Goal: Task Accomplishment & Management: Manage account settings

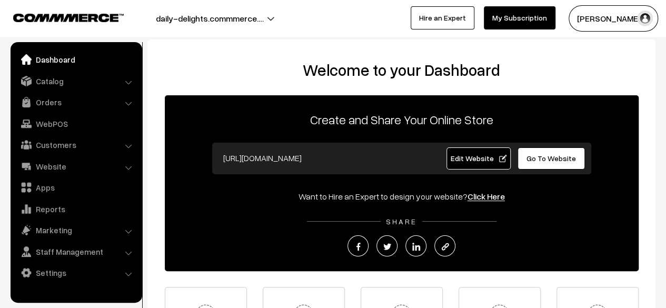
click at [125, 167] on li "Website Website Builder Authors" at bounding box center [76, 166] width 126 height 19
click at [128, 166] on li "Website Website Builder Authors" at bounding box center [76, 166] width 126 height 19
click at [127, 169] on li "Website Website Builder Authors" at bounding box center [76, 166] width 126 height 19
click at [45, 168] on link "Website" at bounding box center [75, 166] width 125 height 19
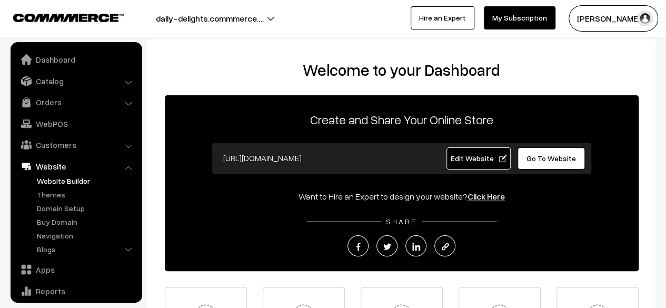
click at [61, 180] on link "Website Builder" at bounding box center [86, 180] width 104 height 11
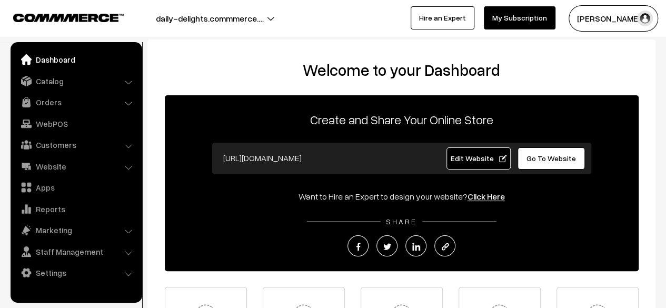
click at [127, 83] on li "Catalog Categories" at bounding box center [76, 81] width 126 height 19
click at [56, 84] on link "Catalog" at bounding box center [75, 81] width 125 height 19
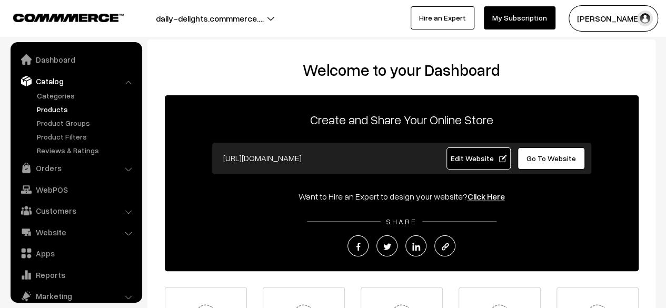
click at [53, 109] on link "Products" at bounding box center [86, 109] width 104 height 11
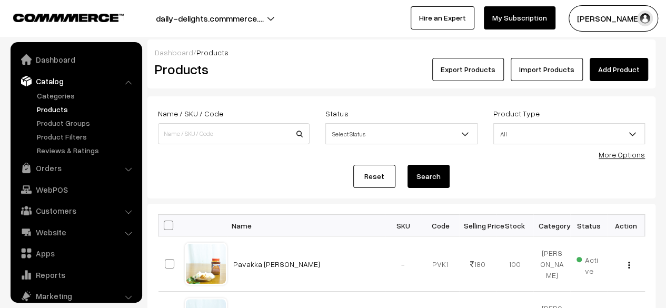
scroll to position [29, 0]
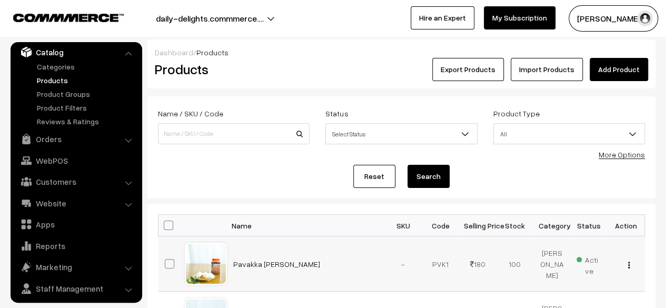
click at [213, 259] on div at bounding box center [206, 264] width 40 height 40
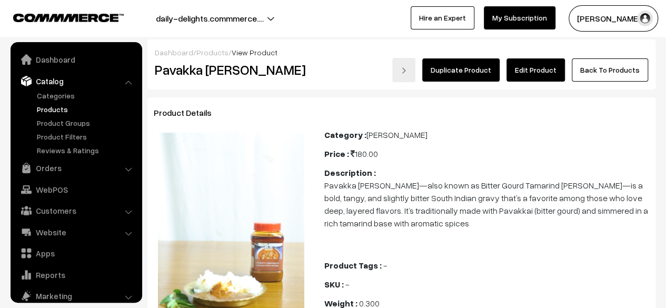
scroll to position [29, 0]
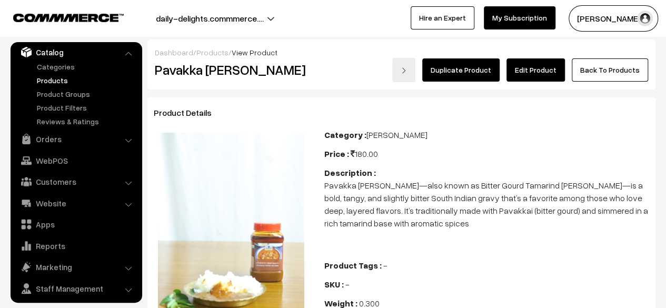
click at [536, 76] on link "Edit Product" at bounding box center [535, 69] width 58 height 23
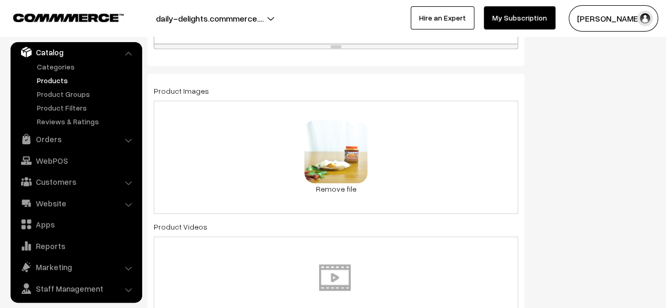
scroll to position [554, 0]
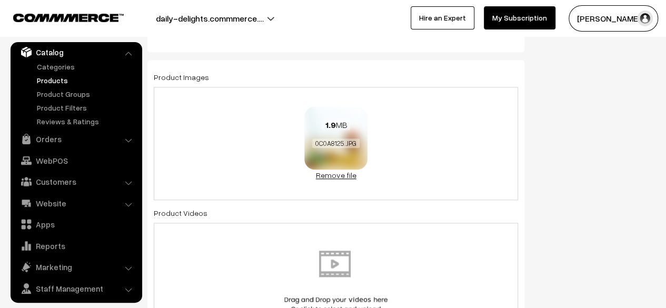
click at [326, 173] on link "Remove file" at bounding box center [335, 174] width 63 height 11
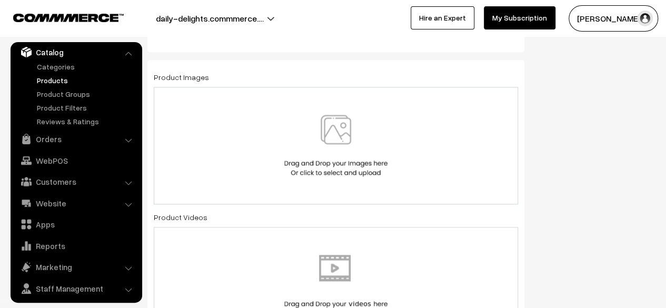
click at [328, 145] on img at bounding box center [336, 146] width 108 height 62
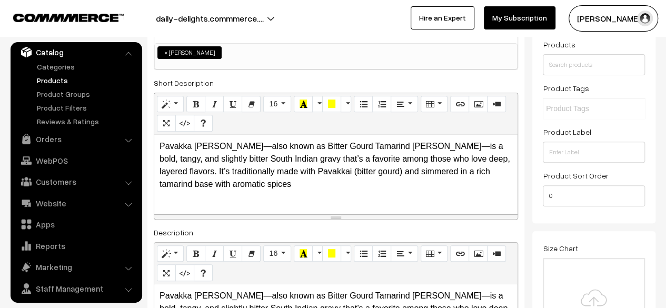
scroll to position [0, 0]
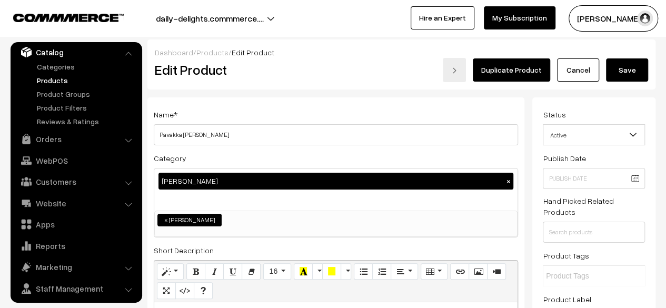
click at [582, 69] on link "Cancel" at bounding box center [578, 69] width 42 height 23
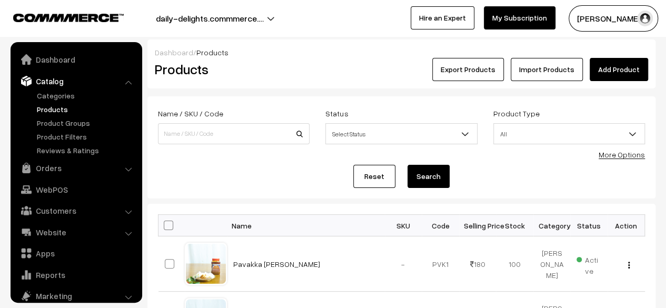
scroll to position [29, 0]
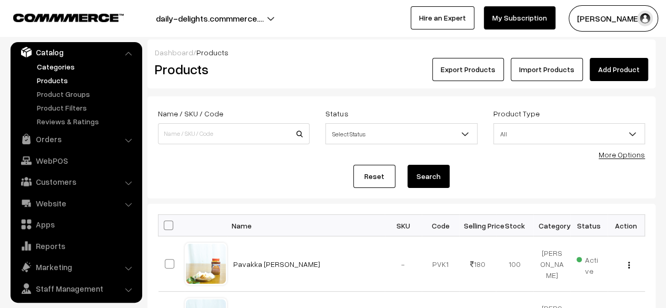
click at [58, 66] on link "Categories" at bounding box center [86, 66] width 104 height 11
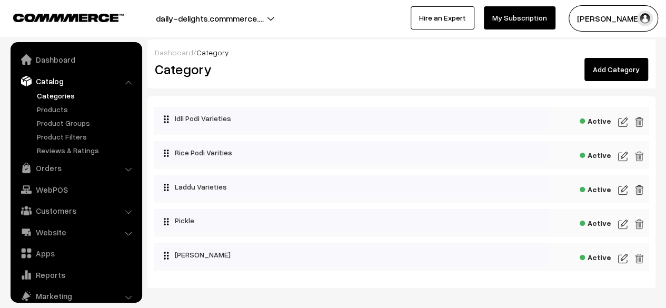
scroll to position [29, 0]
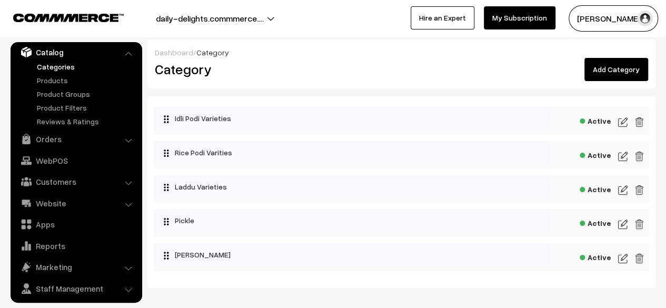
click at [623, 121] on img at bounding box center [622, 122] width 9 height 13
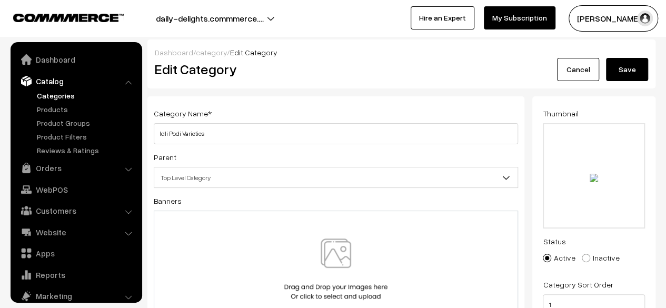
scroll to position [29, 0]
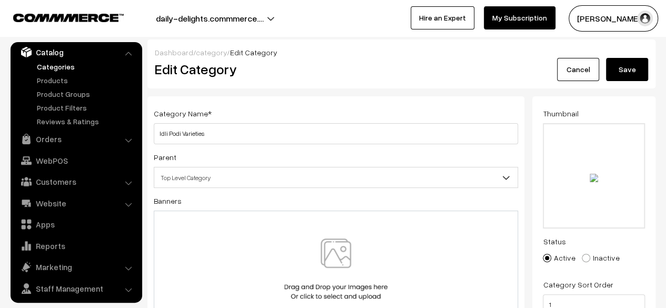
click at [333, 258] on img at bounding box center [336, 269] width 108 height 62
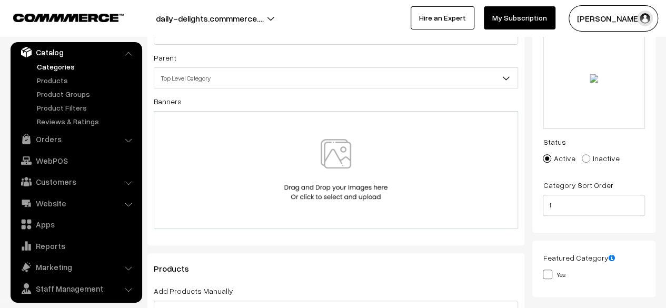
scroll to position [94, 0]
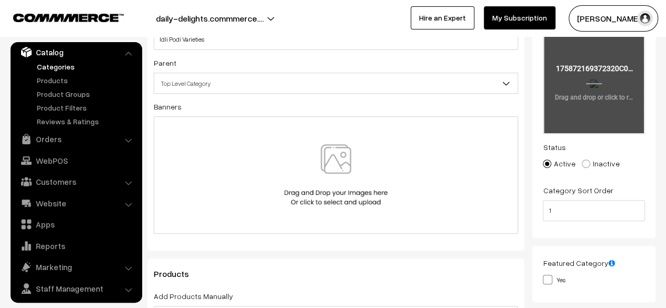
click at [591, 86] on input "file" at bounding box center [594, 81] width 100 height 103
type input "C:\fakepath\Murungai Idli Podi (1).jpg"
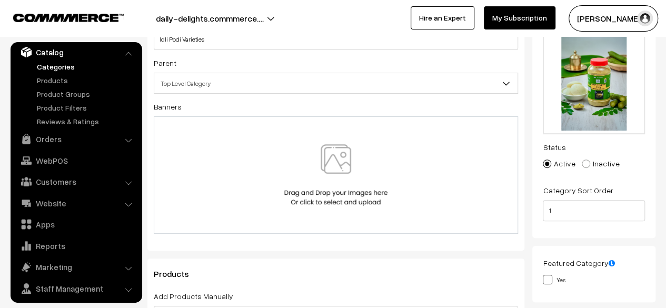
click at [335, 160] on img at bounding box center [336, 175] width 108 height 62
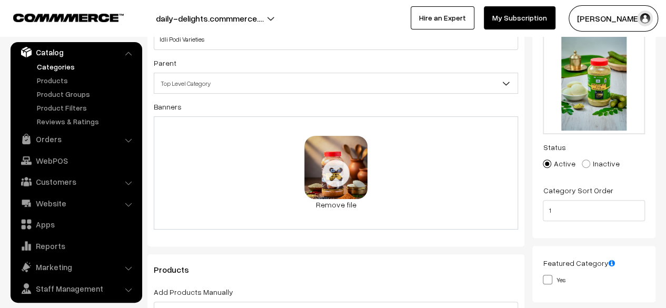
scroll to position [0, 0]
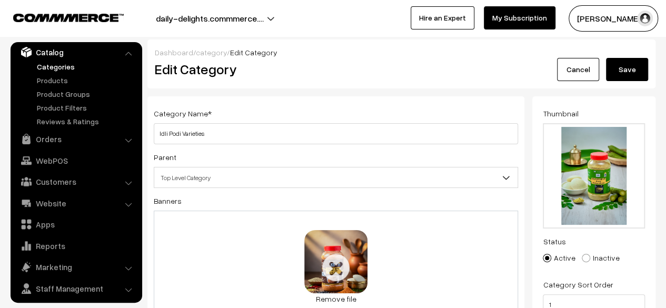
click at [635, 74] on button "Save" at bounding box center [627, 69] width 42 height 23
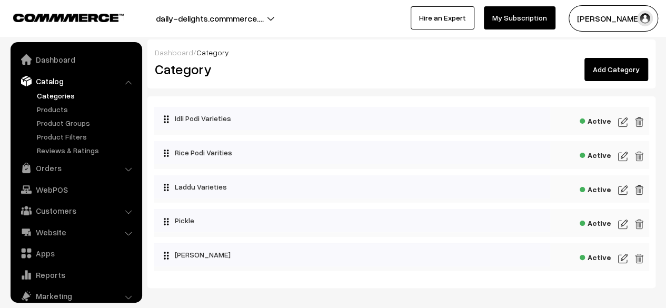
scroll to position [29, 0]
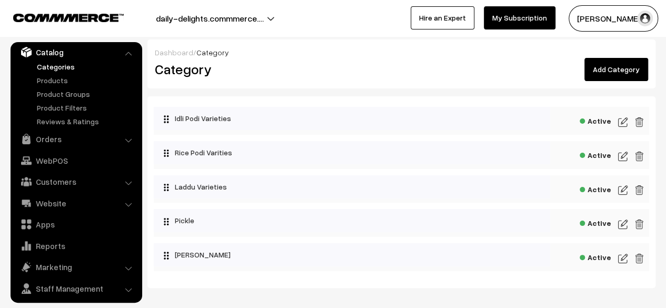
click at [621, 154] on img at bounding box center [622, 156] width 9 height 13
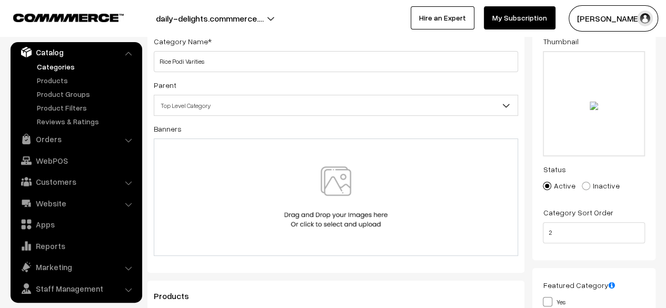
scroll to position [64, 0]
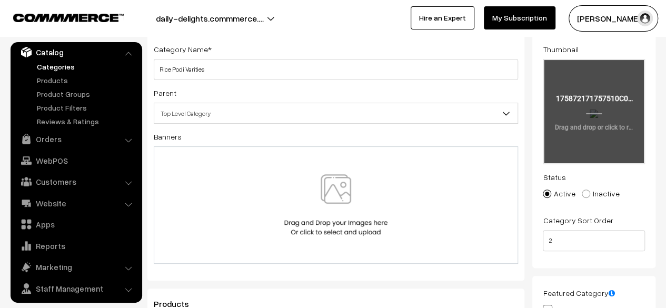
click at [599, 97] on input "file" at bounding box center [594, 111] width 100 height 103
type input "C:\fakepath\Murungai Satha Podi.jpg"
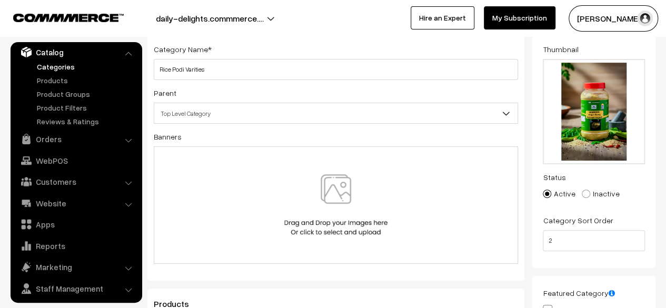
click at [329, 188] on img at bounding box center [336, 205] width 108 height 62
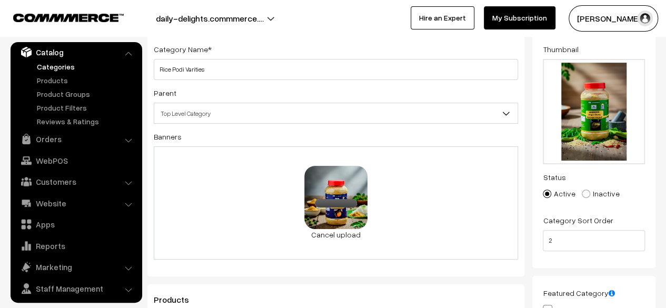
scroll to position [0, 0]
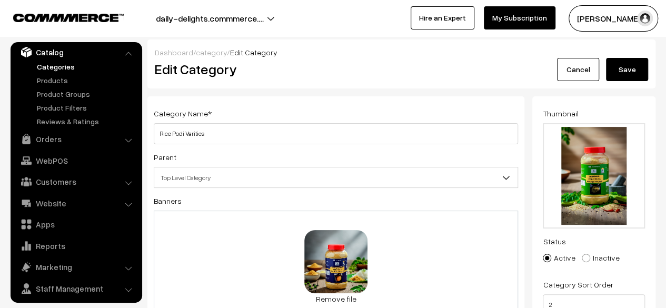
click at [625, 72] on button "Save" at bounding box center [627, 69] width 42 height 23
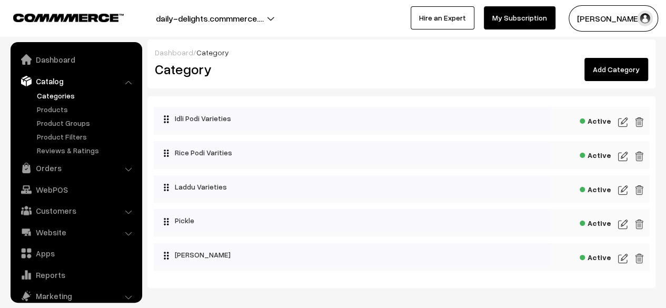
scroll to position [29, 0]
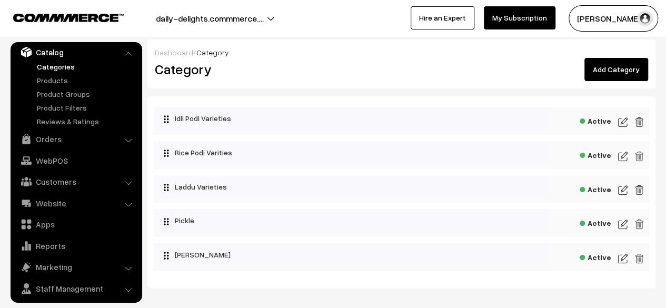
click at [621, 124] on img at bounding box center [622, 122] width 9 height 13
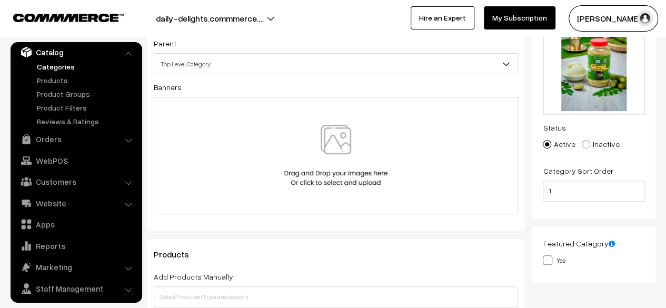
scroll to position [107, 0]
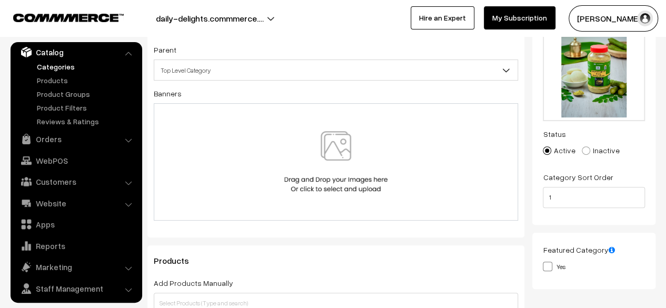
click at [323, 157] on img at bounding box center [336, 162] width 108 height 62
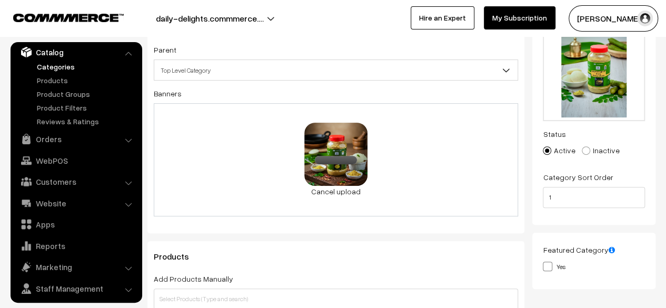
scroll to position [0, 0]
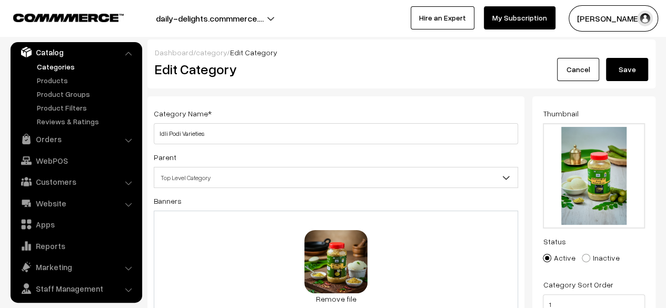
click at [635, 68] on button "Save" at bounding box center [627, 69] width 42 height 23
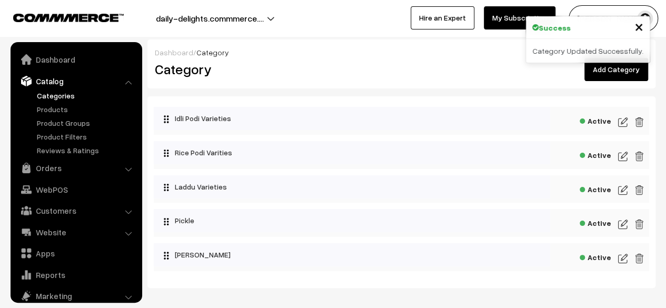
scroll to position [29, 0]
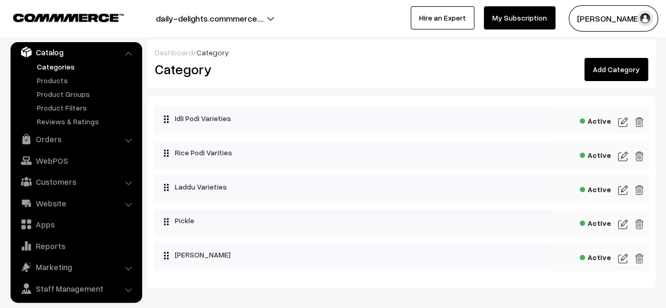
click at [621, 190] on img at bounding box center [622, 190] width 9 height 13
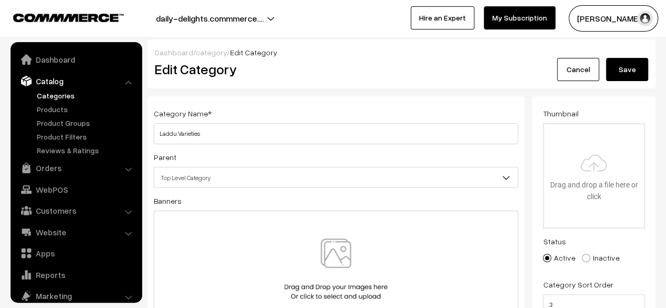
scroll to position [29, 0]
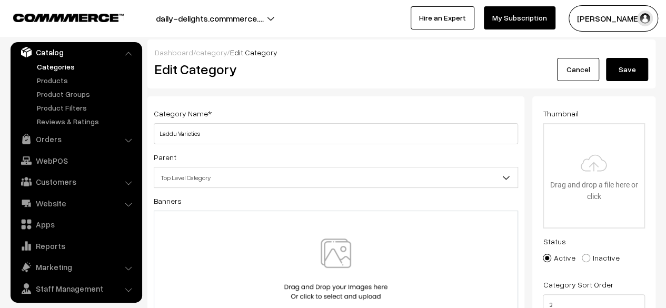
click at [580, 77] on link "Cancel" at bounding box center [578, 69] width 42 height 23
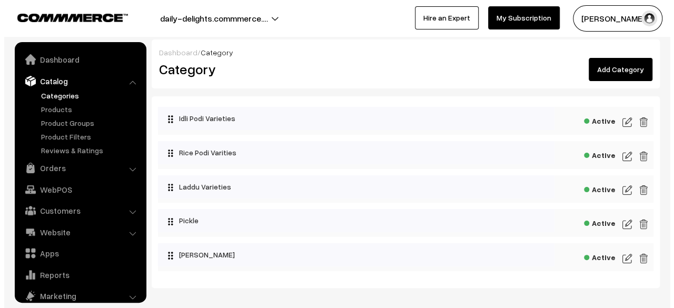
scroll to position [29, 0]
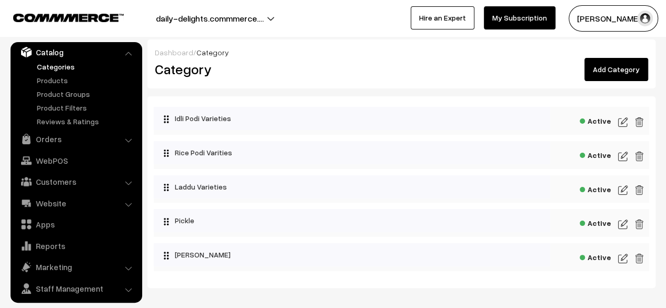
click at [637, 190] on img at bounding box center [638, 190] width 9 height 13
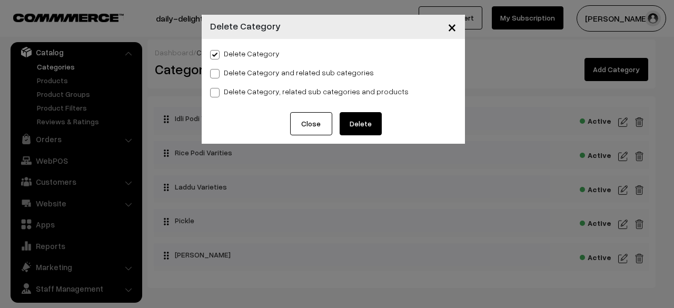
click at [364, 123] on button "Delete" at bounding box center [360, 123] width 42 height 23
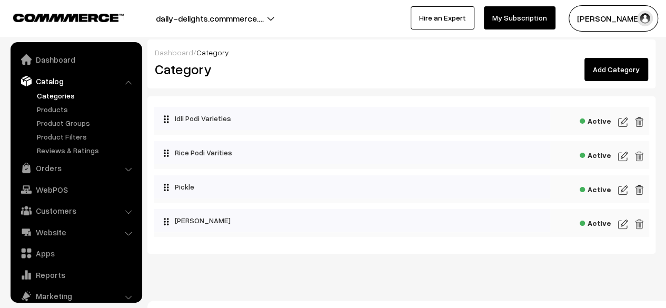
scroll to position [29, 0]
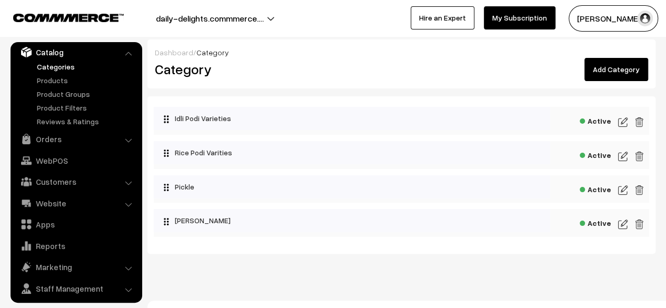
click at [621, 191] on img at bounding box center [622, 190] width 9 height 13
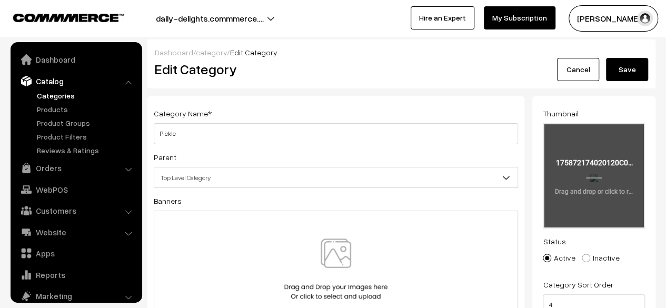
scroll to position [29, 0]
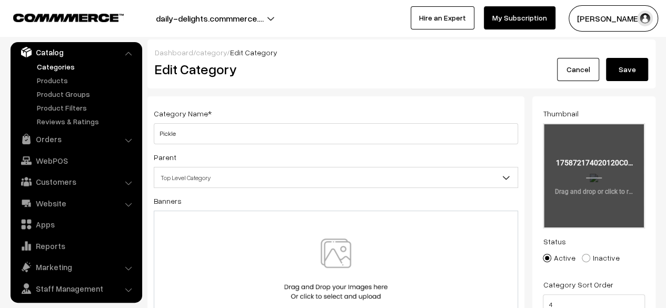
click at [567, 181] on input "file" at bounding box center [594, 175] width 100 height 103
type input "C:\fakepath\Lemon Pickle.jpg"
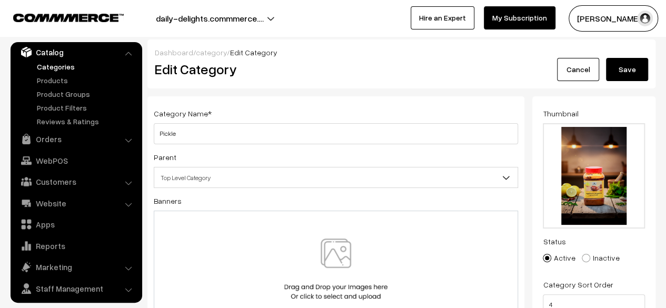
click at [317, 265] on img at bounding box center [336, 269] width 108 height 62
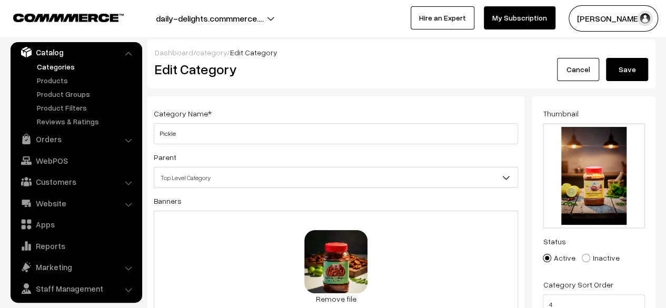
click at [633, 74] on button "Save" at bounding box center [627, 69] width 42 height 23
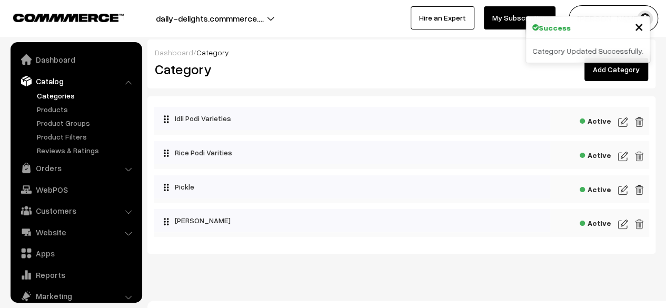
scroll to position [29, 0]
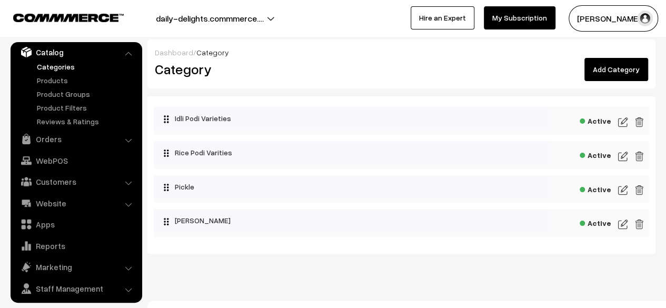
click at [624, 227] on img at bounding box center [622, 224] width 9 height 13
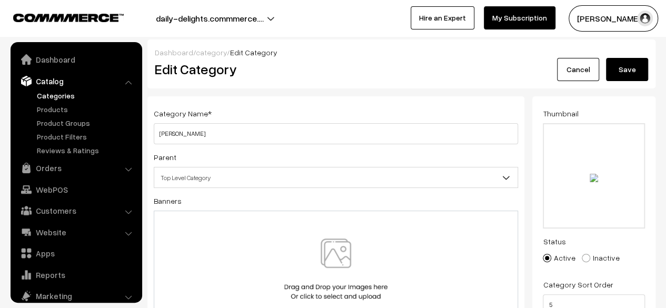
scroll to position [29, 0]
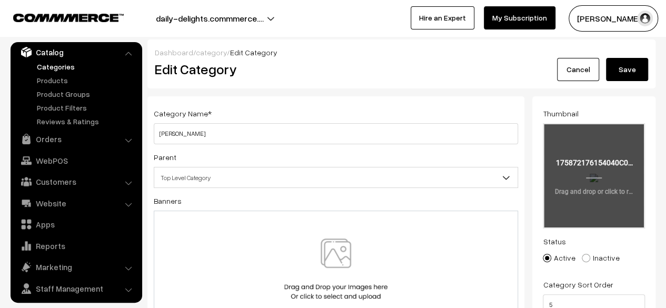
click at [607, 183] on input "file" at bounding box center [594, 175] width 100 height 103
type input "C:\fakepath\Karuvepillai Thokku.jpg"
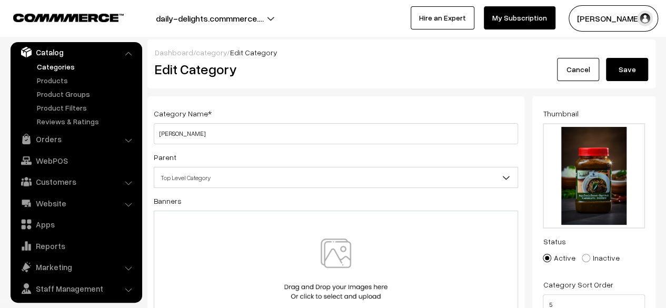
click at [325, 273] on img at bounding box center [336, 269] width 108 height 62
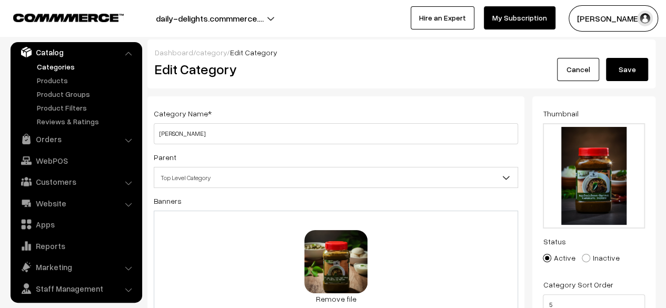
click at [622, 64] on button "Save" at bounding box center [627, 69] width 42 height 23
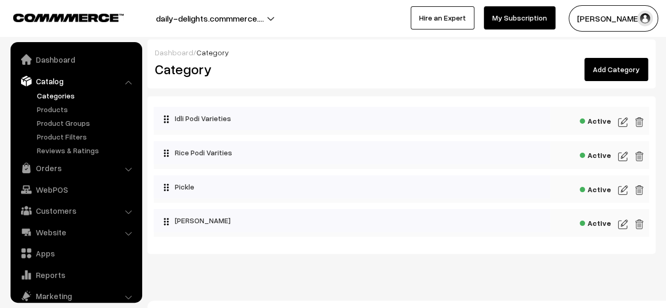
scroll to position [29, 0]
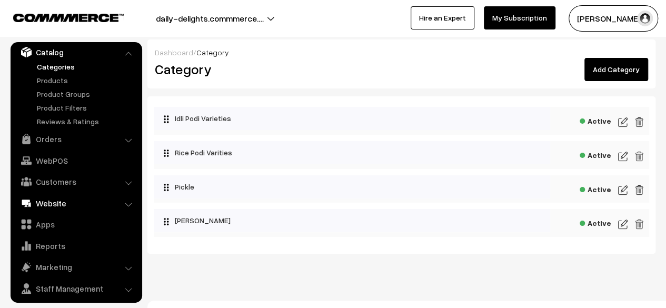
click at [60, 197] on link "Website" at bounding box center [75, 203] width 125 height 19
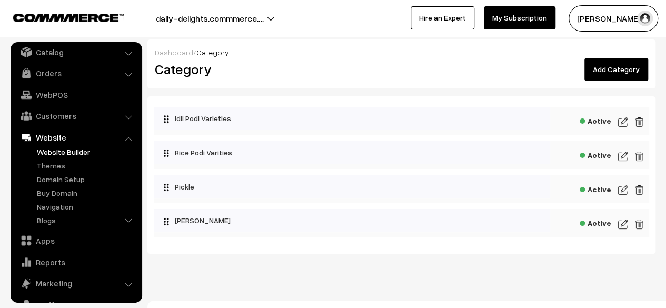
click at [51, 149] on link "Website Builder" at bounding box center [86, 151] width 104 height 11
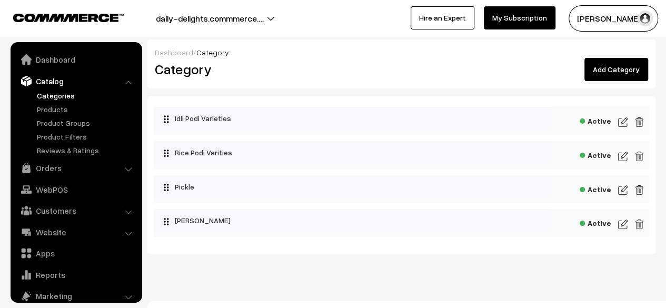
scroll to position [29, 0]
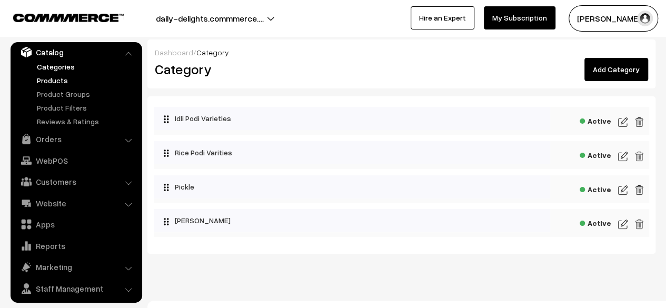
click at [44, 84] on link "Products" at bounding box center [86, 80] width 104 height 11
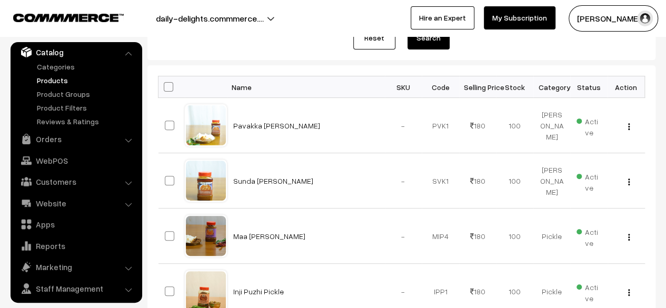
scroll to position [139, 0]
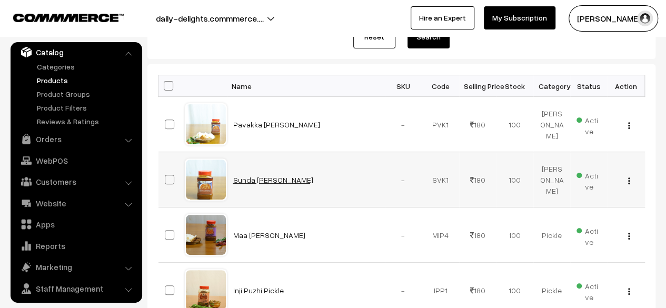
click at [247, 179] on link "Sunda [PERSON_NAME]" at bounding box center [273, 179] width 80 height 9
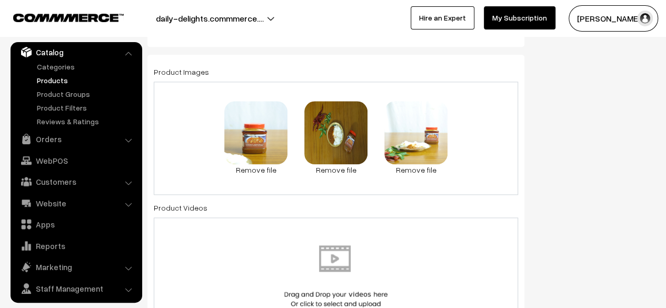
scroll to position [567, 0]
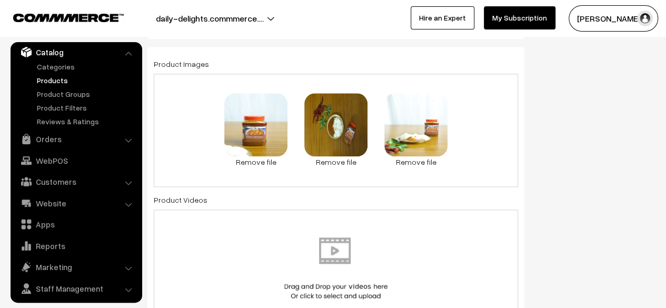
click at [468, 139] on div "0.7 MB 0C0A8130a.JPG Check Error Remove file 1.4 MB 0C0A8122a.JPG Check Error R…" at bounding box center [336, 130] width 364 height 113
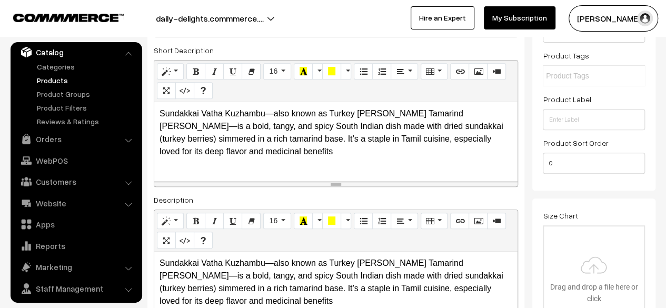
scroll to position [0, 0]
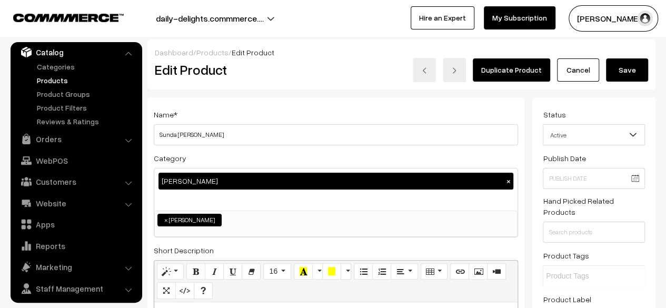
click at [581, 75] on link "Cancel" at bounding box center [578, 69] width 42 height 23
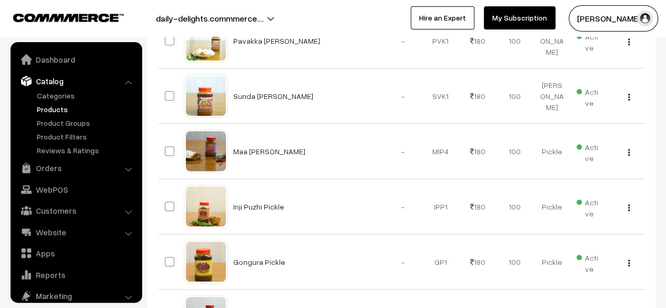
scroll to position [29, 0]
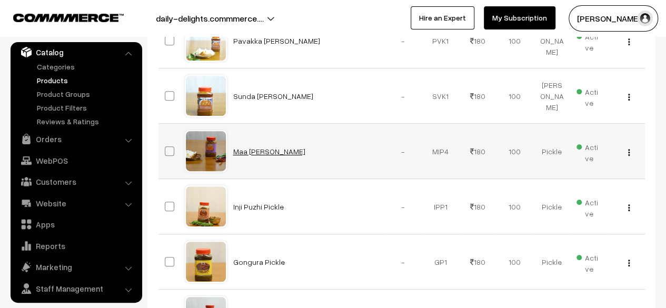
click at [263, 148] on link "Maa [PERSON_NAME]" at bounding box center [269, 151] width 72 height 9
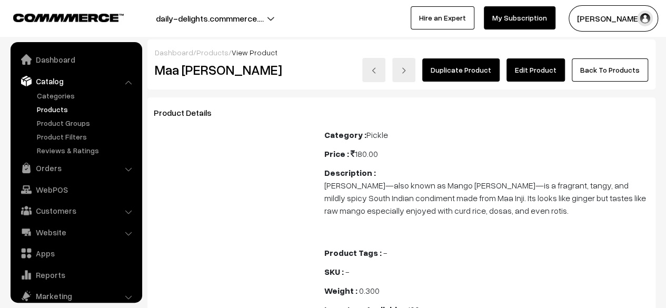
scroll to position [29, 0]
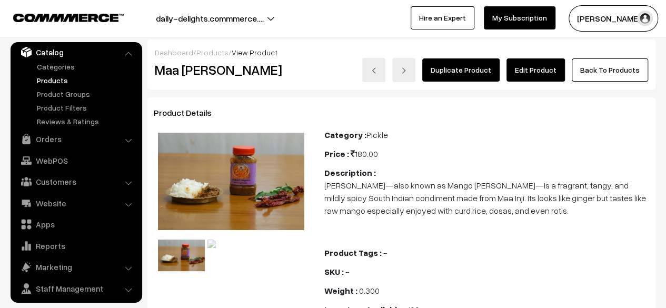
click at [536, 77] on link "Edit Product" at bounding box center [535, 69] width 58 height 23
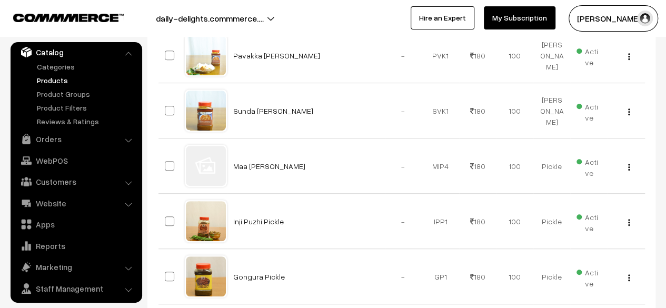
scroll to position [214, 0]
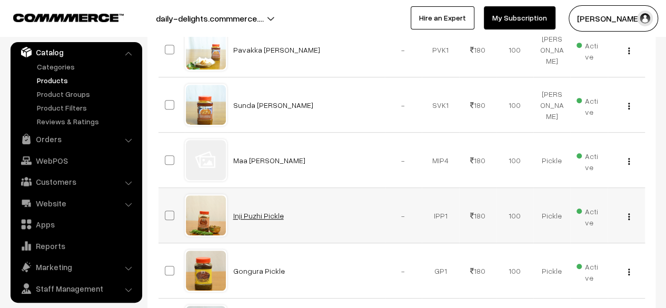
click at [254, 213] on link "Inji Puzhi Pickle" at bounding box center [258, 215] width 51 height 9
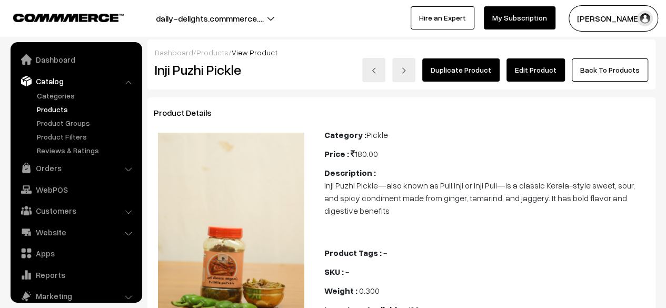
scroll to position [29, 0]
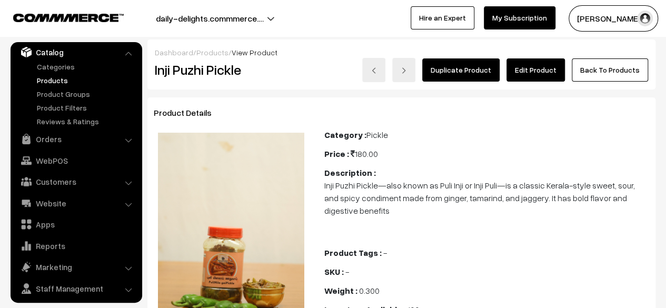
click at [595, 78] on link "Back To Products" at bounding box center [609, 69] width 76 height 23
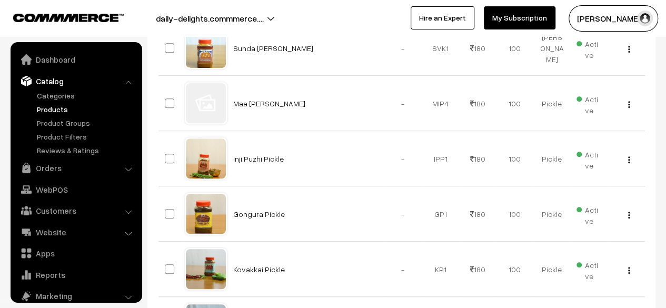
scroll to position [29, 0]
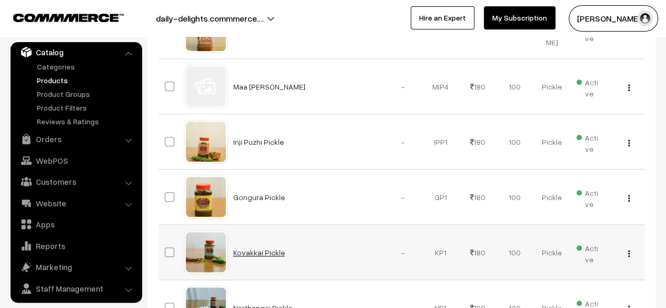
click at [250, 252] on link "Kovakkai Pickle" at bounding box center [259, 252] width 52 height 9
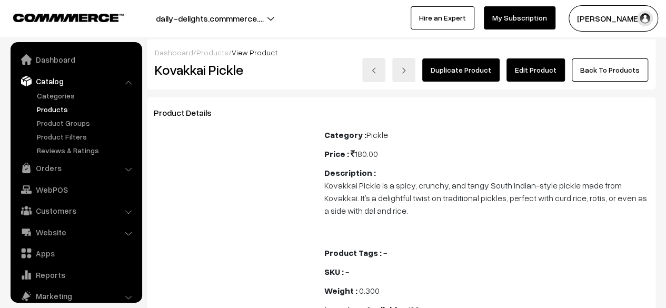
scroll to position [29, 0]
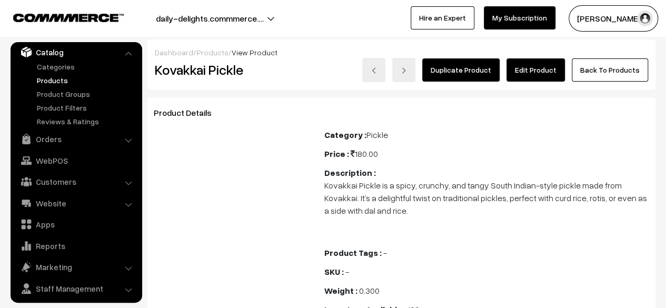
click at [558, 79] on link "Edit Product" at bounding box center [535, 69] width 58 height 23
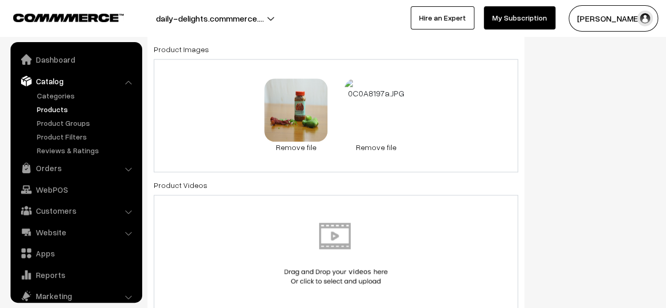
scroll to position [587, 0]
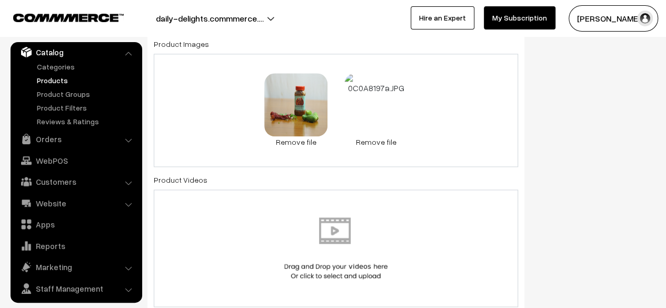
click at [384, 142] on link "Remove file" at bounding box center [375, 141] width 63 height 11
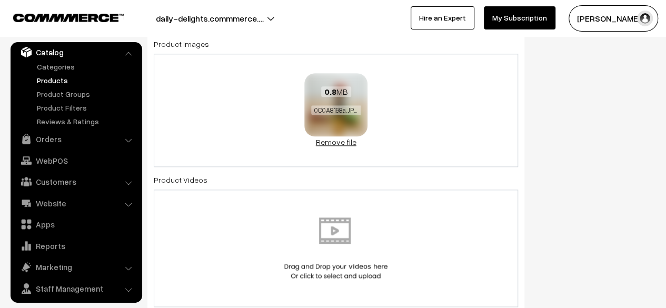
click at [331, 143] on link "Remove file" at bounding box center [335, 141] width 63 height 11
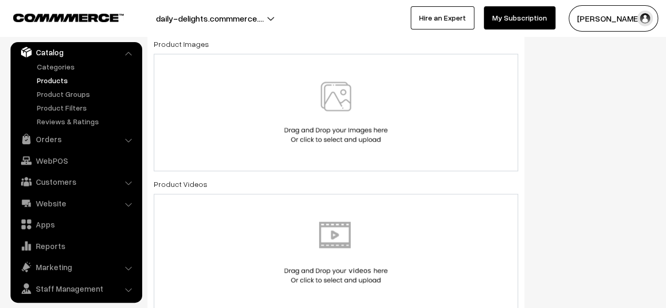
click at [338, 124] on img at bounding box center [336, 113] width 108 height 62
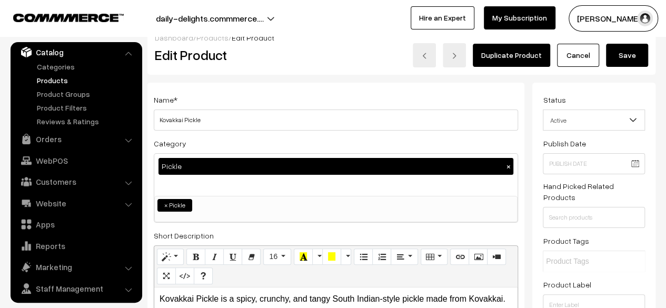
scroll to position [0, 0]
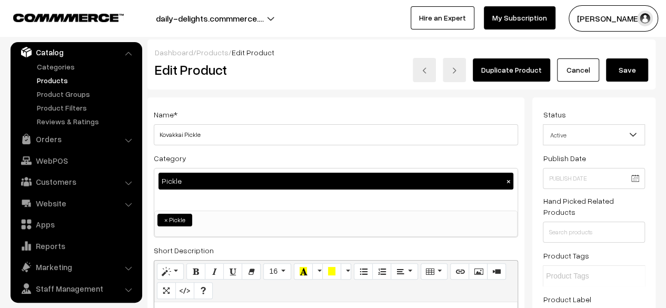
click at [638, 70] on button "Save" at bounding box center [627, 69] width 42 height 23
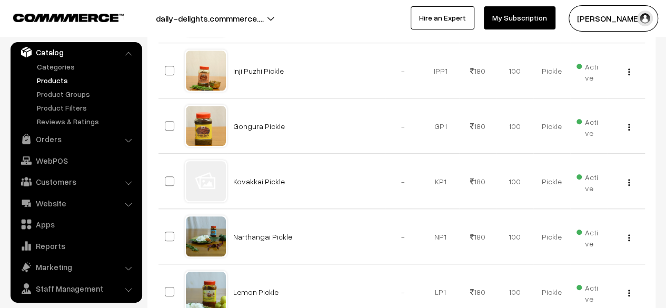
scroll to position [364, 0]
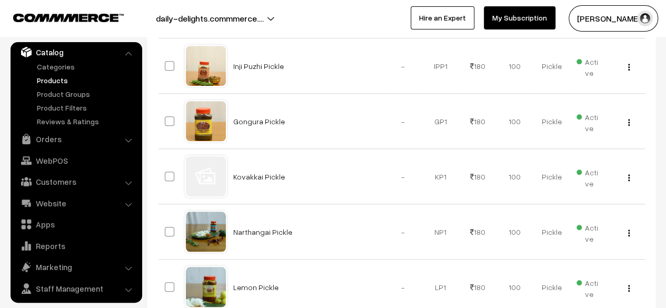
drag, startPoint x: 669, startPoint y: 55, endPoint x: 662, endPoint y: 169, distance: 114.9
click at [254, 283] on link "Lemon Pickle" at bounding box center [255, 287] width 45 height 9
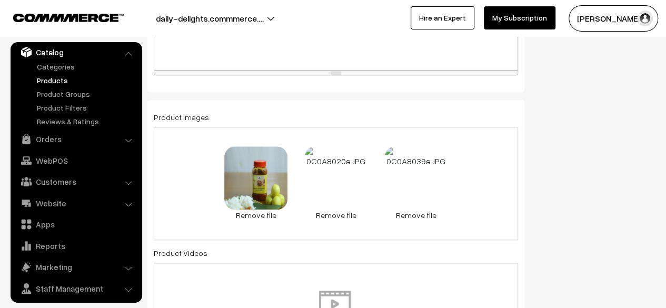
scroll to position [524, 0]
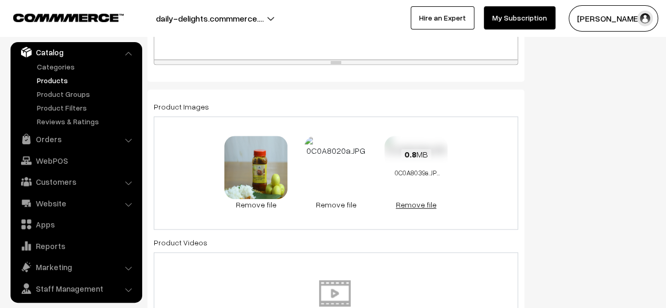
click at [420, 203] on link "Remove file" at bounding box center [415, 204] width 63 height 11
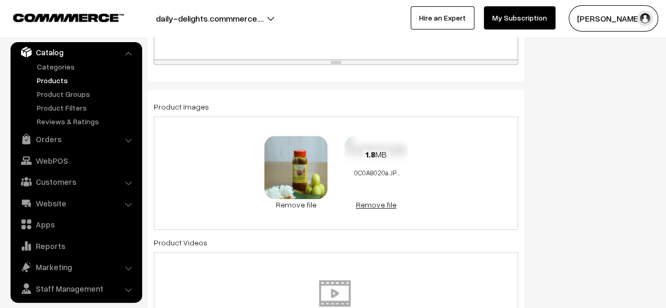
click at [380, 207] on link "Remove file" at bounding box center [375, 204] width 63 height 11
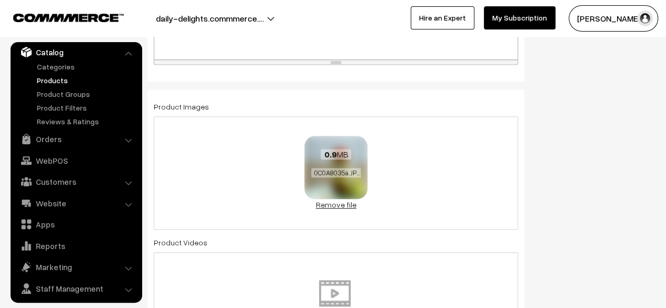
click at [331, 207] on link "Remove file" at bounding box center [335, 204] width 63 height 11
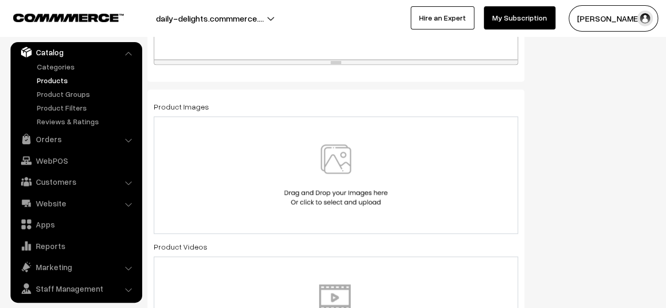
click at [342, 169] on img at bounding box center [336, 175] width 108 height 62
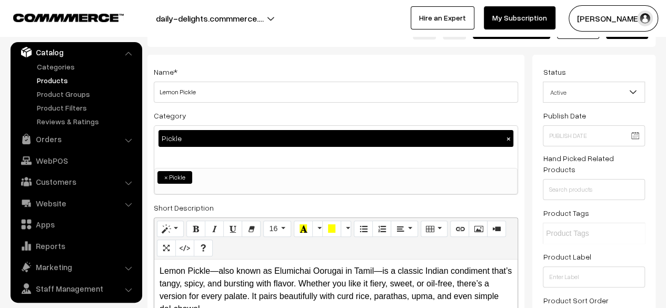
scroll to position [0, 0]
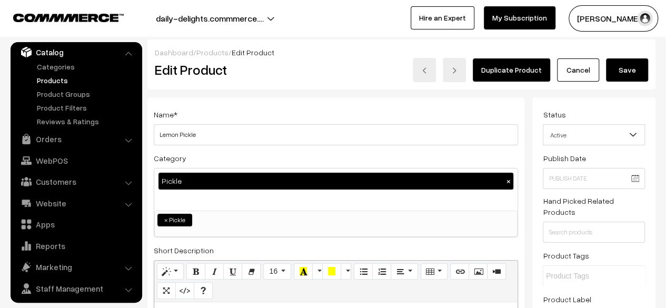
click at [617, 65] on button "Save" at bounding box center [627, 69] width 42 height 23
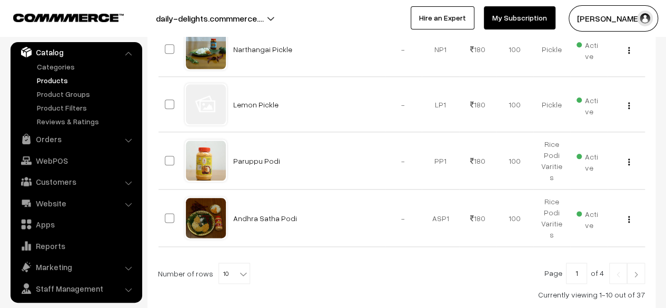
scroll to position [548, 0]
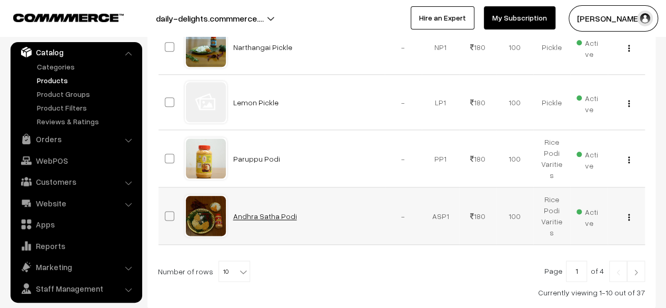
click at [270, 212] on link "Andhra Satha Podi" at bounding box center [265, 216] width 64 height 9
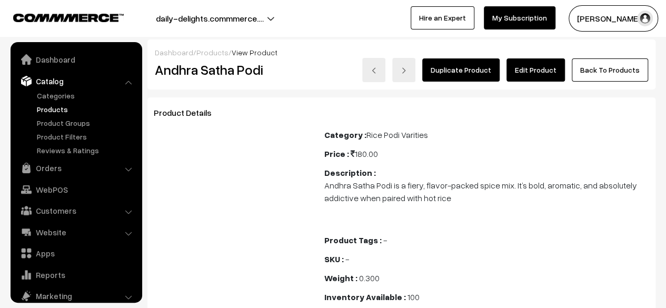
scroll to position [29, 0]
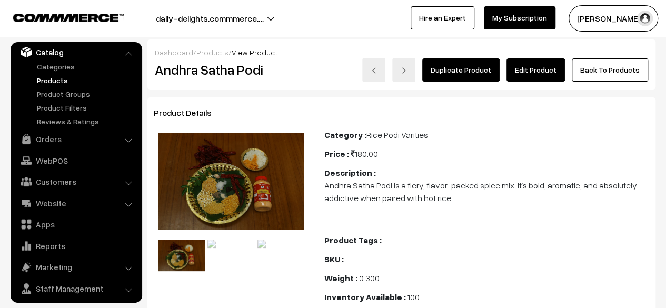
click at [520, 76] on link "Edit Product" at bounding box center [535, 69] width 58 height 23
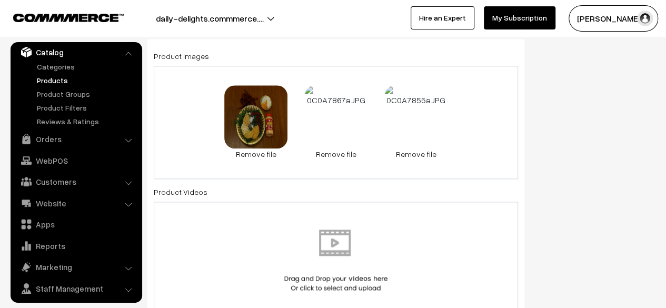
scroll to position [561, 0]
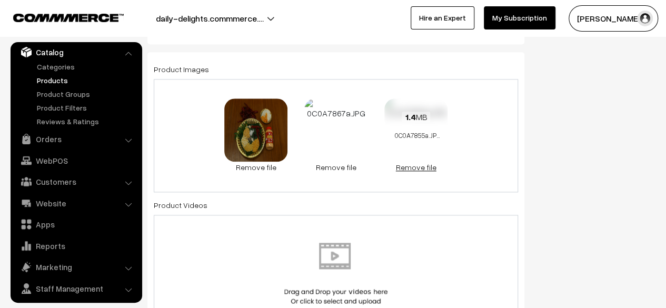
click at [425, 166] on link "Remove file" at bounding box center [415, 167] width 63 height 11
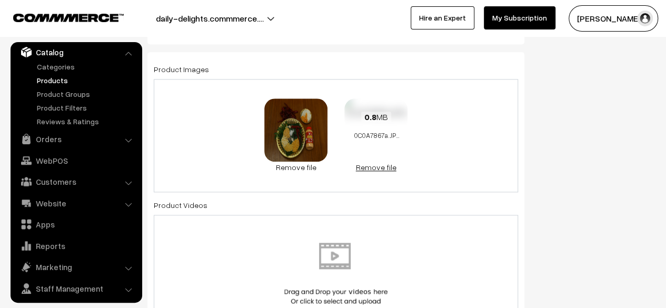
click at [384, 163] on link "Remove file" at bounding box center [375, 167] width 63 height 11
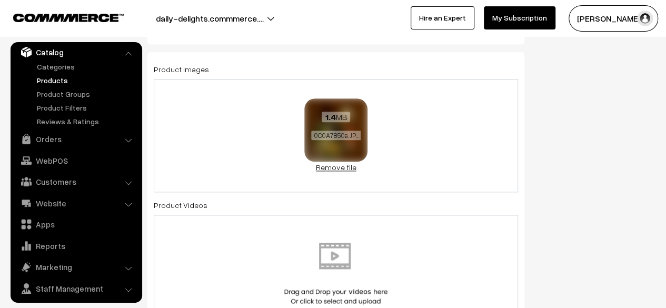
click at [317, 164] on link "Remove file" at bounding box center [335, 167] width 63 height 11
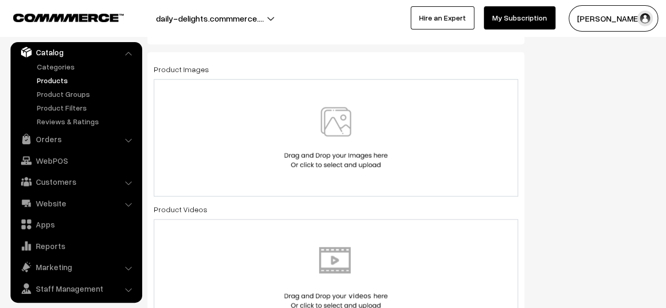
click at [327, 153] on img at bounding box center [336, 138] width 108 height 62
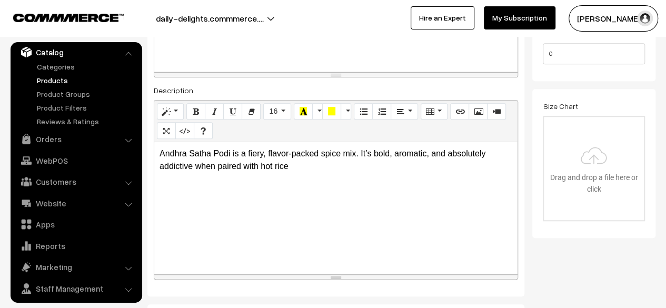
scroll to position [0, 0]
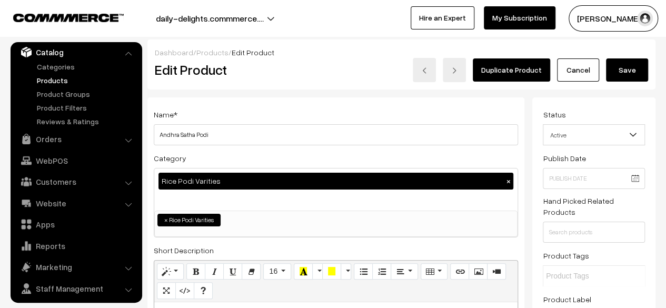
click at [629, 67] on button "Save" at bounding box center [627, 69] width 42 height 23
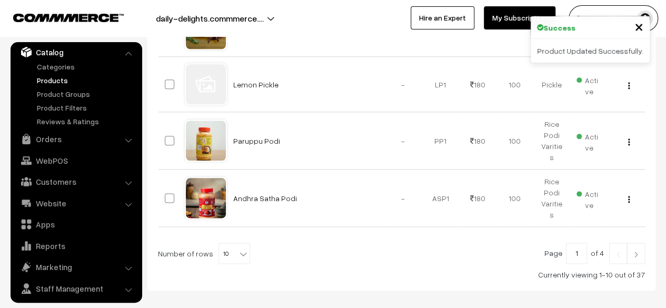
scroll to position [567, 0]
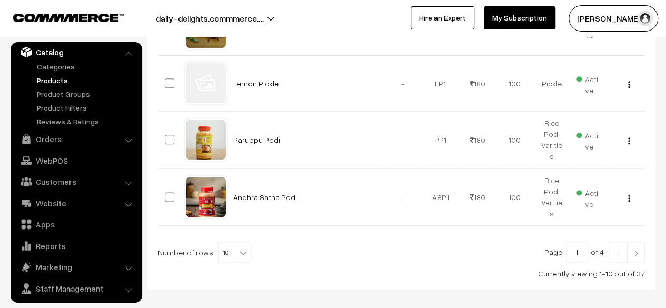
click at [637, 250] on img at bounding box center [635, 253] width 9 height 6
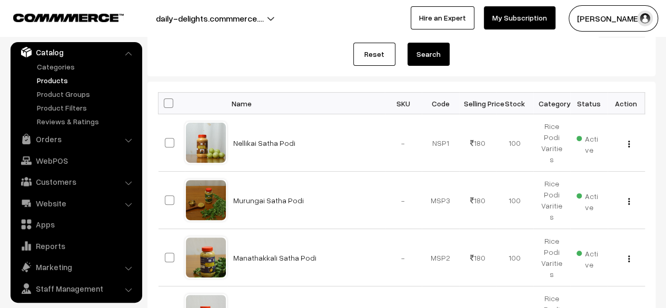
scroll to position [123, 0]
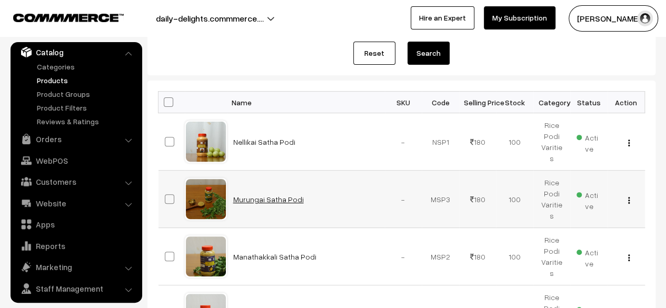
click at [275, 195] on link "Murungai Satha Podi" at bounding box center [268, 199] width 71 height 9
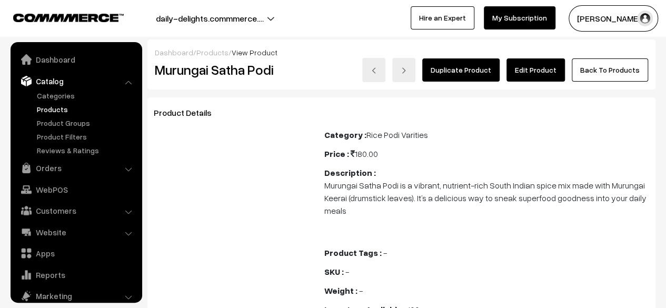
scroll to position [29, 0]
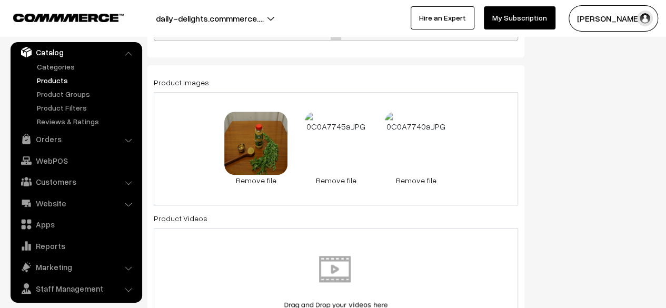
scroll to position [551, 0]
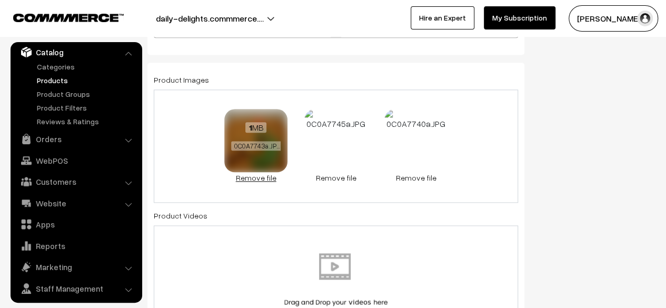
click at [264, 176] on link "Remove file" at bounding box center [255, 177] width 63 height 11
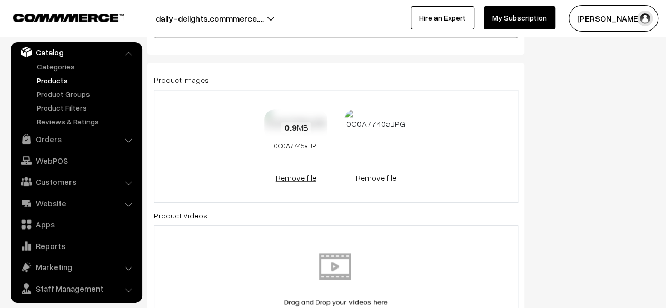
click at [285, 176] on link "Remove file" at bounding box center [295, 177] width 63 height 11
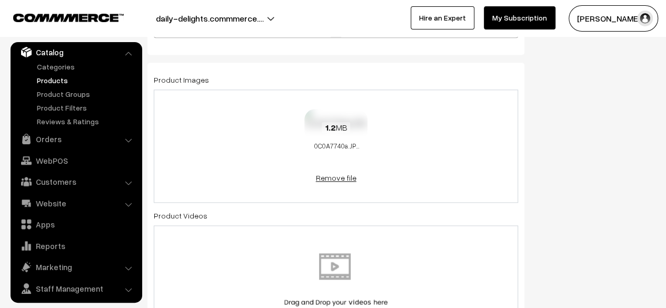
click at [330, 176] on link "Remove file" at bounding box center [335, 177] width 63 height 11
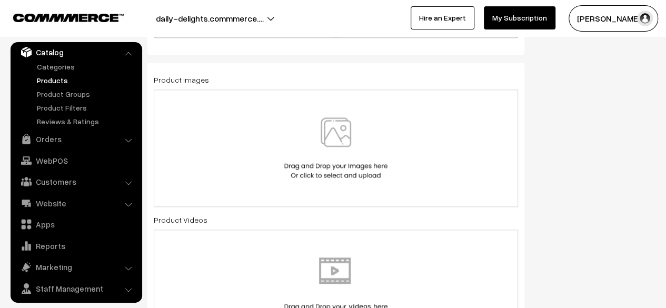
click at [333, 142] on img at bounding box center [336, 148] width 108 height 62
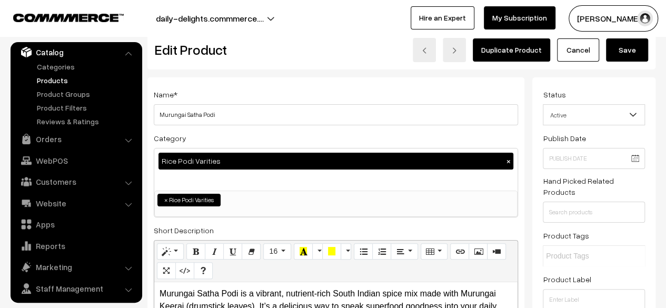
scroll to position [0, 0]
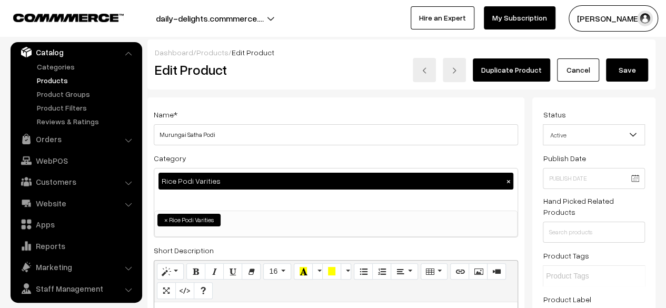
click at [629, 72] on button "Save" at bounding box center [627, 69] width 42 height 23
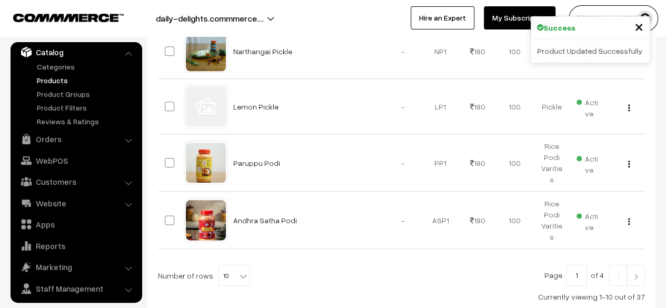
scroll to position [610, 0]
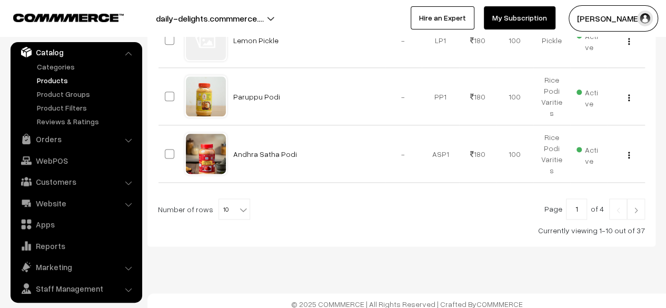
click at [638, 198] on link at bounding box center [636, 208] width 18 height 21
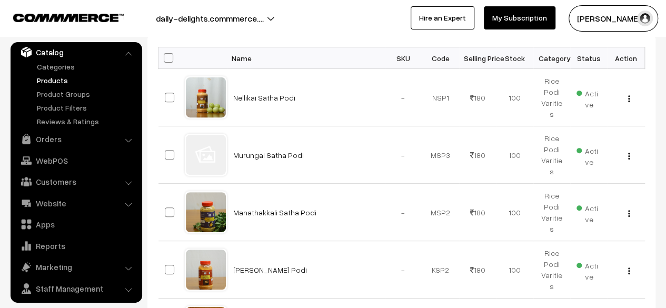
scroll to position [168, 0]
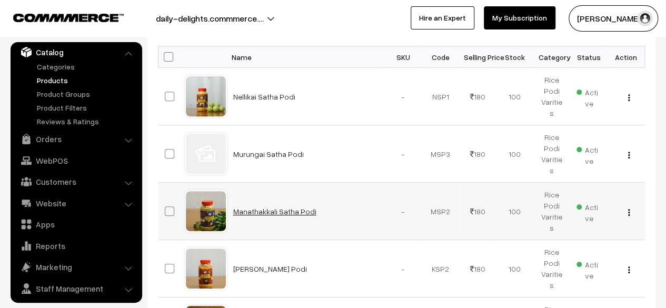
click at [290, 207] on link "Manathakkali Satha Podi" at bounding box center [274, 211] width 83 height 9
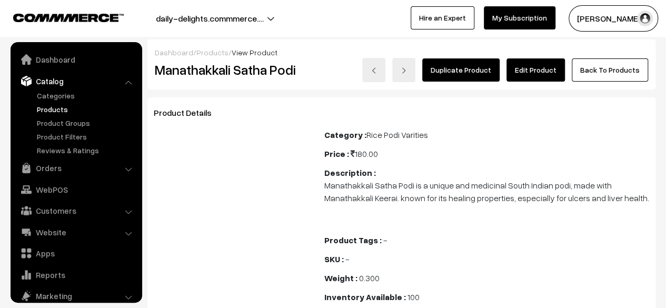
scroll to position [29, 0]
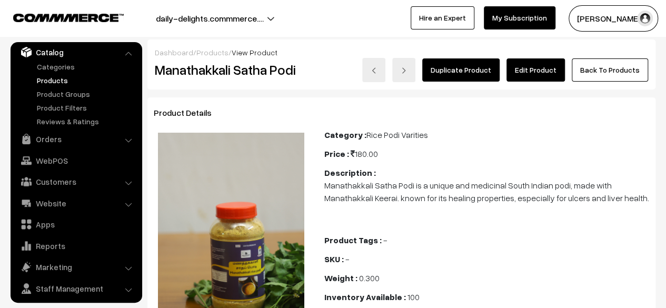
click at [546, 73] on link "Edit Product" at bounding box center [535, 69] width 58 height 23
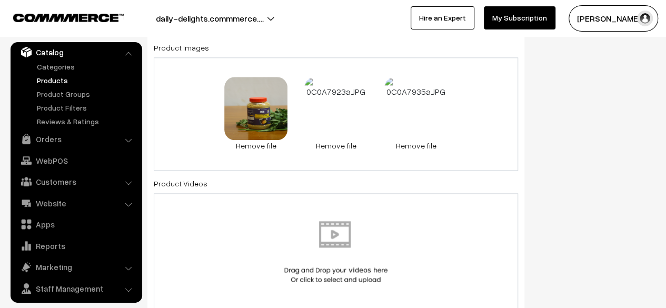
scroll to position [578, 0]
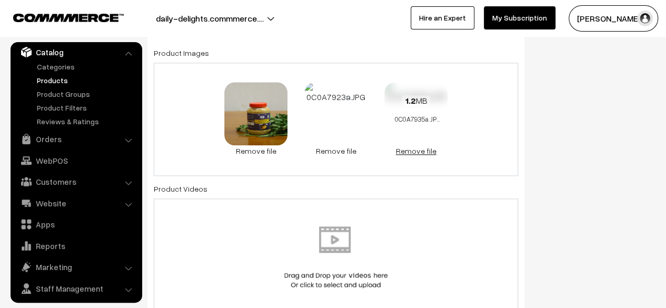
click at [426, 151] on link "Remove file" at bounding box center [415, 150] width 63 height 11
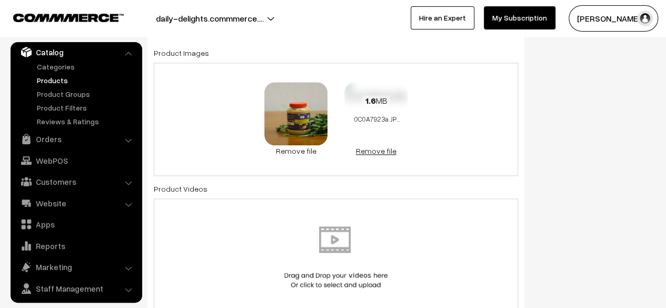
click at [369, 149] on link "Remove file" at bounding box center [375, 150] width 63 height 11
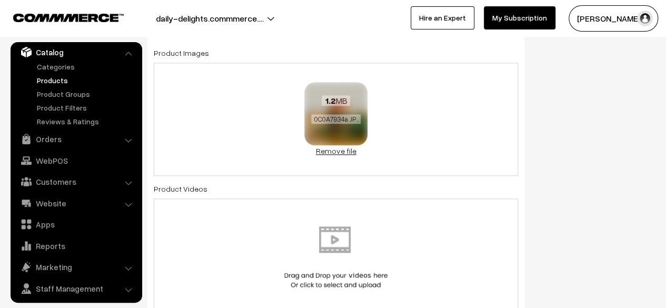
click at [322, 149] on link "Remove file" at bounding box center [335, 150] width 63 height 11
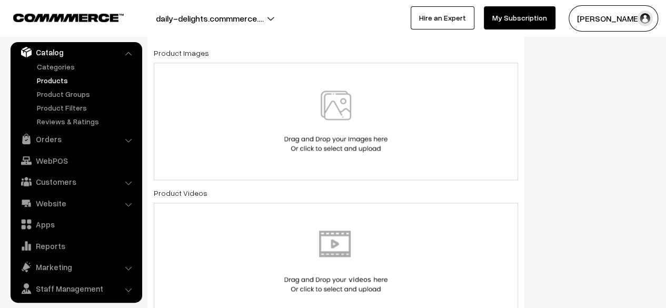
click at [325, 141] on img at bounding box center [336, 122] width 108 height 62
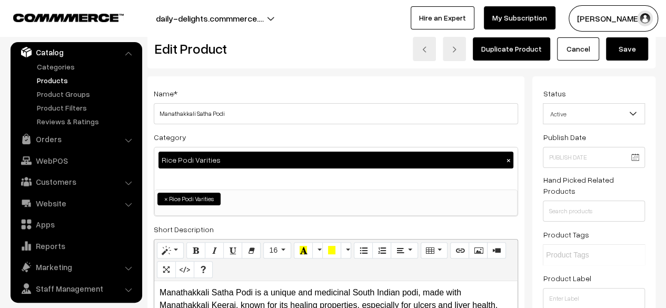
scroll to position [0, 0]
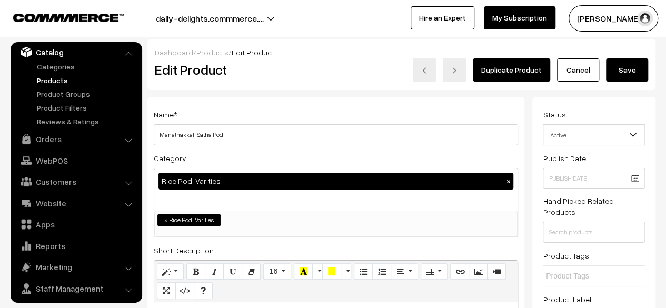
click at [632, 63] on button "Save" at bounding box center [627, 69] width 42 height 23
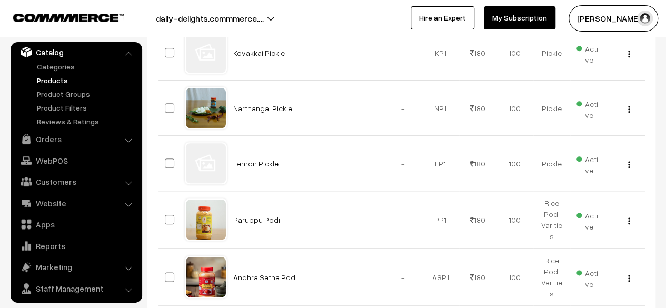
scroll to position [610, 0]
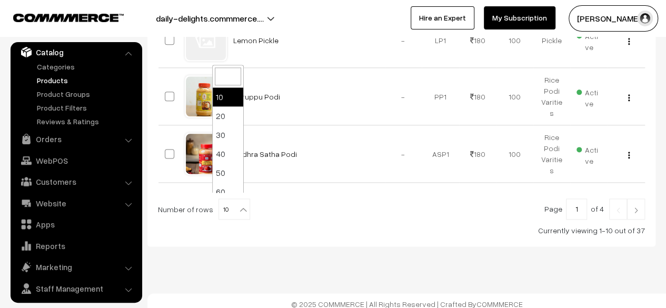
click at [242, 202] on span at bounding box center [244, 206] width 11 height 14
select select "40"
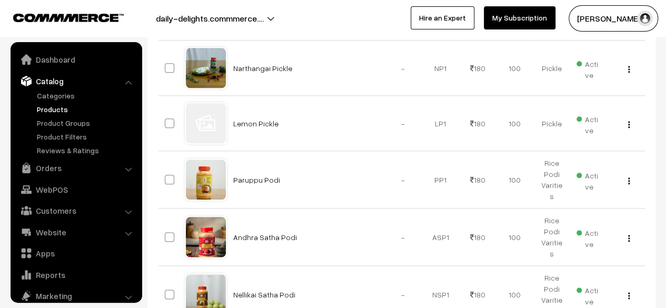
scroll to position [29, 0]
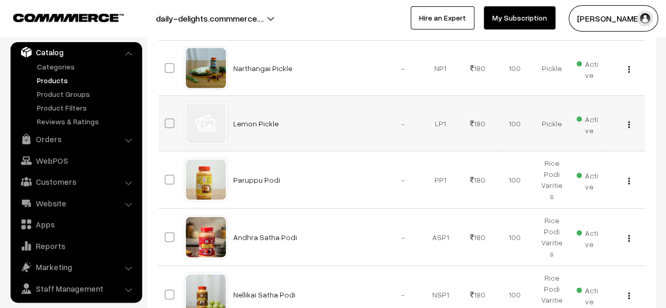
click at [209, 122] on div at bounding box center [206, 123] width 40 height 40
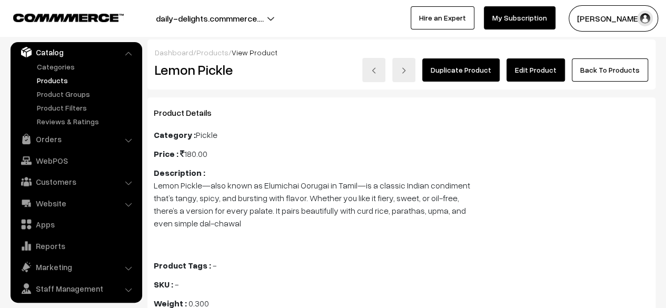
click at [536, 75] on link "Edit Product" at bounding box center [535, 69] width 58 height 23
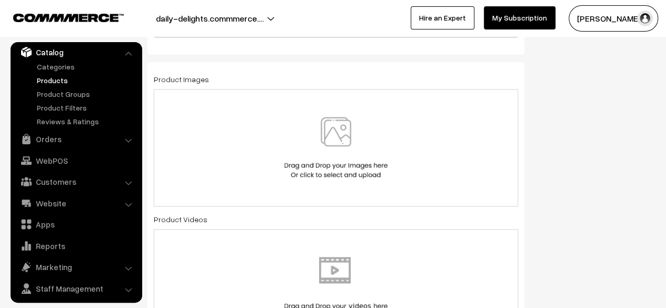
scroll to position [540, 0]
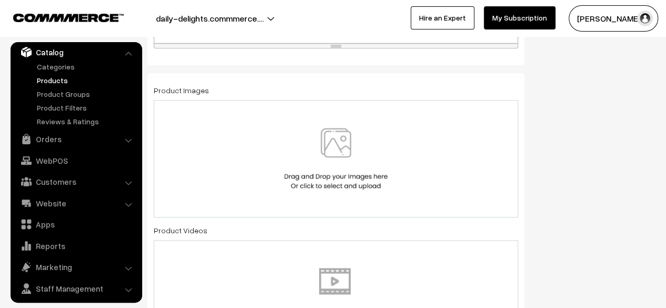
click at [348, 146] on img at bounding box center [336, 159] width 108 height 62
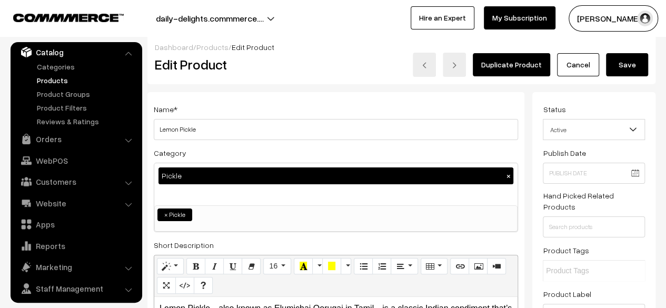
scroll to position [0, 0]
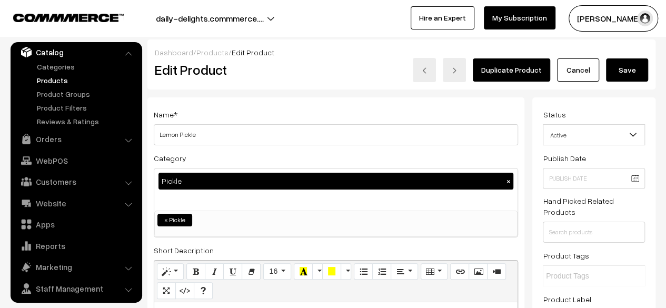
click at [638, 68] on button "Save" at bounding box center [627, 69] width 42 height 23
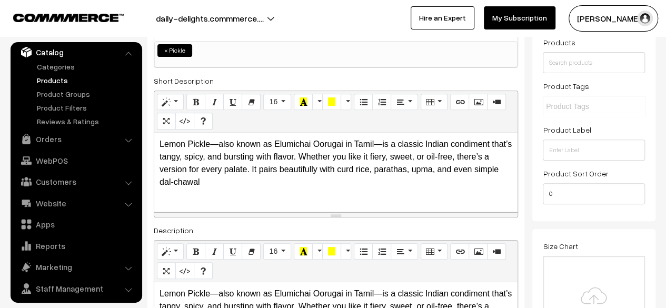
scroll to position [183, 0]
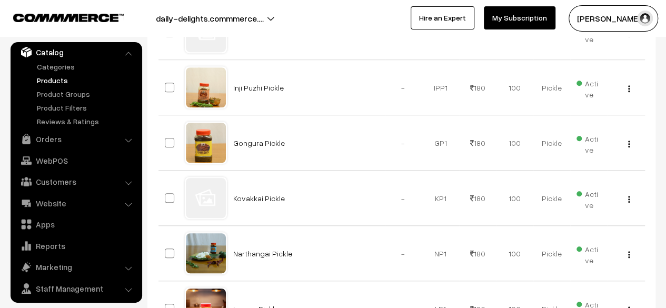
scroll to position [315, 0]
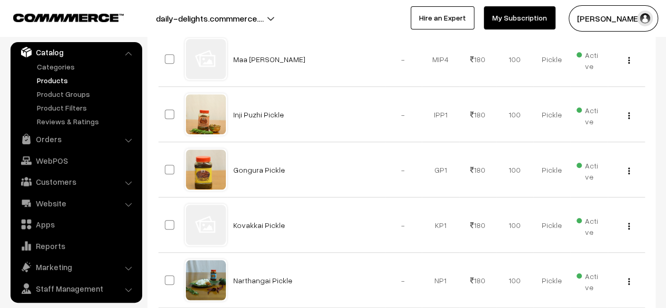
click at [270, 221] on link "Kovakkai Pickle" at bounding box center [259, 225] width 52 height 9
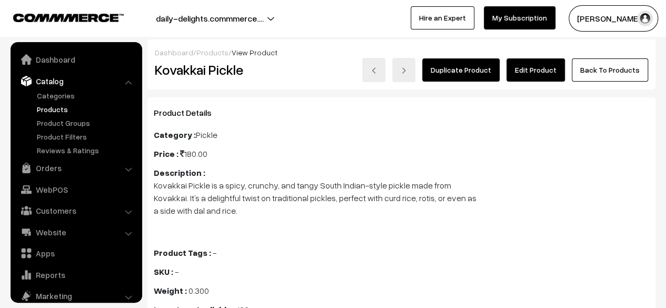
scroll to position [29, 0]
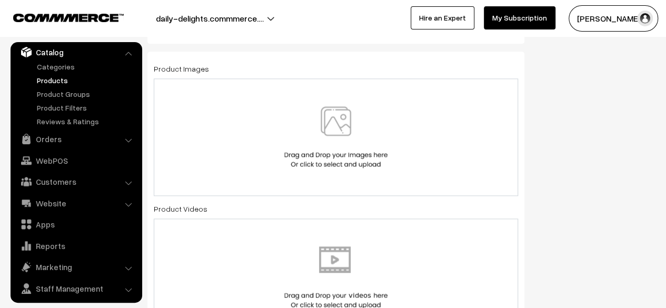
scroll to position [559, 0]
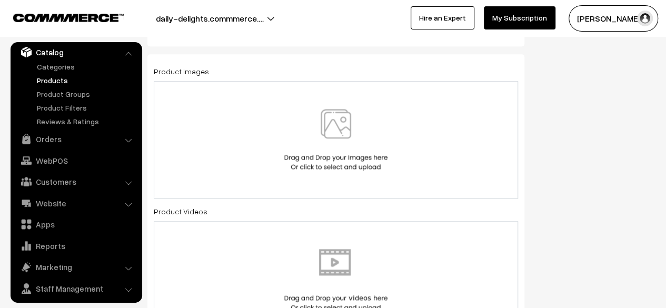
click at [340, 132] on img at bounding box center [336, 140] width 108 height 62
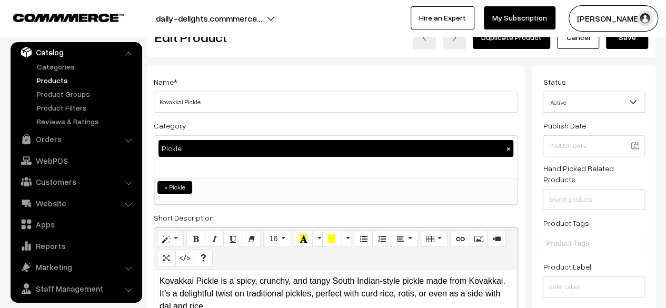
scroll to position [0, 0]
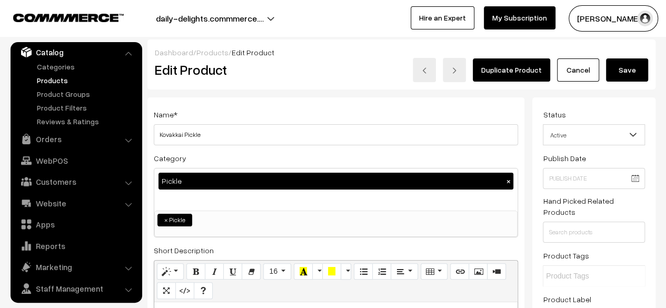
click at [631, 71] on button "Save" at bounding box center [627, 69] width 42 height 23
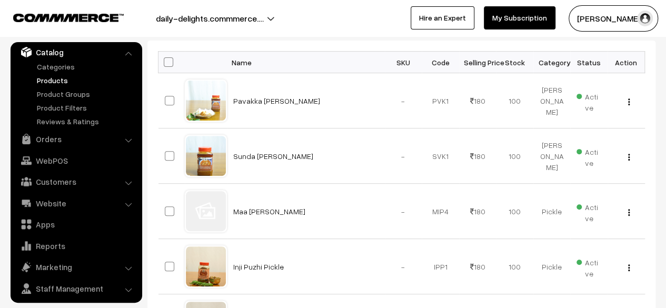
scroll to position [161, 0]
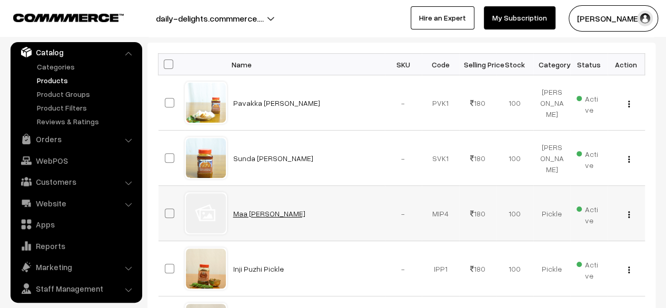
click at [240, 212] on link "Maa [PERSON_NAME]" at bounding box center [269, 213] width 72 height 9
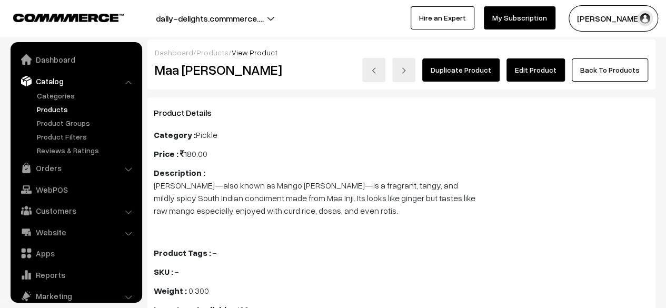
scroll to position [29, 0]
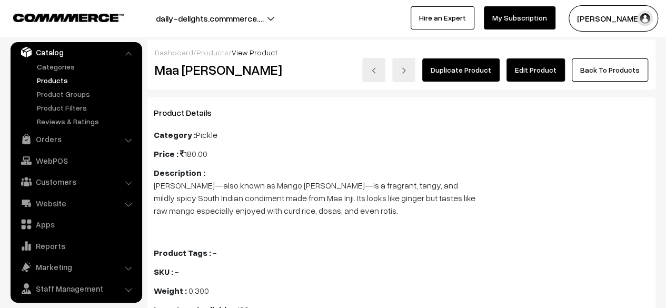
click at [537, 66] on link "Edit Product" at bounding box center [535, 69] width 58 height 23
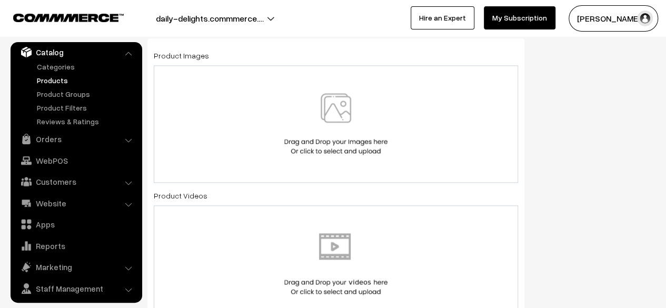
scroll to position [578, 0]
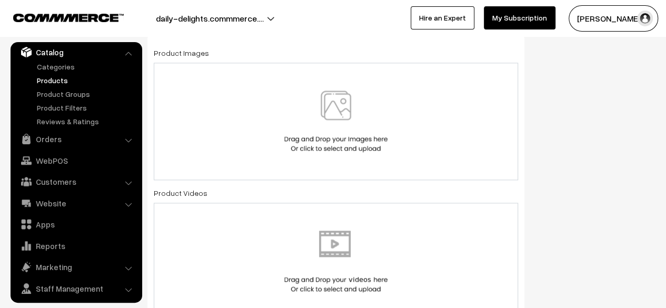
click at [338, 113] on img at bounding box center [336, 122] width 108 height 62
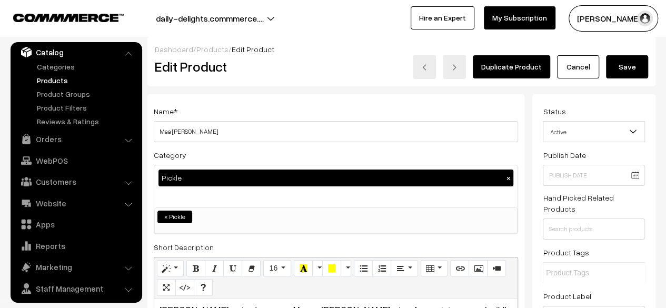
scroll to position [0, 0]
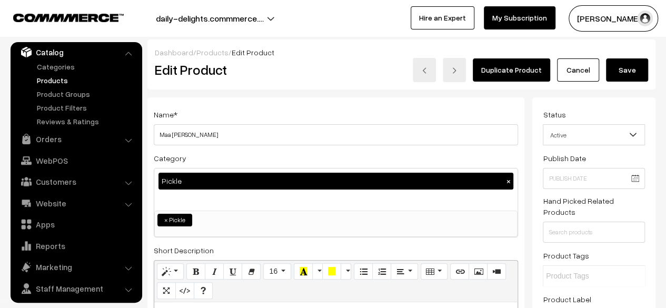
click at [633, 76] on button "Save" at bounding box center [627, 69] width 42 height 23
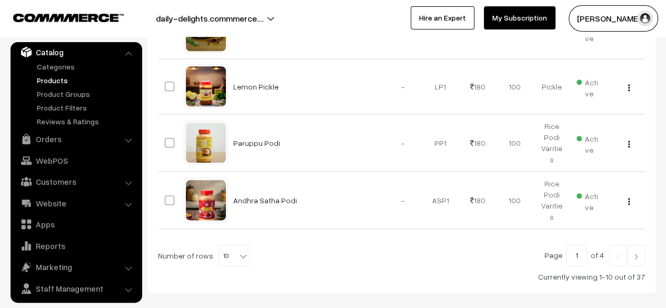
scroll to position [565, 0]
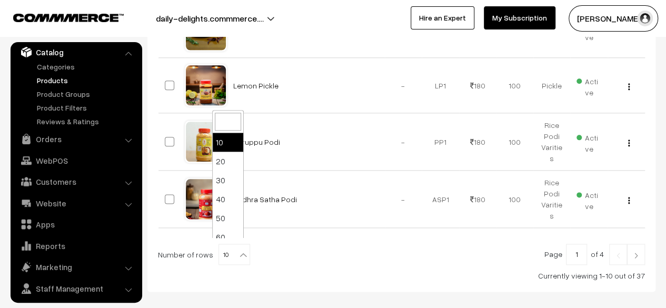
click at [230, 245] on span "10" at bounding box center [234, 254] width 31 height 21
select select "40"
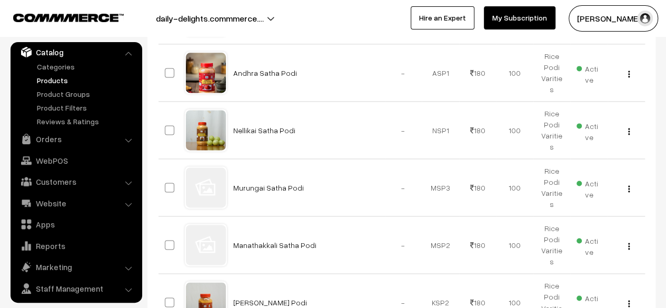
scroll to position [695, 0]
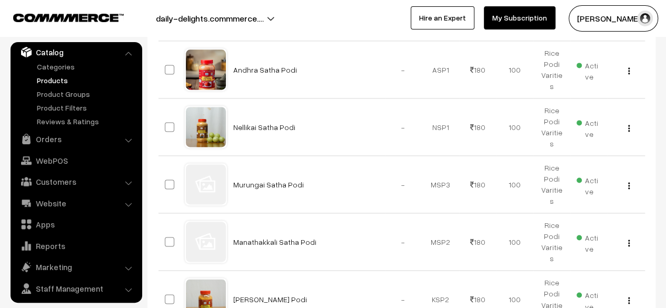
drag, startPoint x: 669, startPoint y: 27, endPoint x: 673, endPoint y: 112, distance: 84.8
click at [282, 180] on link "Murungai Satha Podi" at bounding box center [268, 184] width 71 height 9
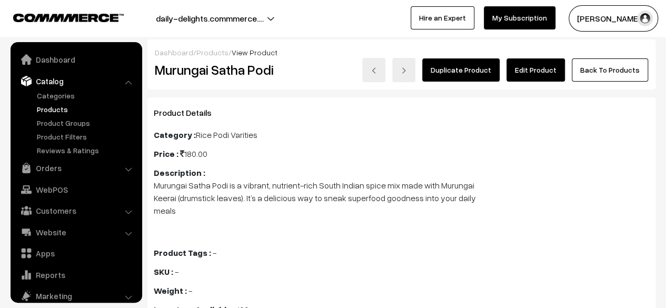
scroll to position [29, 0]
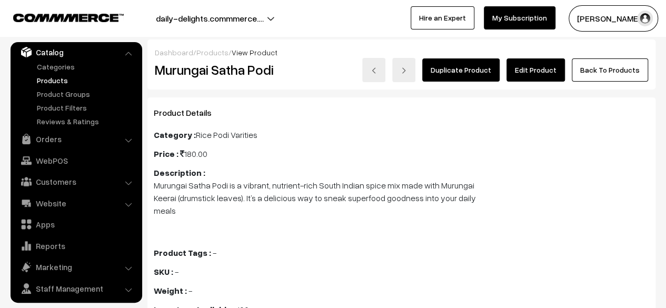
click at [526, 67] on link "Edit Product" at bounding box center [535, 69] width 58 height 23
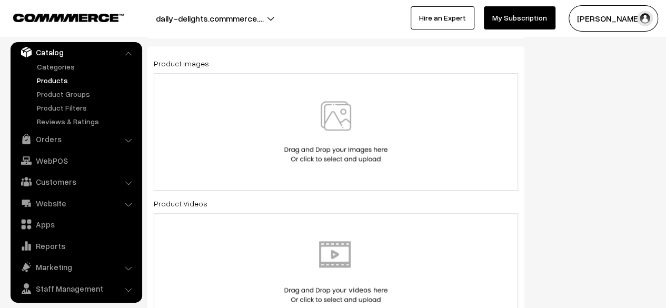
scroll to position [573, 0]
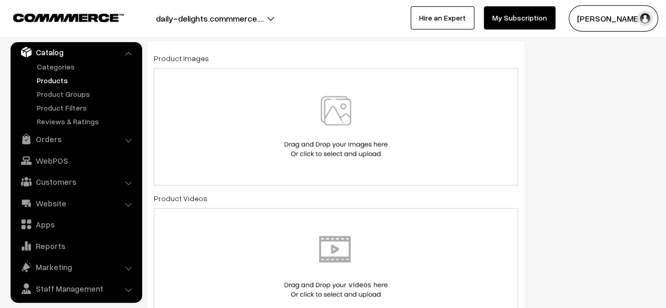
click at [344, 102] on img at bounding box center [336, 127] width 108 height 62
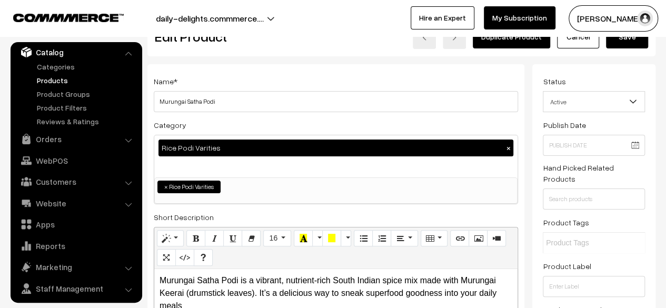
scroll to position [0, 0]
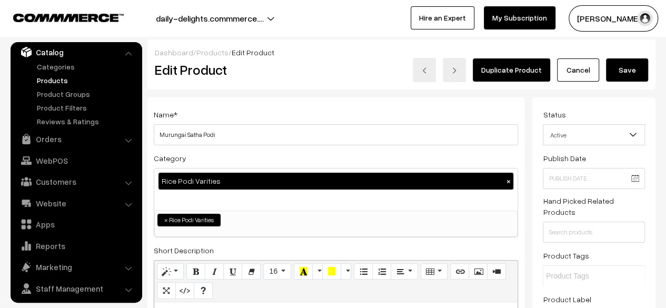
click at [637, 67] on button "Save" at bounding box center [627, 69] width 42 height 23
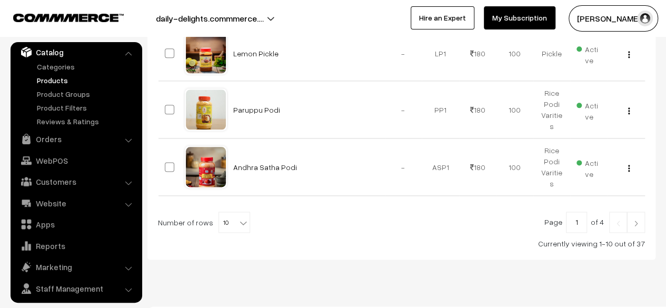
scroll to position [607, 0]
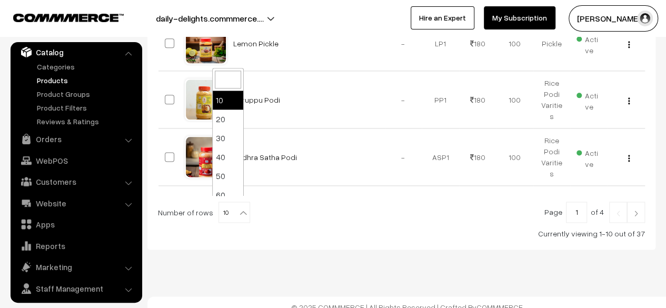
click at [238, 207] on b at bounding box center [243, 212] width 11 height 11
select select "40"
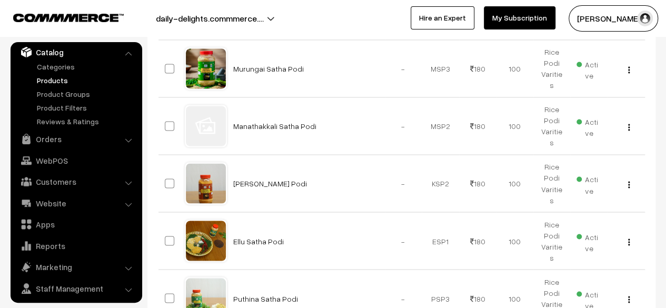
scroll to position [804, 0]
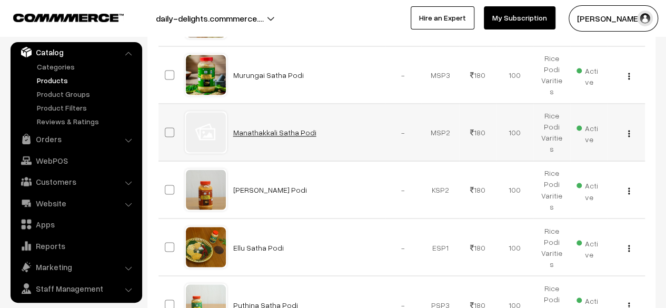
click at [281, 128] on link "Manathakkali Satha Podi" at bounding box center [274, 132] width 83 height 9
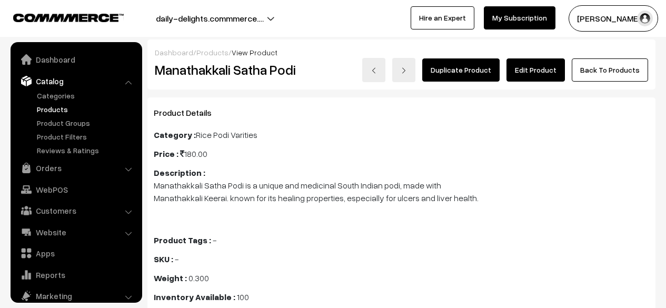
click at [546, 70] on link "Edit Product" at bounding box center [535, 69] width 58 height 23
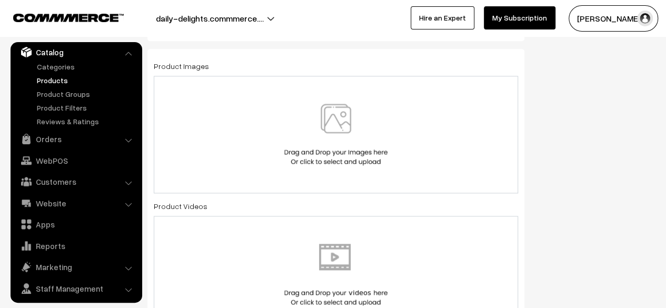
scroll to position [567, 0]
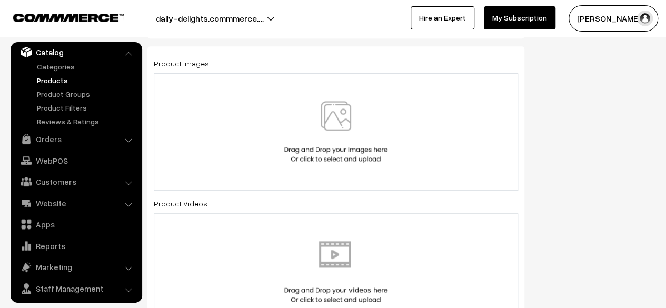
click at [344, 112] on img at bounding box center [336, 132] width 108 height 62
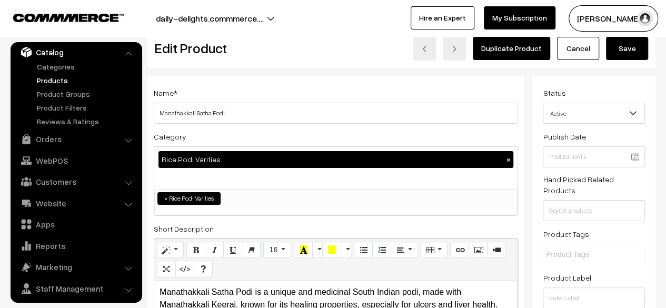
scroll to position [14, 0]
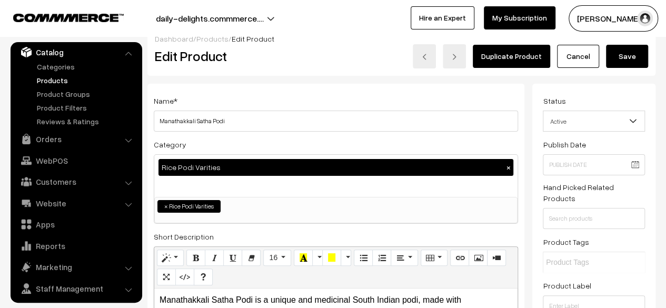
click at [627, 57] on button "Save" at bounding box center [627, 56] width 42 height 23
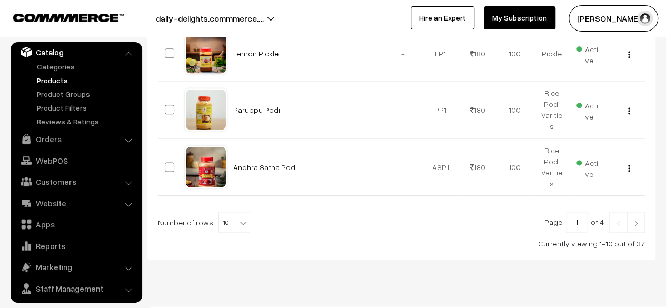
scroll to position [601, 0]
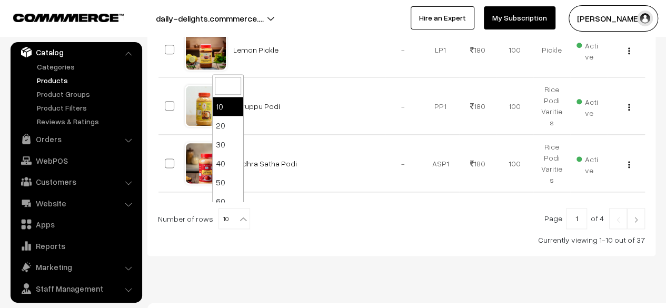
click at [239, 208] on span at bounding box center [244, 215] width 11 height 14
select select "40"
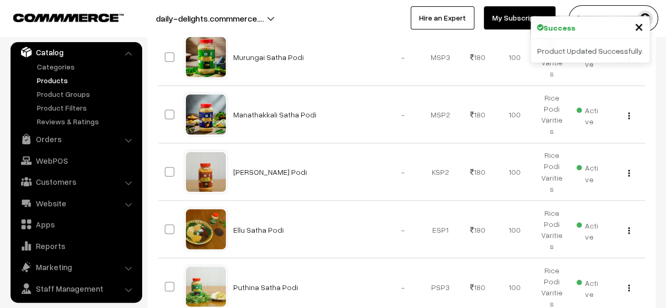
scroll to position [830, 0]
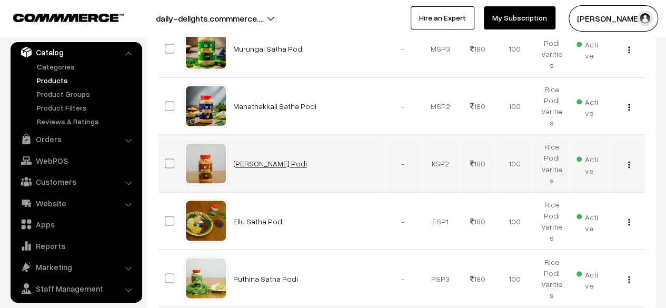
click at [274, 159] on link "[PERSON_NAME] Podi" at bounding box center [270, 163] width 74 height 9
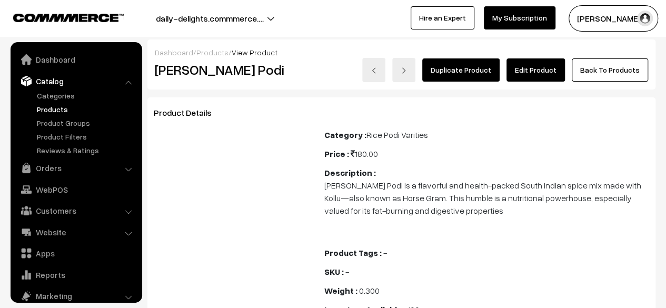
scroll to position [29, 0]
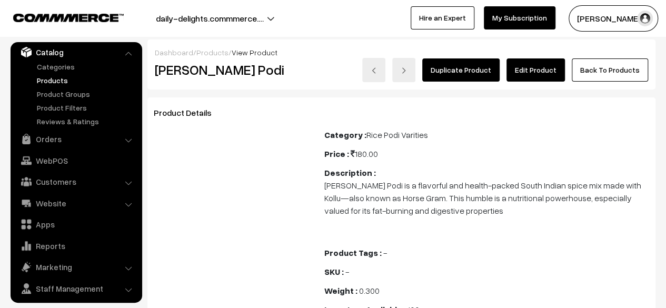
click at [527, 69] on link "Edit Product" at bounding box center [535, 69] width 58 height 23
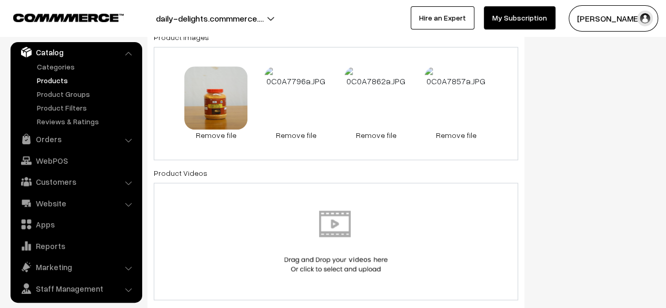
scroll to position [583, 0]
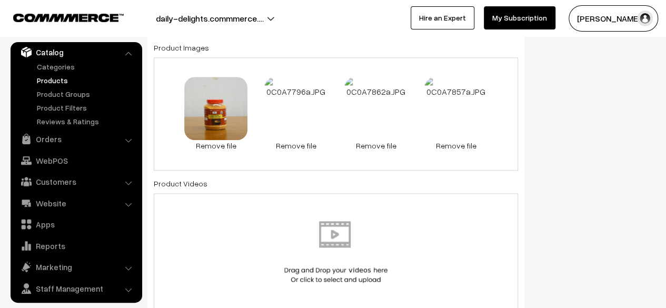
click at [462, 145] on link "Remove file" at bounding box center [455, 145] width 63 height 11
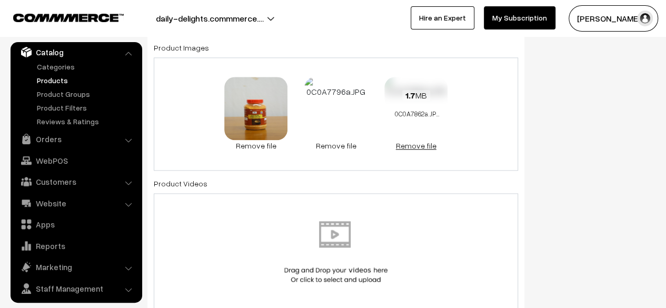
click at [406, 141] on link "Remove file" at bounding box center [415, 145] width 63 height 11
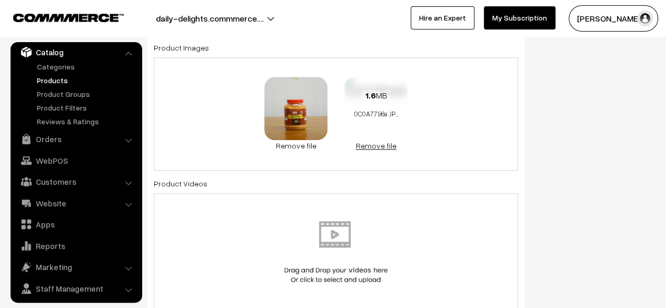
click at [368, 144] on link "Remove file" at bounding box center [375, 145] width 63 height 11
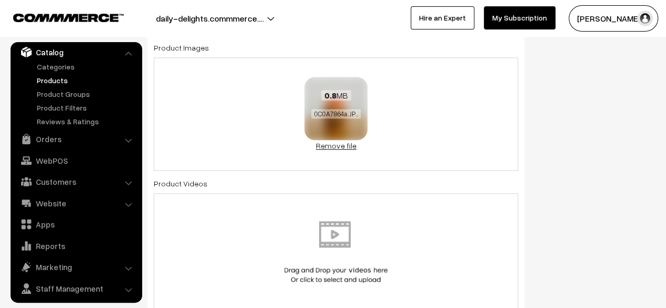
click at [334, 144] on link "Remove file" at bounding box center [335, 145] width 63 height 11
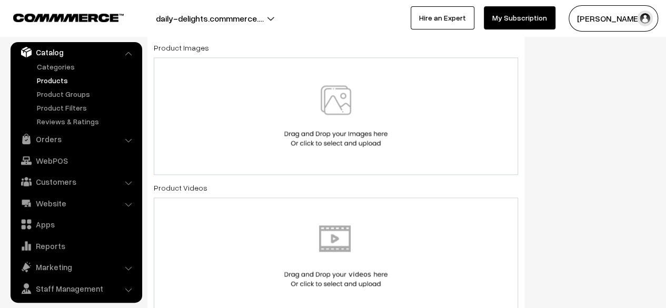
click at [329, 119] on img at bounding box center [336, 116] width 108 height 62
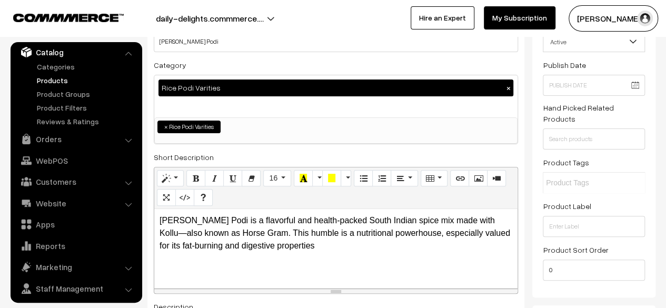
scroll to position [0, 0]
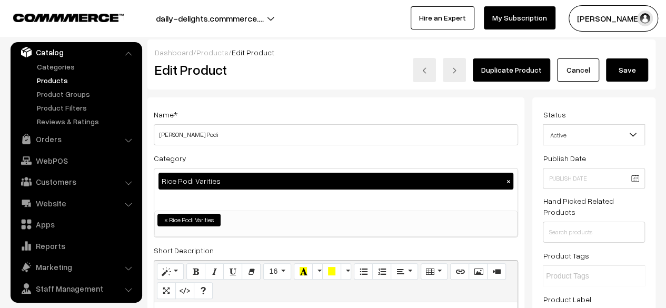
click at [628, 71] on button "Save" at bounding box center [627, 69] width 42 height 23
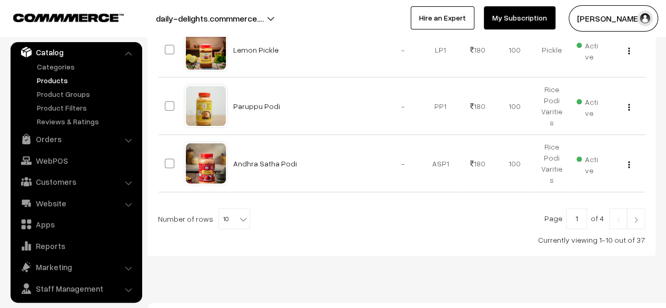
scroll to position [610, 0]
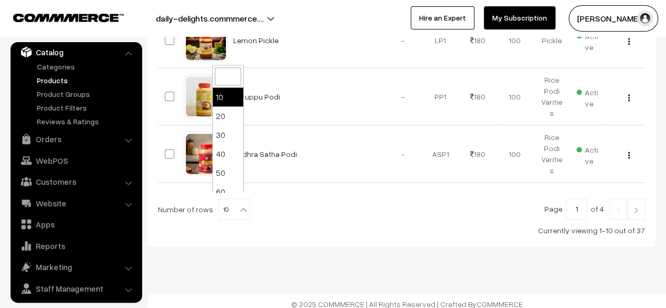
click at [238, 205] on b at bounding box center [243, 209] width 11 height 11
select select "40"
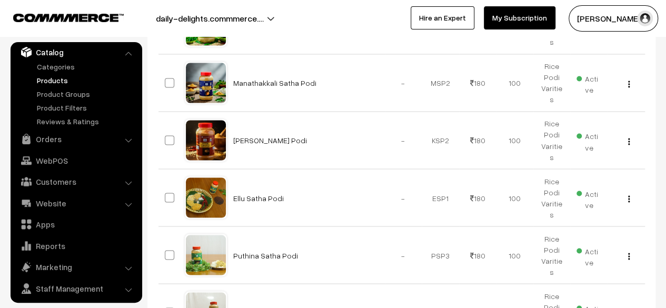
scroll to position [859, 0]
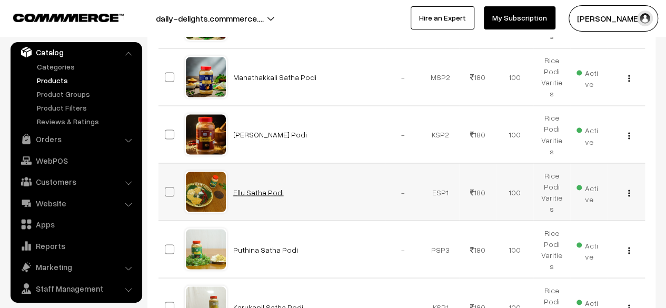
click at [248, 187] on link "Ellu Satha Podi" at bounding box center [258, 191] width 51 height 9
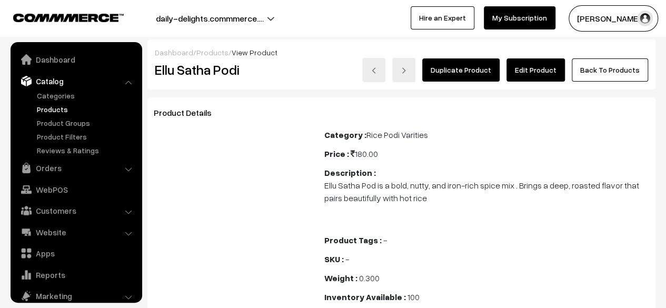
scroll to position [29, 0]
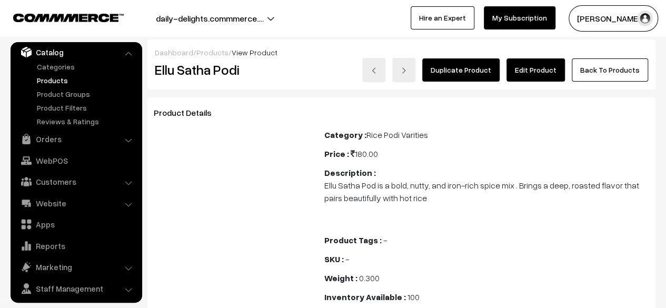
click at [546, 67] on link "Edit Product" at bounding box center [535, 69] width 58 height 23
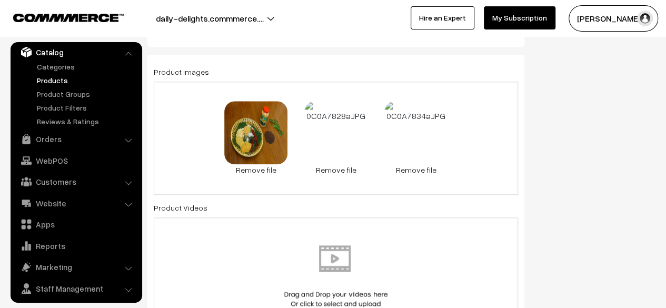
scroll to position [561, 0]
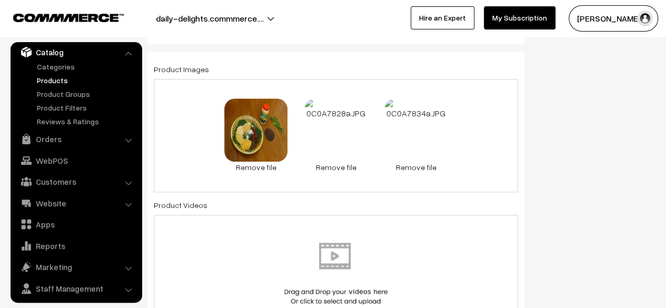
drag, startPoint x: 670, startPoint y: 37, endPoint x: 673, endPoint y: 111, distance: 74.2
click at [435, 165] on link "Remove file" at bounding box center [415, 167] width 63 height 11
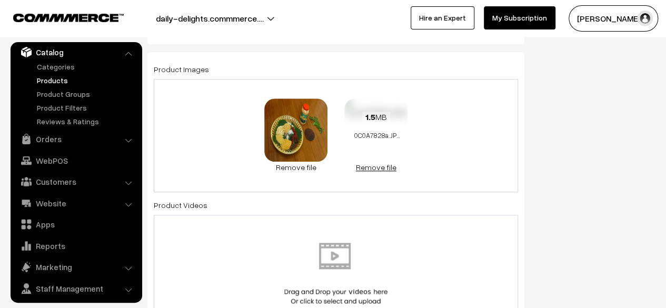
click at [381, 162] on link "Remove file" at bounding box center [375, 167] width 63 height 11
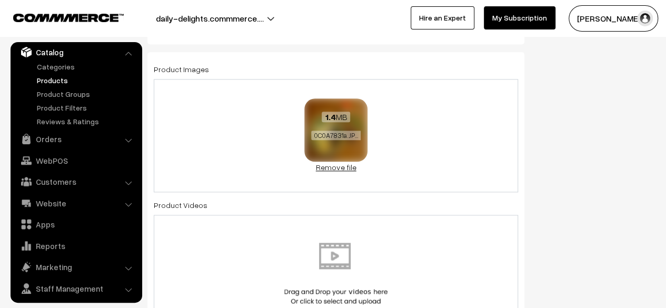
click at [317, 168] on link "Remove file" at bounding box center [335, 167] width 63 height 11
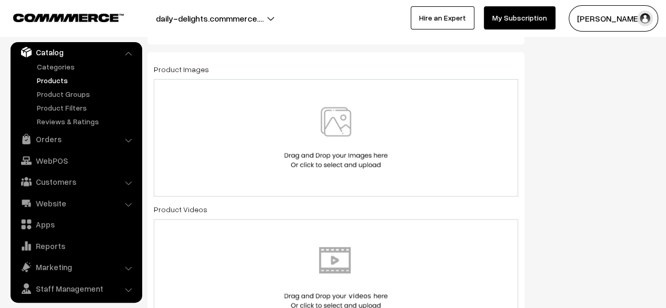
click at [334, 159] on img at bounding box center [336, 138] width 108 height 62
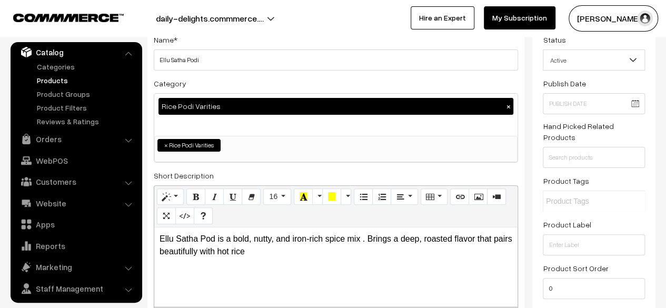
scroll to position [0, 0]
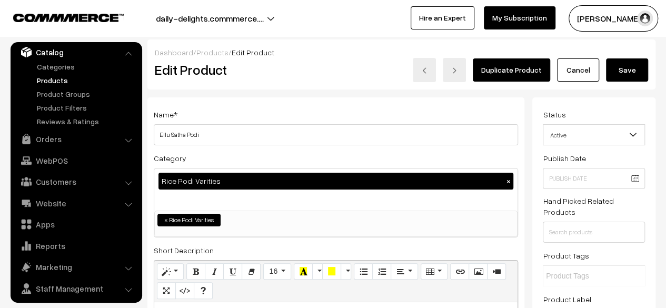
click at [641, 68] on button "Save" at bounding box center [627, 69] width 42 height 23
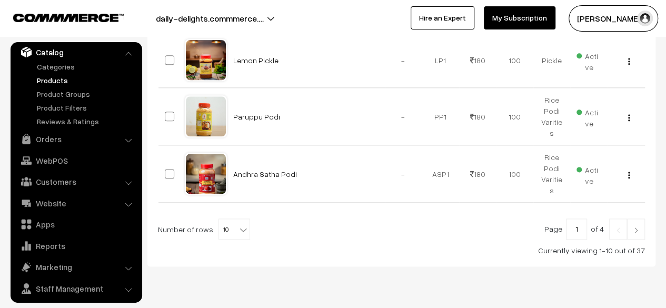
scroll to position [600, 0]
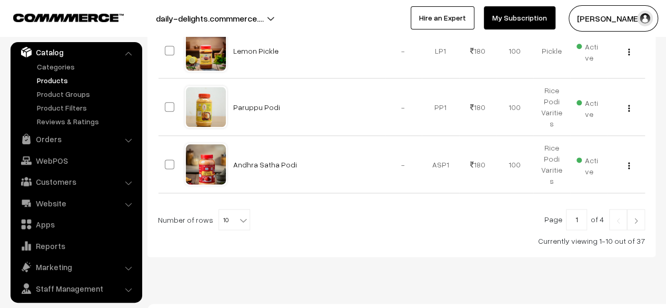
click at [632, 219] on link at bounding box center [636, 219] width 18 height 21
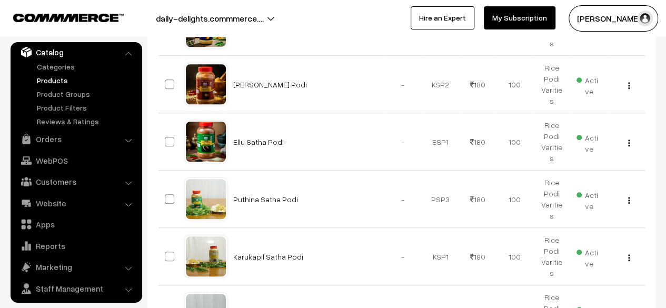
scroll to position [355, 0]
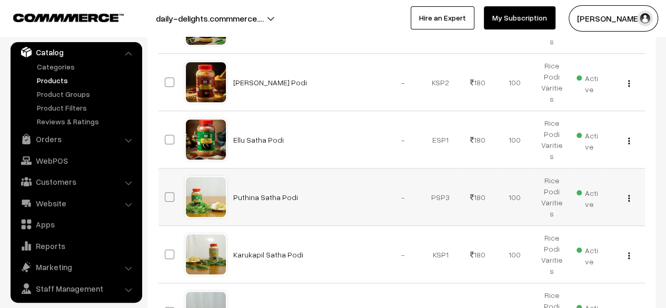
click at [274, 188] on td "Puthina Satha Podi" at bounding box center [306, 196] width 158 height 57
click at [274, 193] on link "Puthina Satha Podi" at bounding box center [265, 197] width 65 height 9
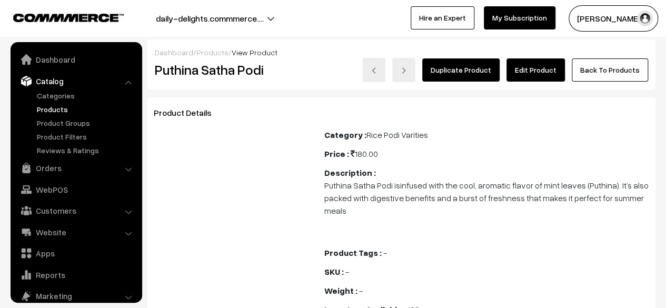
scroll to position [29, 0]
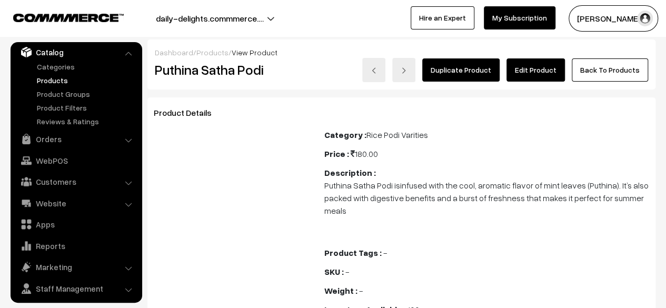
click at [539, 78] on link "Edit Product" at bounding box center [535, 69] width 58 height 23
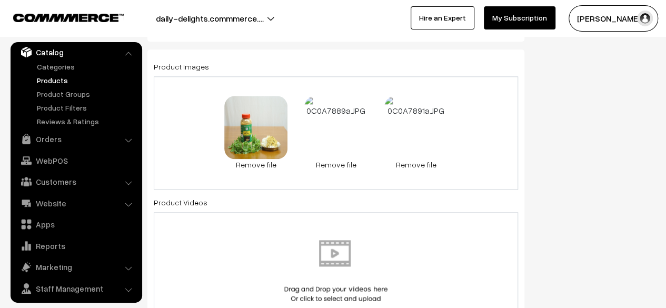
scroll to position [569, 0]
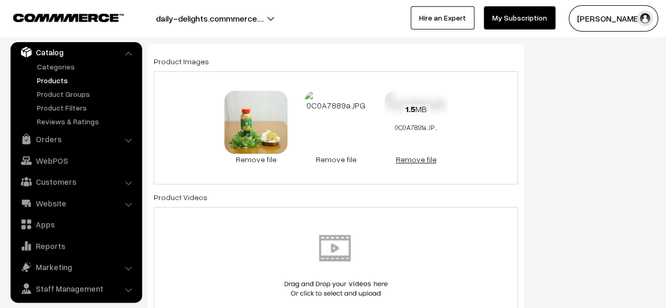
click at [423, 158] on link "Remove file" at bounding box center [415, 159] width 63 height 11
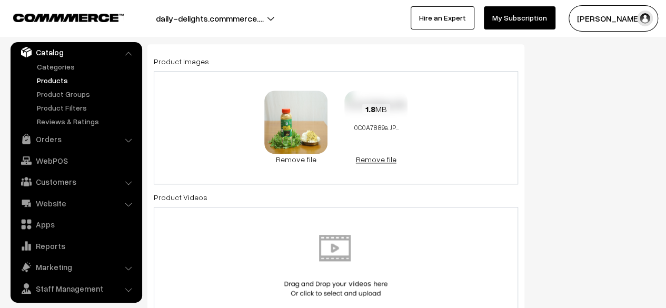
click at [376, 154] on link "Remove file" at bounding box center [375, 159] width 63 height 11
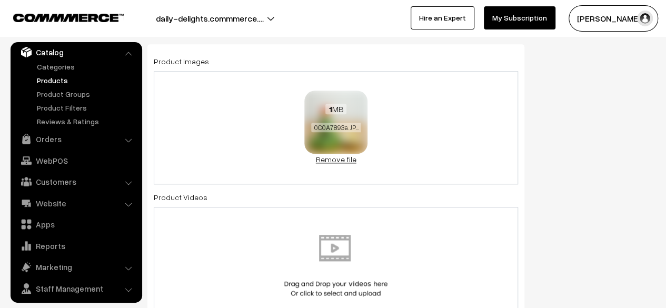
click at [344, 163] on link "Remove file" at bounding box center [335, 159] width 63 height 11
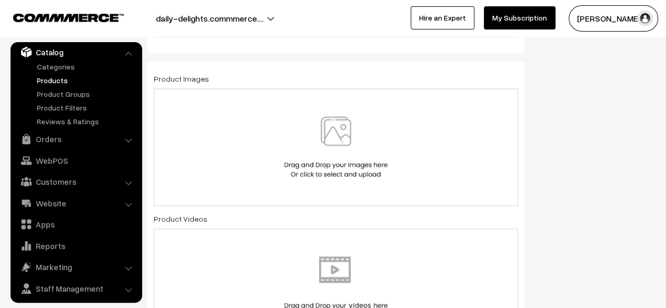
scroll to position [571, 0]
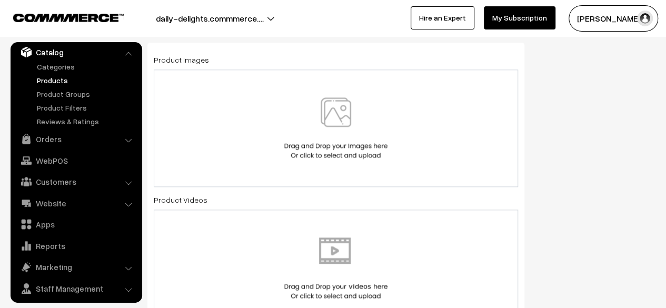
click at [354, 134] on img at bounding box center [336, 128] width 108 height 62
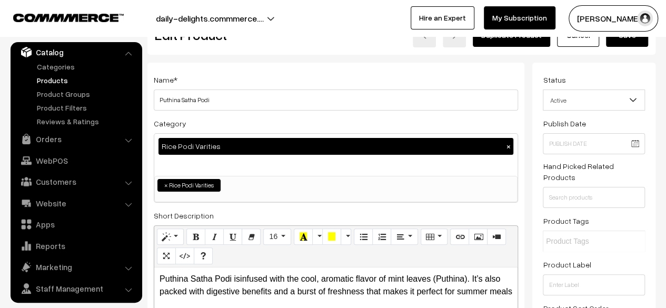
scroll to position [0, 0]
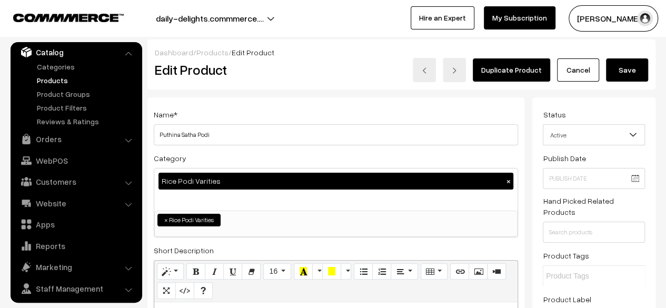
click at [641, 76] on button "Save" at bounding box center [627, 69] width 42 height 23
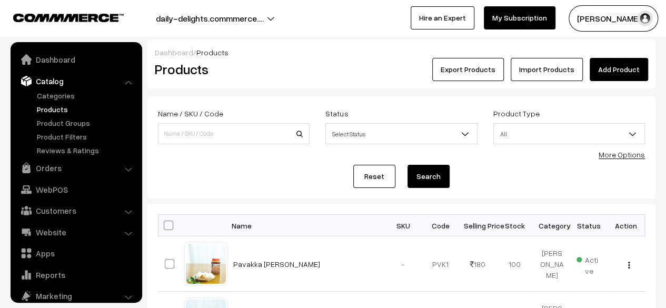
scroll to position [29, 0]
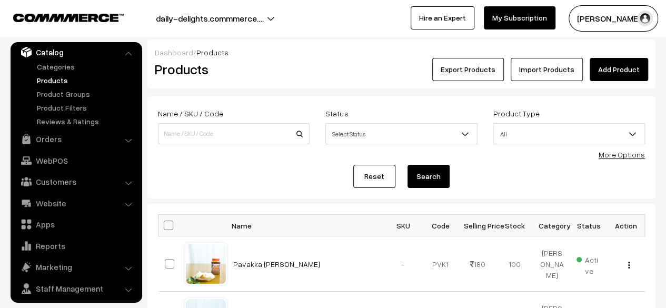
drag, startPoint x: 0, startPoint y: 0, endPoint x: 641, endPoint y: 76, distance: 645.4
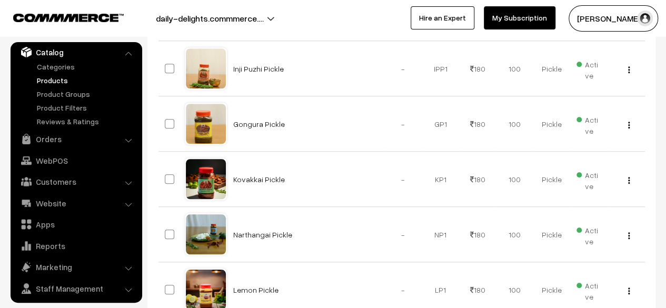
scroll to position [610, 0]
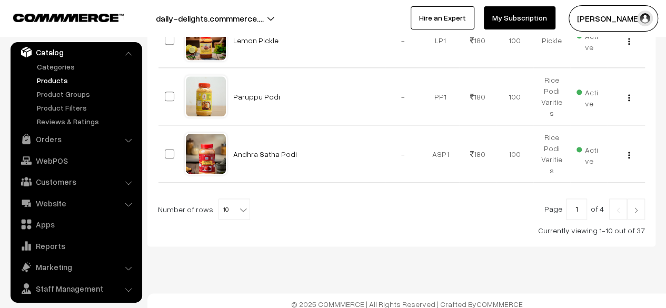
click at [638, 207] on img at bounding box center [635, 210] width 9 height 6
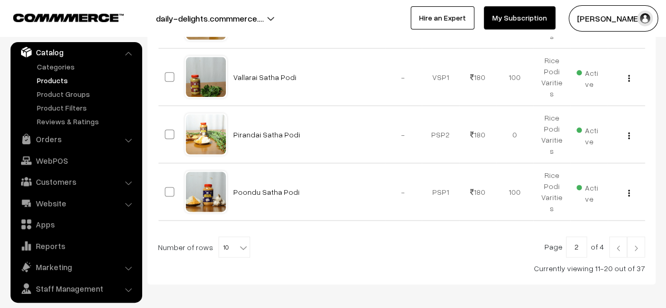
scroll to position [593, 0]
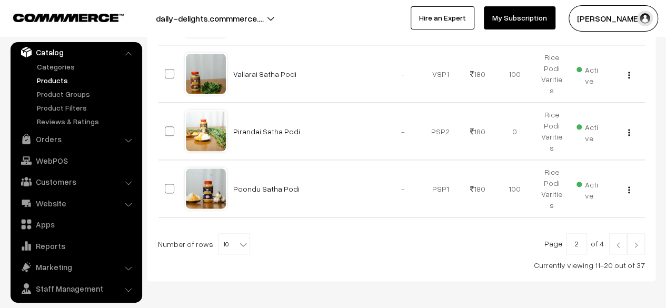
click at [631, 242] on img at bounding box center [635, 245] width 9 height 6
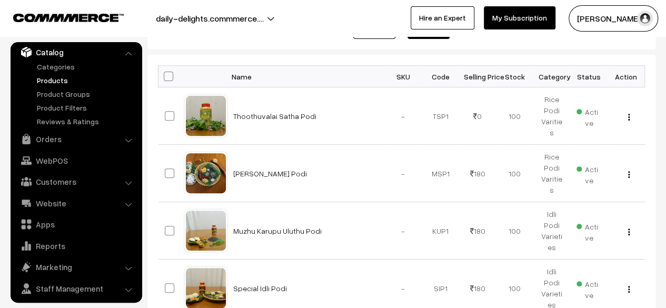
scroll to position [154, 0]
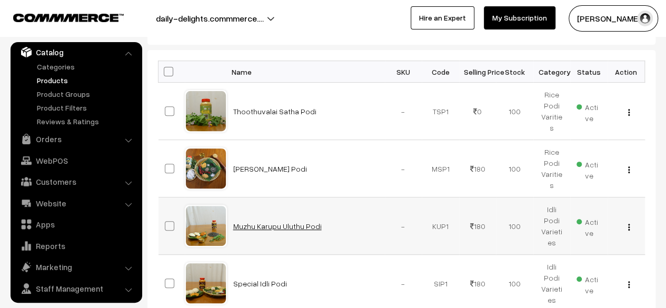
click at [269, 223] on link "Muzhu Karupu Uluthu Podi" at bounding box center [277, 226] width 88 height 9
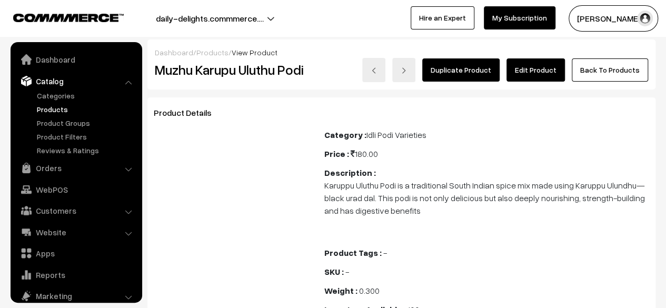
scroll to position [29, 0]
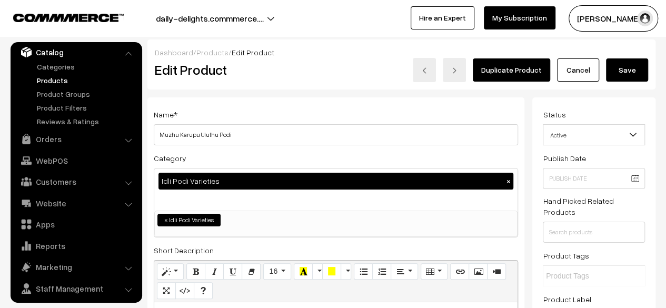
click at [625, 72] on button "Save" at bounding box center [627, 69] width 42 height 23
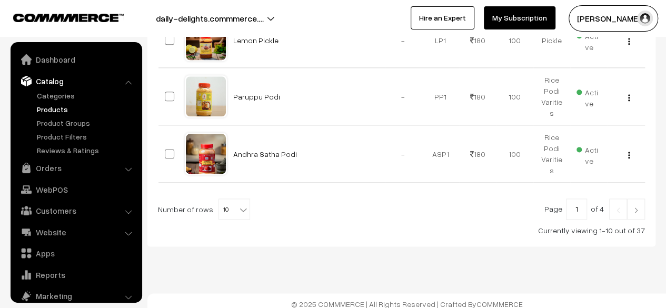
scroll to position [29, 0]
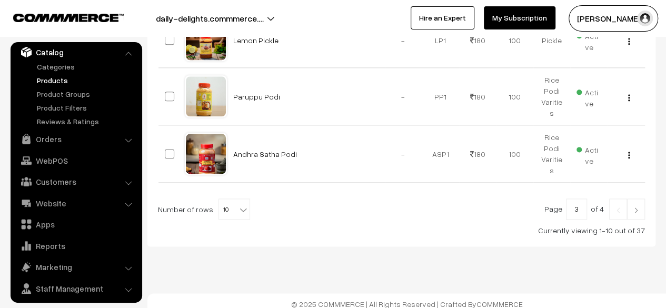
type input "3"
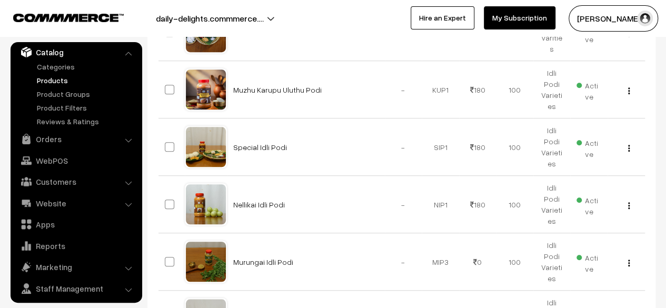
scroll to position [292, 0]
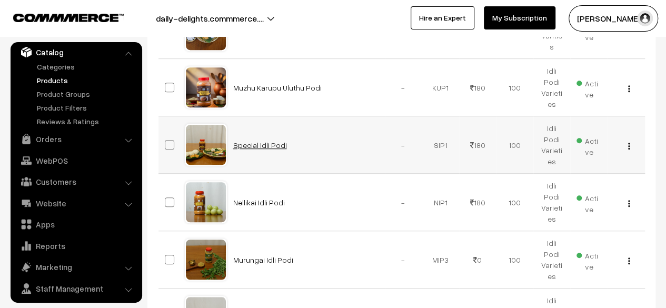
click at [260, 140] on link "Special Idli Podi" at bounding box center [260, 144] width 54 height 9
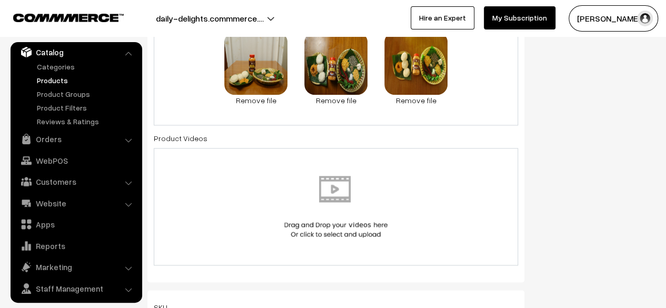
scroll to position [594, 0]
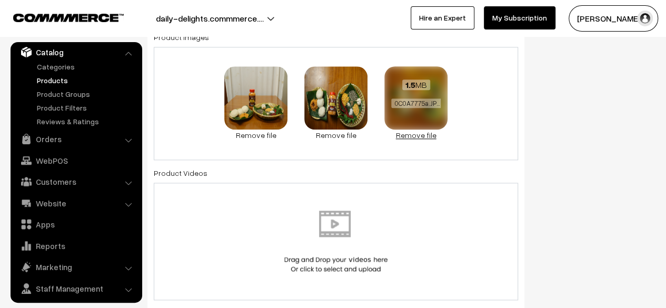
click at [421, 133] on link "Remove file" at bounding box center [415, 134] width 63 height 11
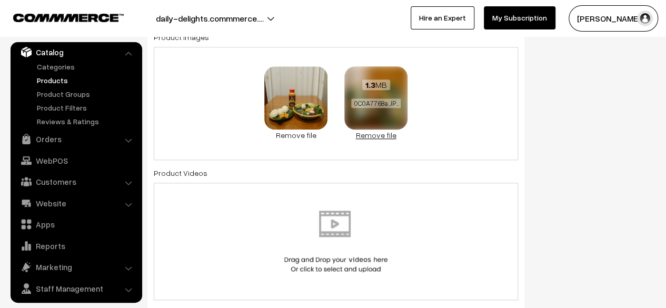
click at [368, 133] on link "Remove file" at bounding box center [375, 134] width 63 height 11
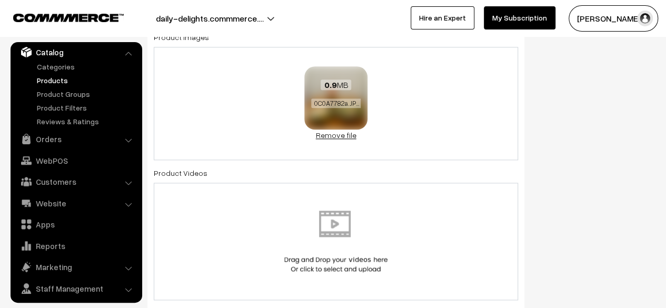
click at [318, 131] on link "Remove file" at bounding box center [335, 134] width 63 height 11
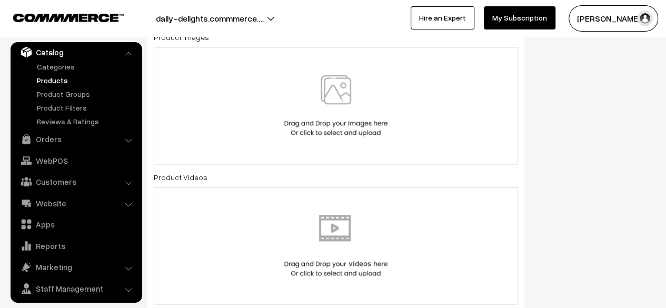
click at [324, 103] on img at bounding box center [336, 106] width 108 height 62
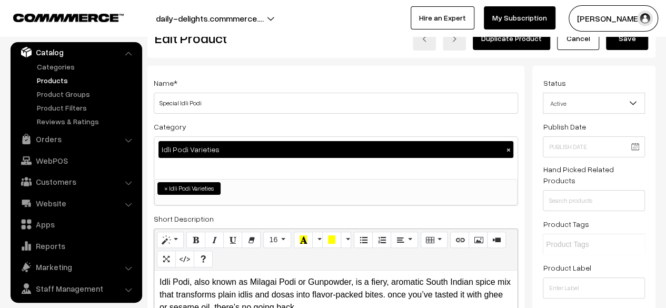
scroll to position [0, 0]
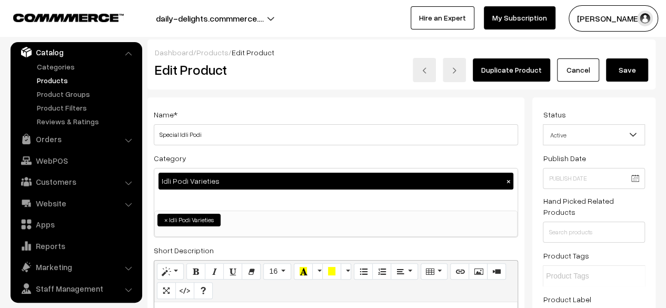
click at [634, 68] on button "Save" at bounding box center [627, 69] width 42 height 23
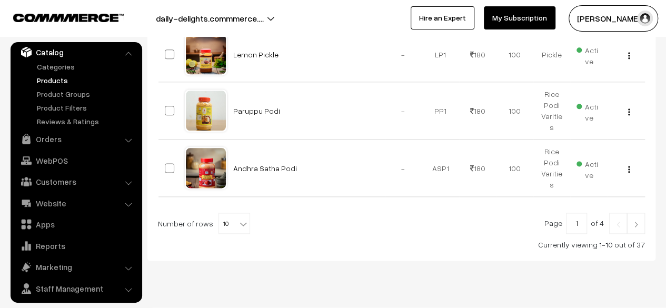
scroll to position [602, 0]
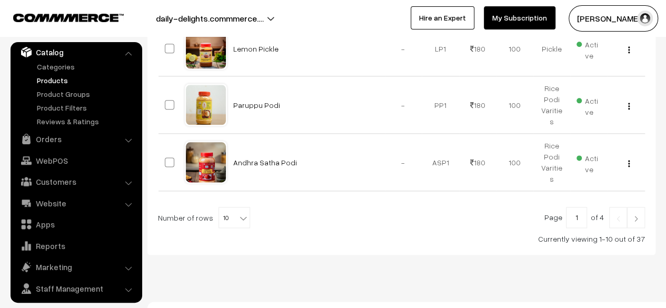
click at [581, 209] on input "1" at bounding box center [576, 217] width 21 height 21
type input "3"
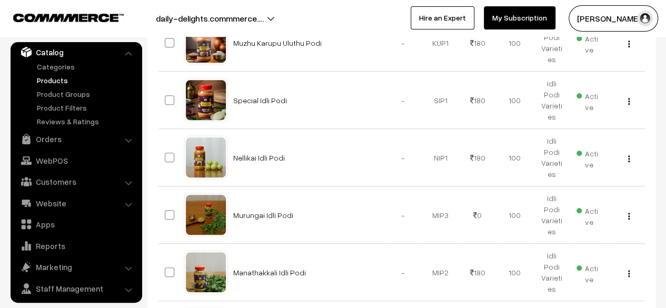
scroll to position [347, 0]
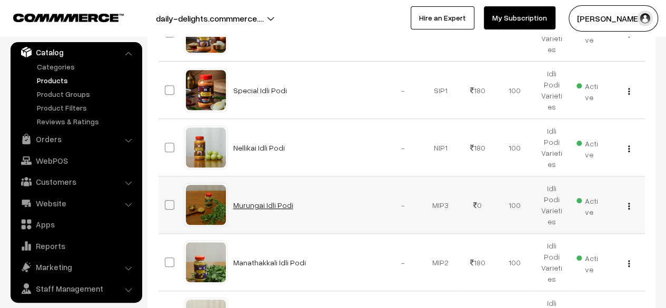
click at [274, 200] on link "Murungai Idli Podi" at bounding box center [263, 204] width 60 height 9
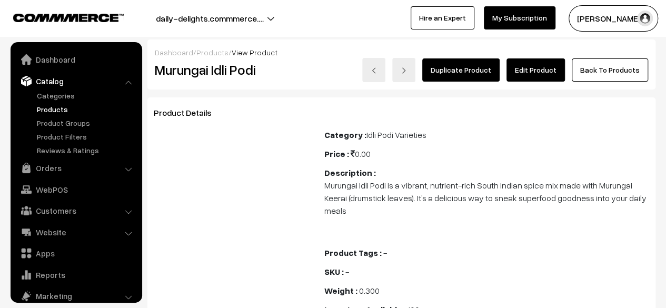
scroll to position [29, 0]
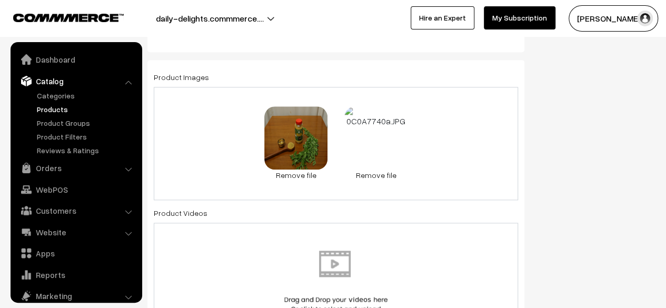
scroll to position [29, 0]
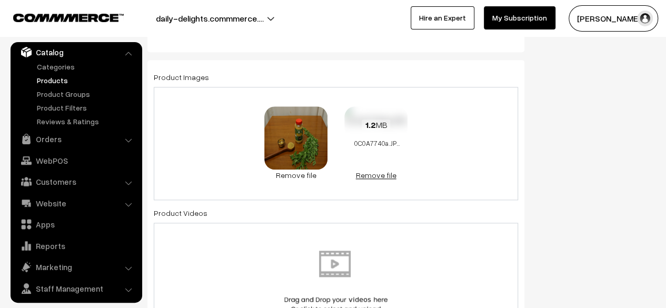
click at [367, 173] on link "Remove file" at bounding box center [375, 174] width 63 height 11
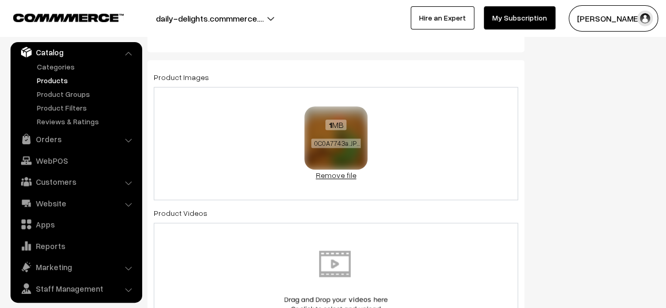
click at [324, 174] on link "Remove file" at bounding box center [335, 174] width 63 height 11
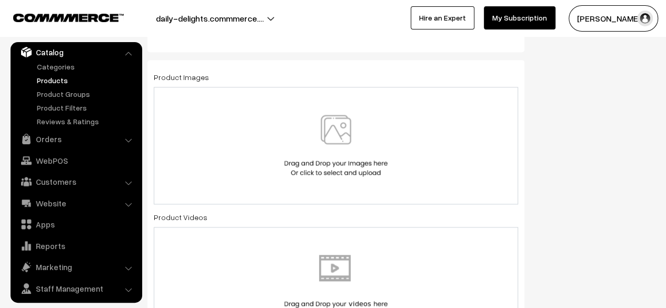
click at [332, 139] on img at bounding box center [336, 146] width 108 height 62
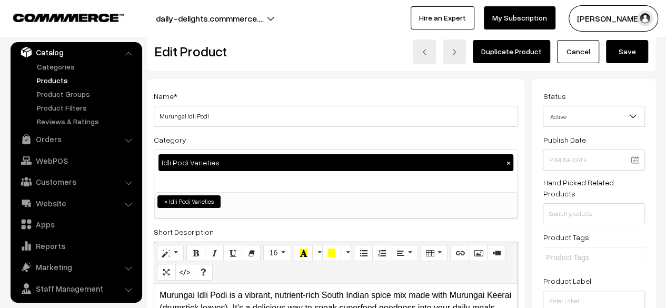
scroll to position [0, 0]
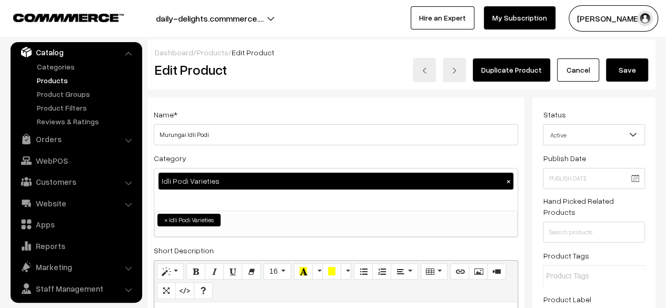
click at [620, 75] on button "Save" at bounding box center [627, 69] width 42 height 23
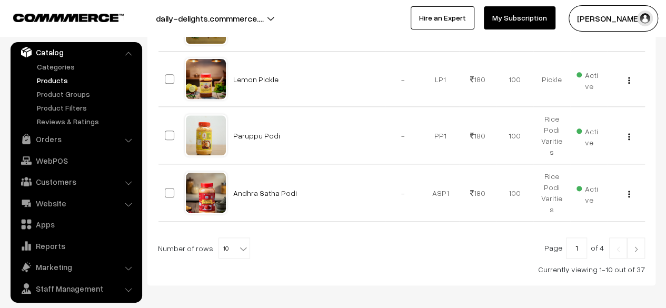
scroll to position [610, 0]
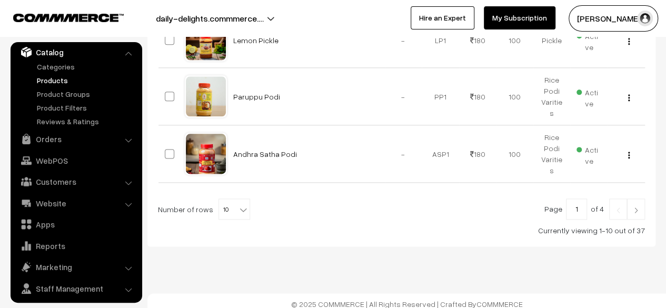
click at [573, 198] on input "1" at bounding box center [576, 208] width 21 height 21
type input "3"
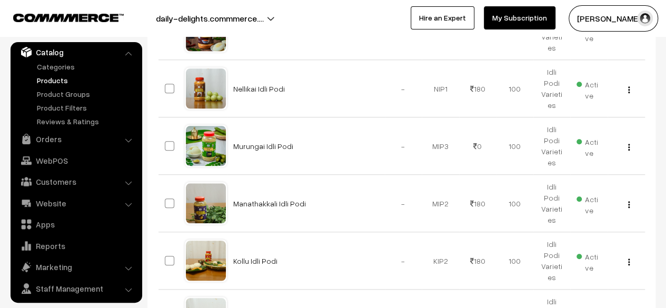
scroll to position [408, 0]
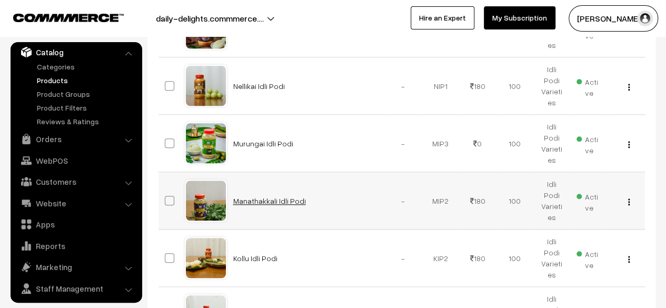
click at [277, 196] on link "Manathakkali Idli Podi" at bounding box center [269, 200] width 73 height 9
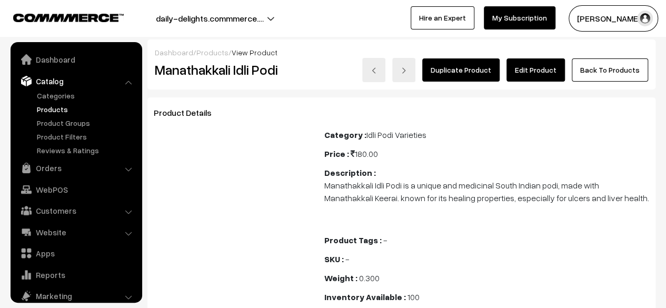
scroll to position [29, 0]
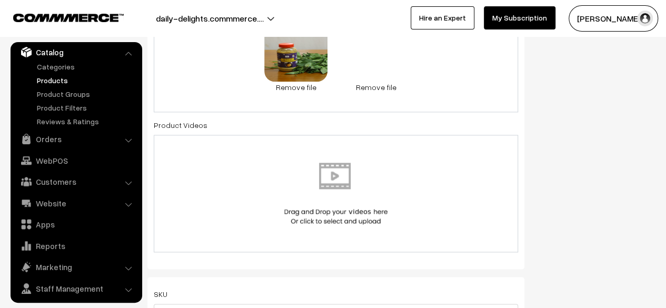
scroll to position [628, 0]
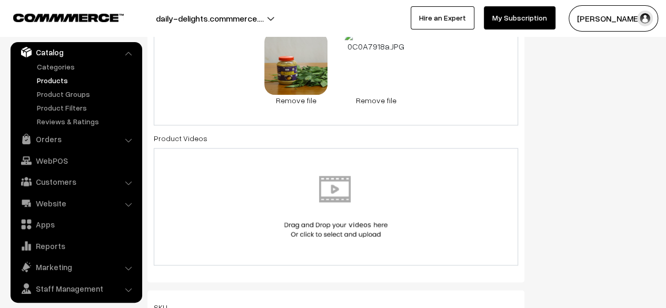
drag, startPoint x: 670, startPoint y: 26, endPoint x: 670, endPoint y: 109, distance: 83.1
click at [389, 99] on link "Remove file" at bounding box center [375, 100] width 63 height 11
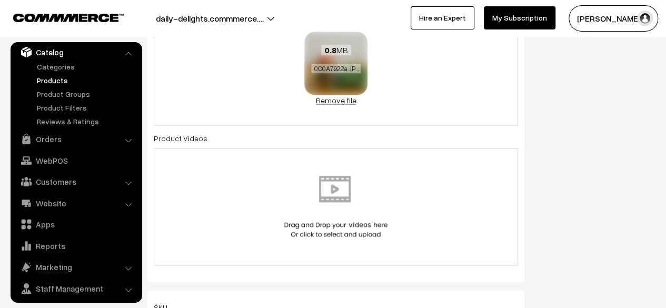
click at [332, 105] on link "Remove file" at bounding box center [335, 100] width 63 height 11
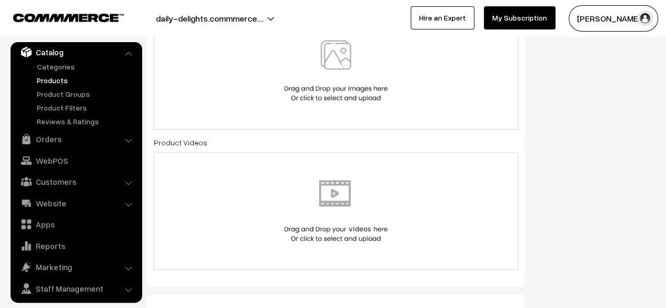
click at [328, 83] on img at bounding box center [336, 71] width 108 height 62
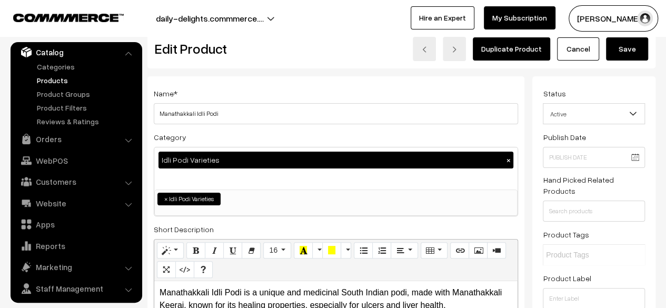
scroll to position [0, 0]
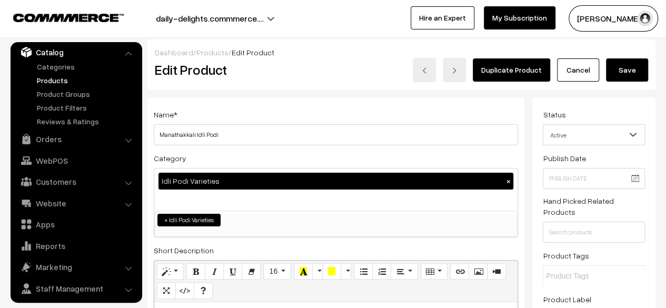
click at [625, 73] on button "Save" at bounding box center [627, 69] width 42 height 23
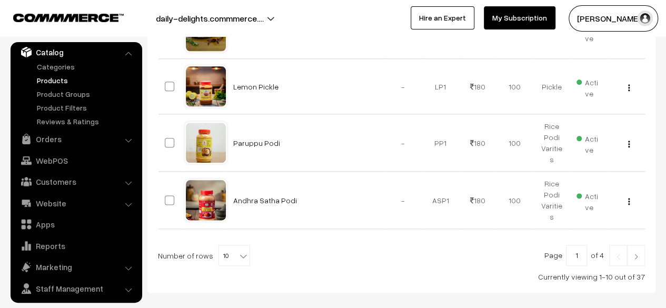
scroll to position [610, 0]
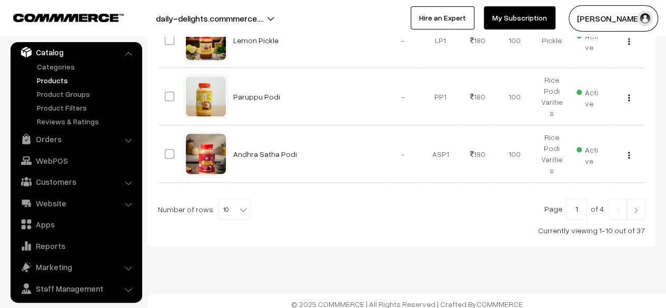
click at [583, 198] on input "1" at bounding box center [576, 208] width 21 height 21
type input "3"
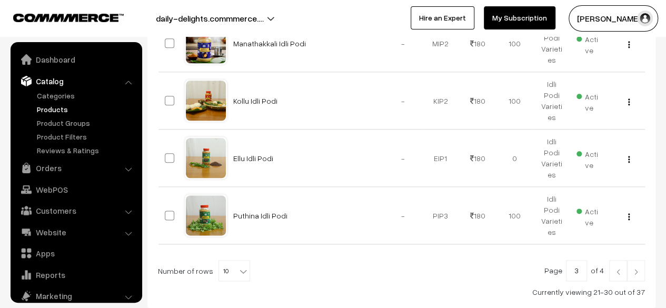
scroll to position [29, 0]
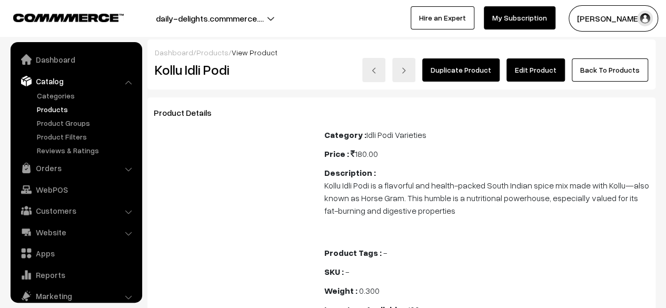
scroll to position [29, 0]
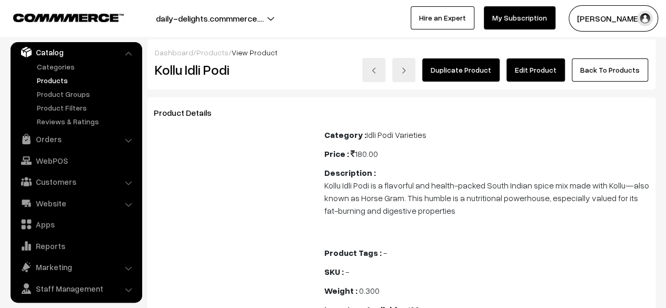
click at [544, 68] on link "Edit Product" at bounding box center [535, 69] width 58 height 23
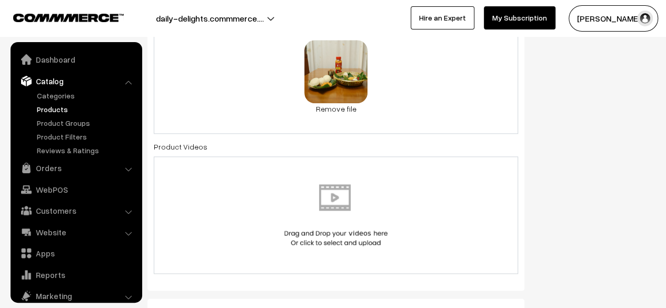
scroll to position [29, 0]
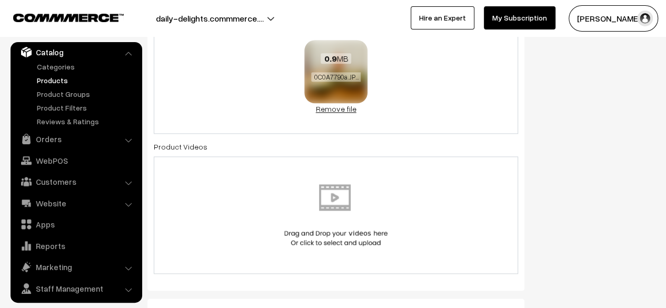
click at [342, 111] on link "Remove file" at bounding box center [335, 108] width 63 height 11
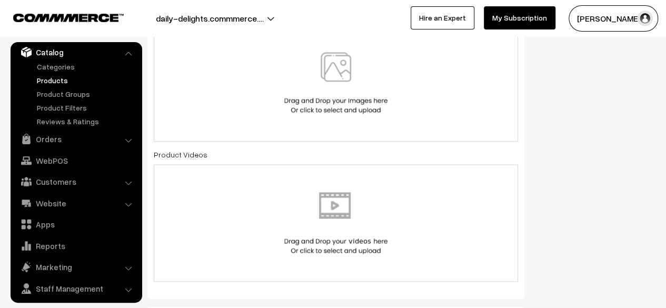
scroll to position [629, 0]
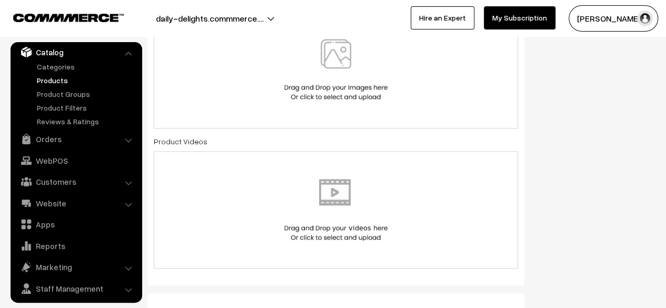
click at [337, 63] on img at bounding box center [336, 70] width 108 height 62
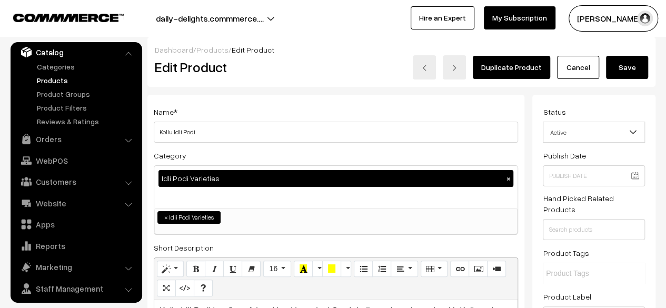
scroll to position [0, 0]
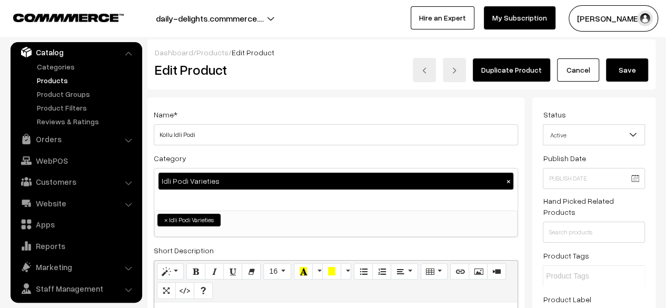
click at [639, 64] on button "Save" at bounding box center [627, 69] width 42 height 23
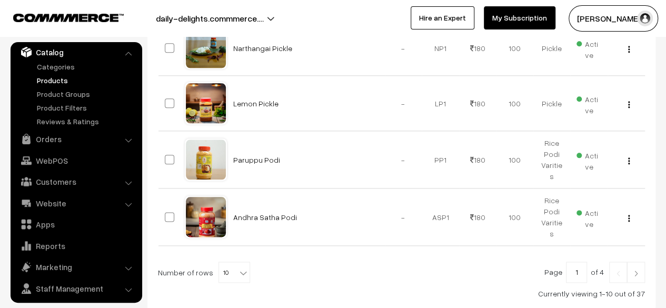
scroll to position [610, 0]
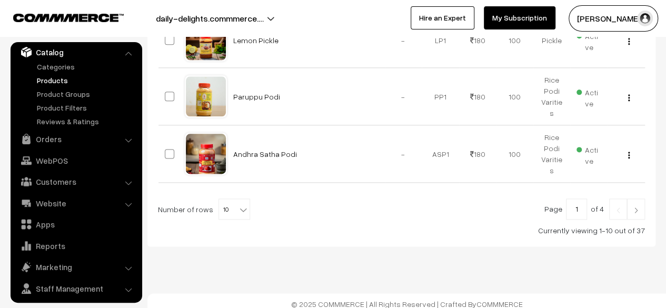
click at [576, 204] on input "1" at bounding box center [576, 208] width 21 height 21
type input "3"
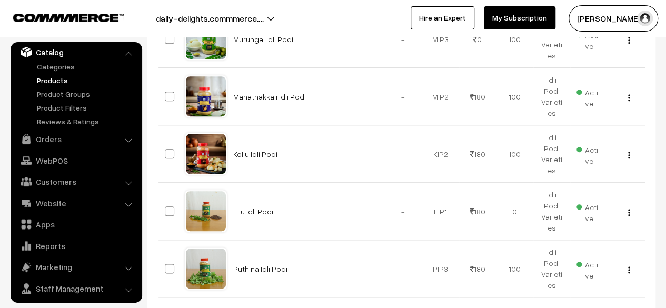
scroll to position [509, 0]
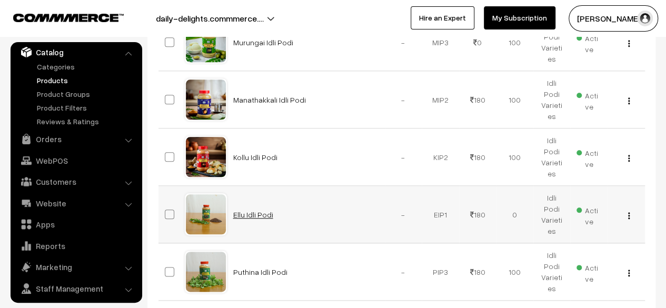
click at [256, 210] on link "Ellu Idli Podi" at bounding box center [253, 214] width 40 height 9
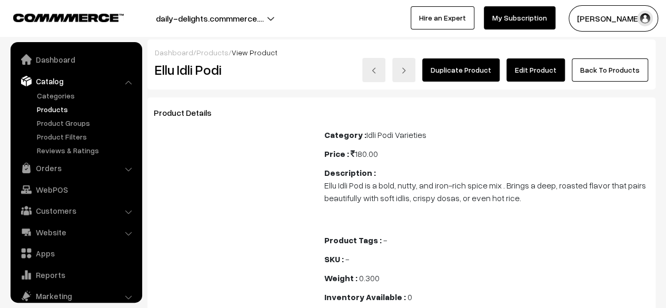
scroll to position [29, 0]
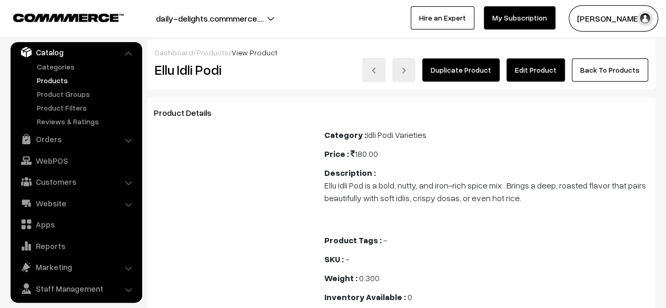
click at [563, 69] on link "Edit Product" at bounding box center [535, 69] width 58 height 23
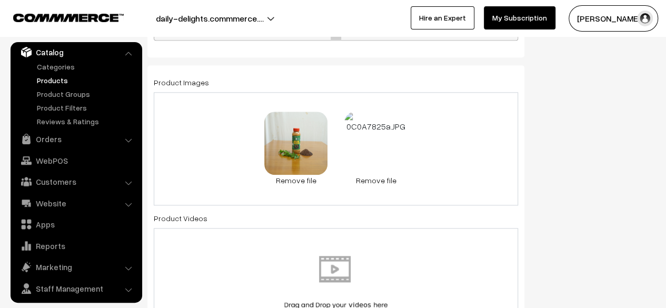
scroll to position [575, 0]
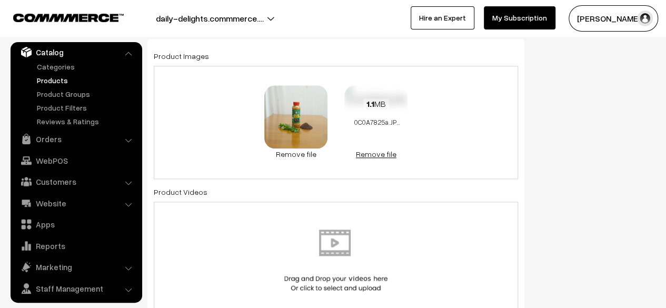
click at [385, 148] on link "Remove file" at bounding box center [375, 153] width 63 height 11
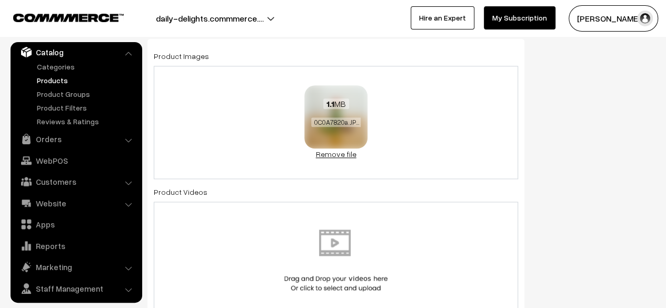
click at [324, 151] on link "Remove file" at bounding box center [335, 153] width 63 height 11
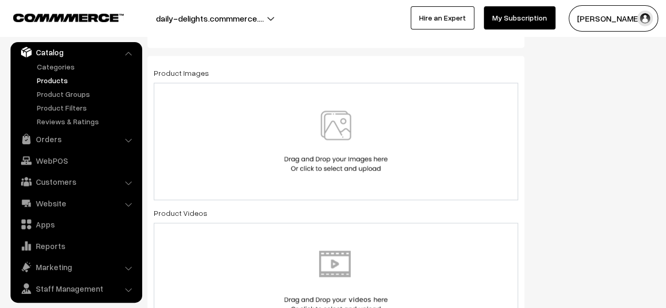
scroll to position [560, 0]
click at [359, 153] on img at bounding box center [336, 139] width 108 height 62
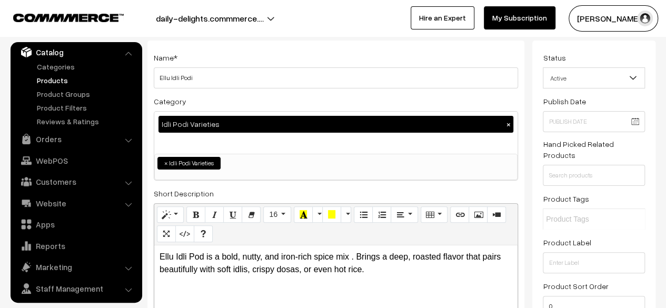
scroll to position [0, 0]
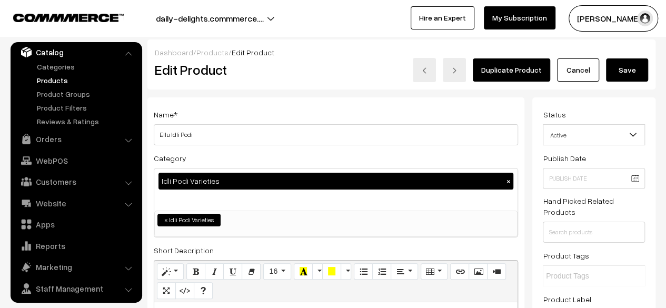
click at [627, 65] on button "Save" at bounding box center [627, 69] width 42 height 23
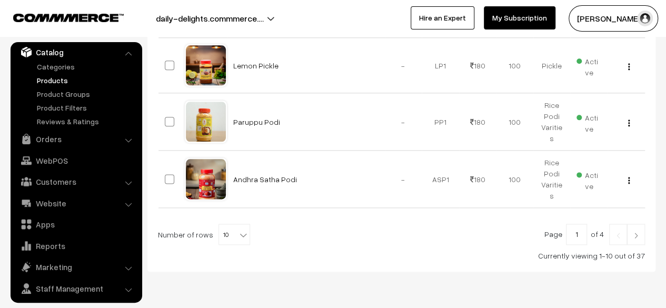
scroll to position [610, 0]
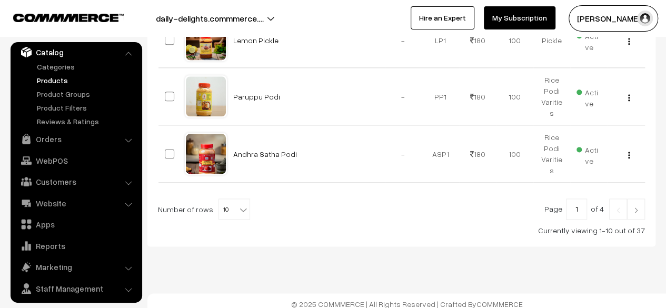
click at [582, 200] on input "1" at bounding box center [576, 208] width 21 height 21
type input "3"
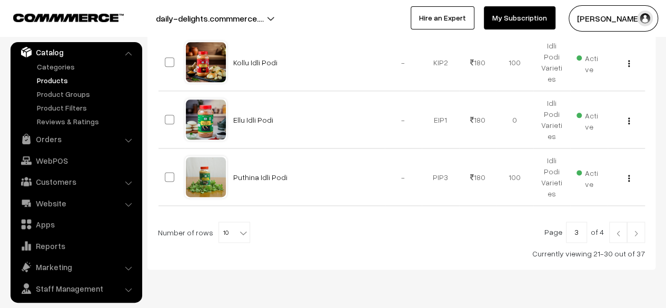
scroll to position [610, 0]
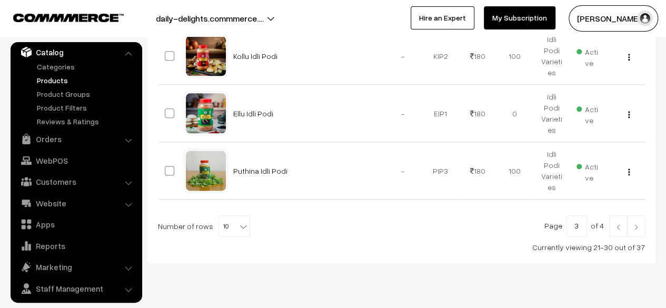
click at [641, 215] on link at bounding box center [636, 225] width 18 height 21
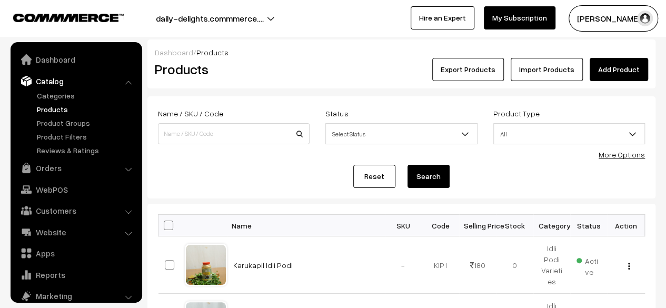
scroll to position [29, 0]
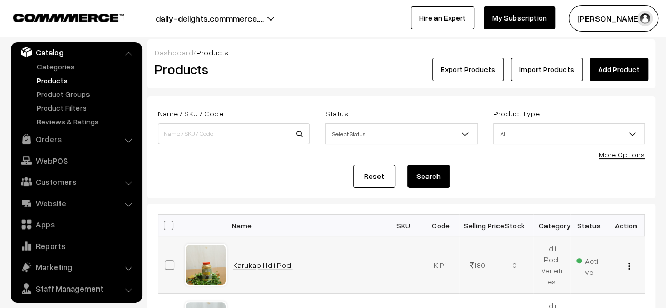
click at [267, 264] on link "Karukapil Idli Podi" at bounding box center [262, 264] width 59 height 9
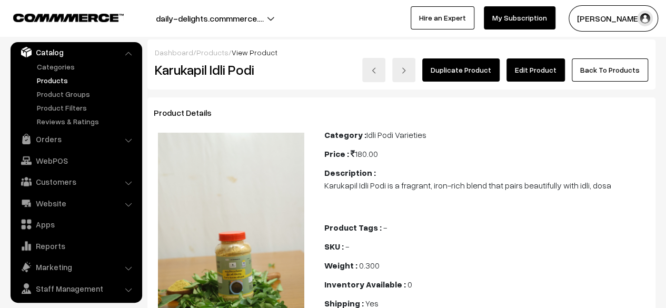
click at [532, 74] on link "Edit Product" at bounding box center [535, 69] width 58 height 23
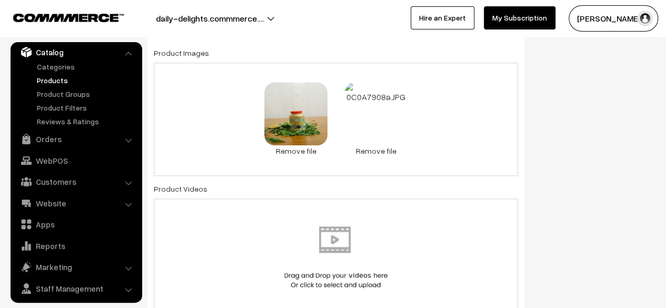
scroll to position [580, 0]
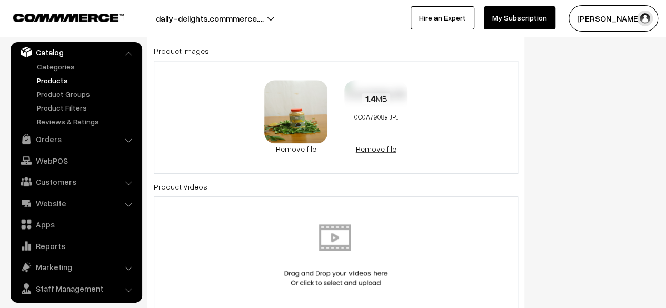
click at [366, 145] on link "Remove file" at bounding box center [375, 148] width 63 height 11
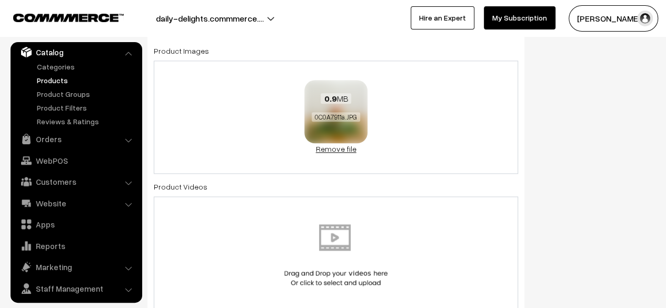
click at [338, 145] on link "Remove file" at bounding box center [335, 148] width 63 height 11
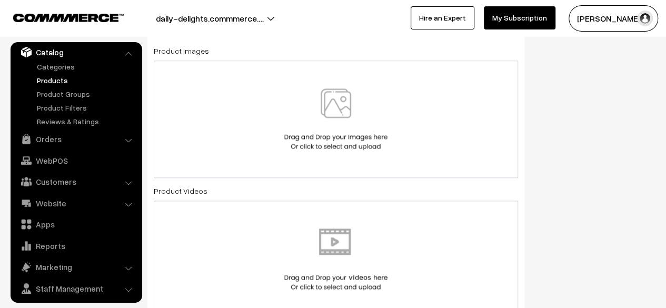
click at [332, 104] on img at bounding box center [336, 119] width 108 height 62
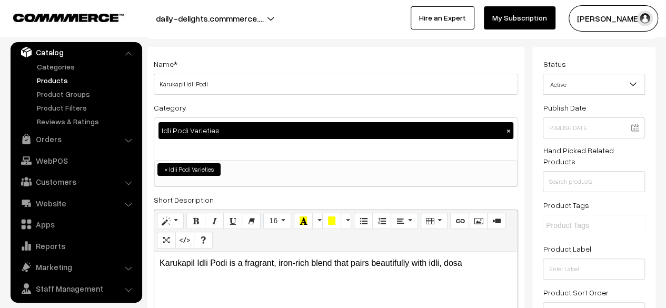
scroll to position [0, 0]
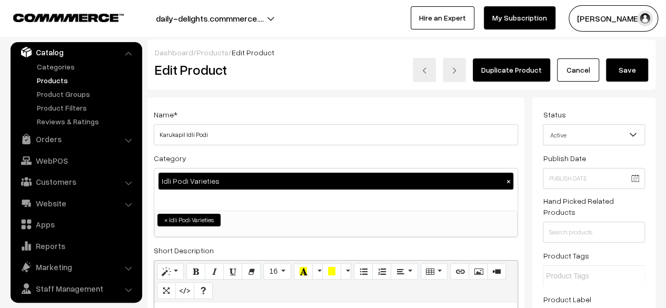
click at [631, 63] on button "Save" at bounding box center [627, 69] width 42 height 23
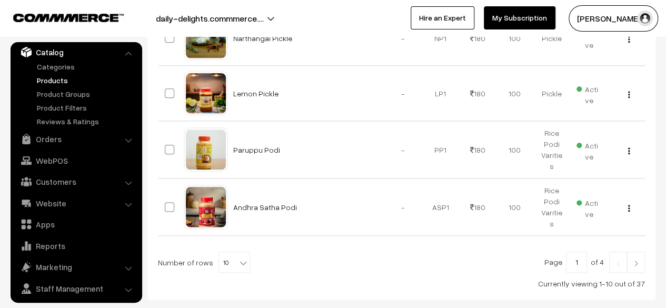
scroll to position [610, 0]
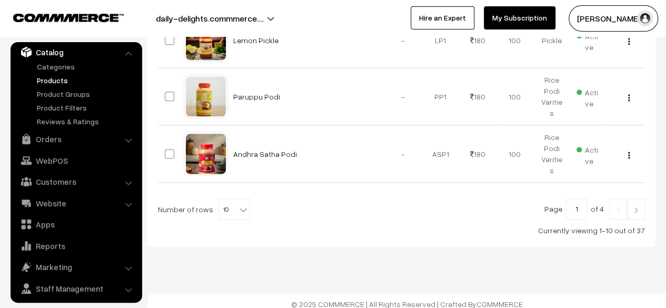
click at [584, 204] on input "1" at bounding box center [576, 208] width 21 height 21
type input "4"
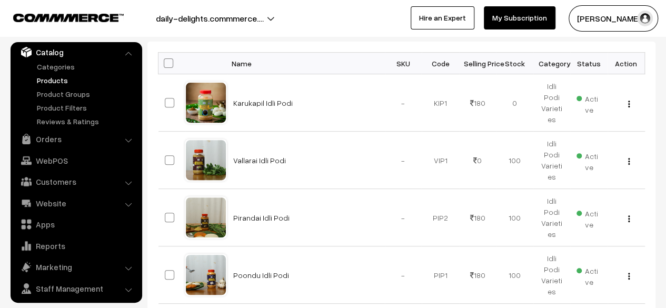
scroll to position [165, 0]
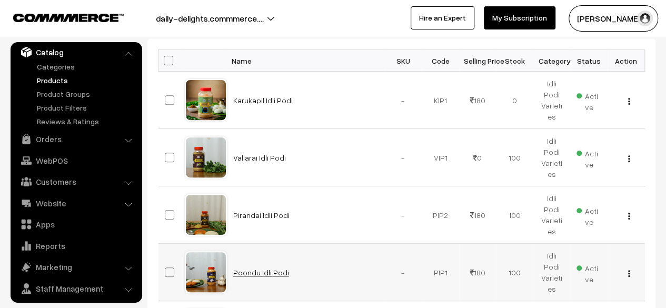
click at [269, 268] on link "Poondu Idli Podi" at bounding box center [261, 272] width 56 height 9
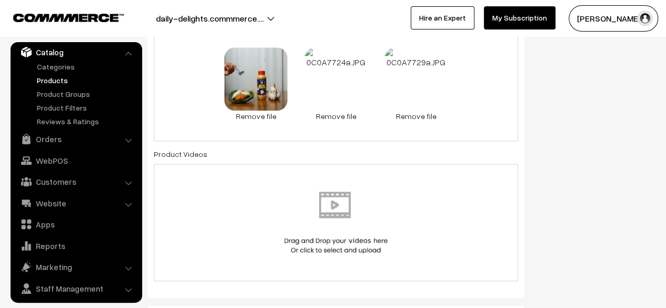
scroll to position [615, 0]
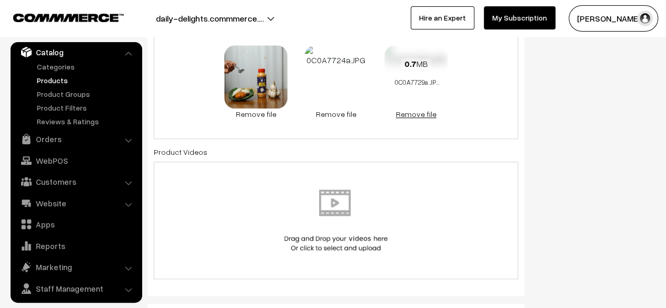
click at [421, 111] on link "Remove file" at bounding box center [415, 113] width 63 height 11
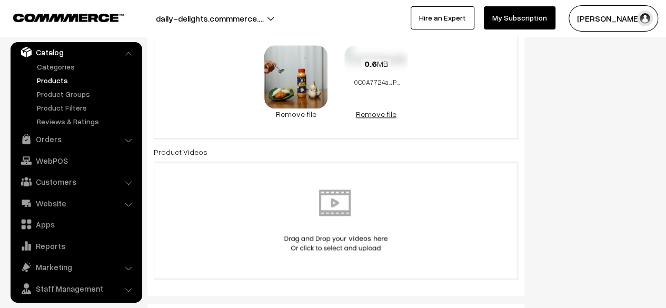
click at [367, 108] on link "Remove file" at bounding box center [375, 113] width 63 height 11
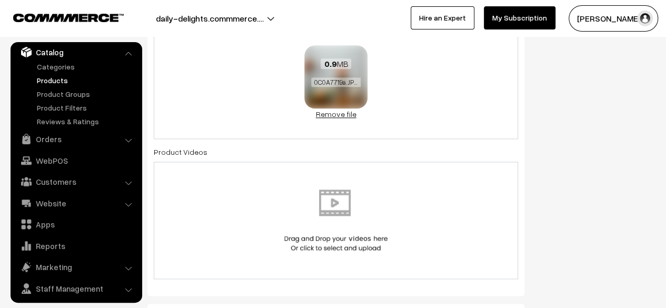
click at [321, 108] on link "Remove file" at bounding box center [335, 113] width 63 height 11
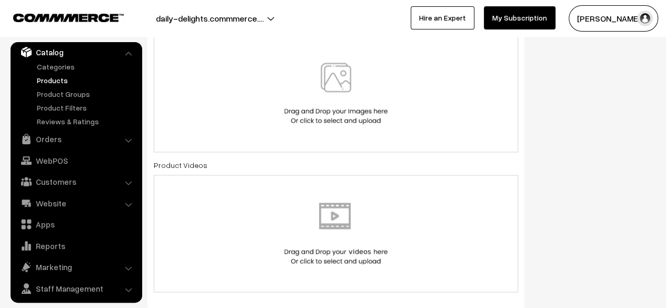
scroll to position [608, 0]
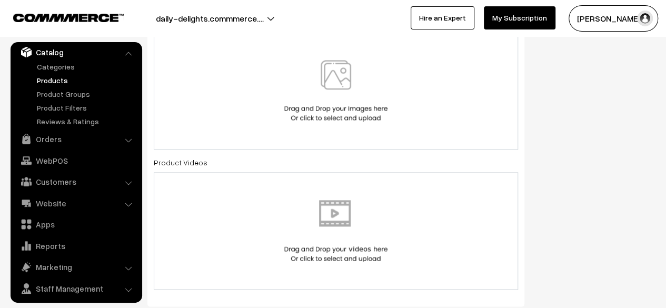
click at [350, 103] on img at bounding box center [336, 91] width 108 height 62
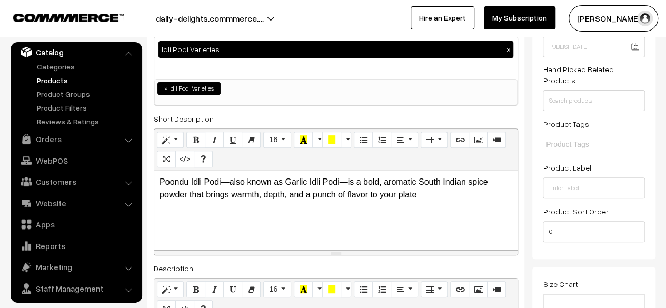
scroll to position [0, 0]
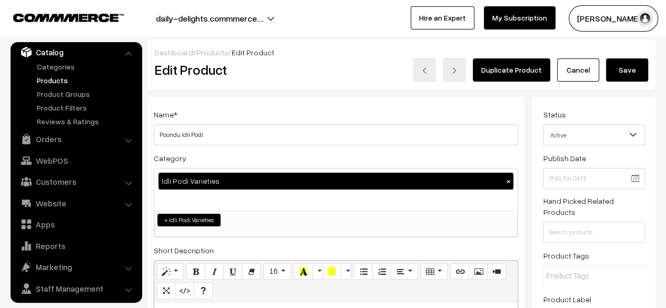
click at [640, 58] on button "Save" at bounding box center [627, 69] width 42 height 23
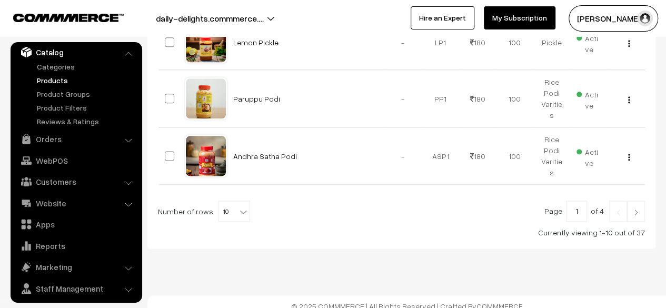
scroll to position [610, 0]
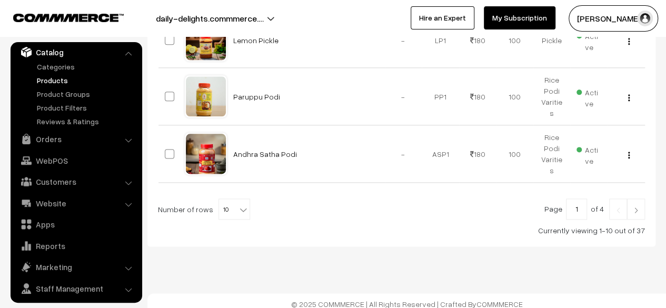
click at [581, 203] on input "1" at bounding box center [576, 208] width 21 height 21
type input "4"
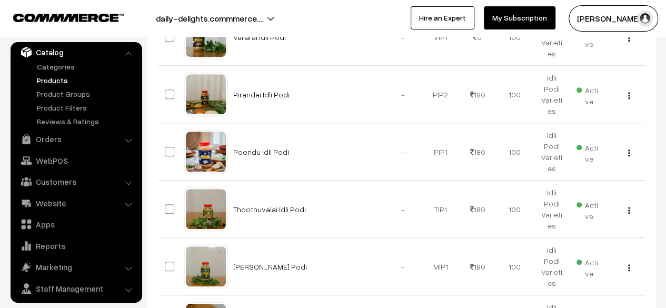
scroll to position [286, 0]
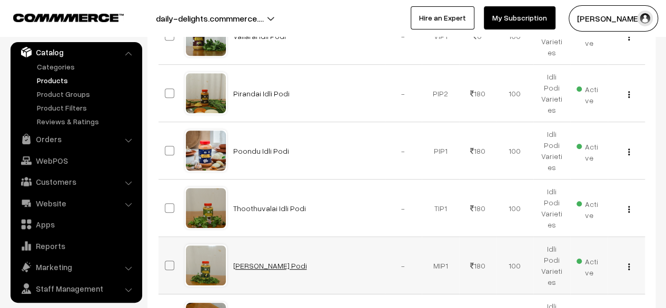
click at [282, 261] on link "[PERSON_NAME] Podi" at bounding box center [270, 265] width 74 height 9
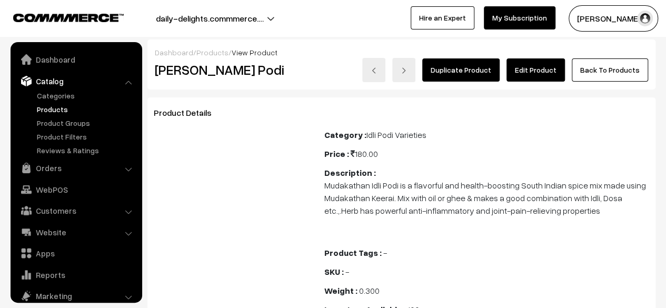
scroll to position [29, 0]
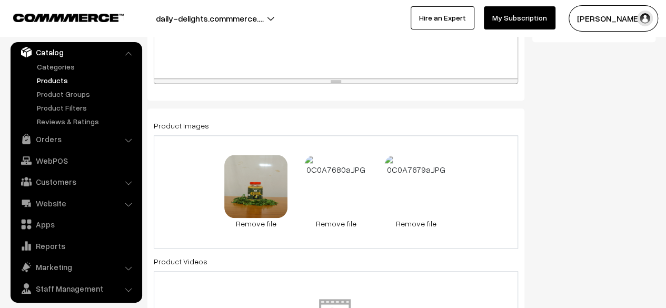
scroll to position [508, 0]
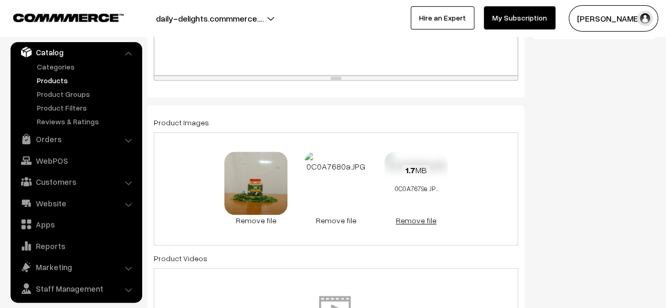
click at [423, 218] on link "Remove file" at bounding box center [415, 220] width 63 height 11
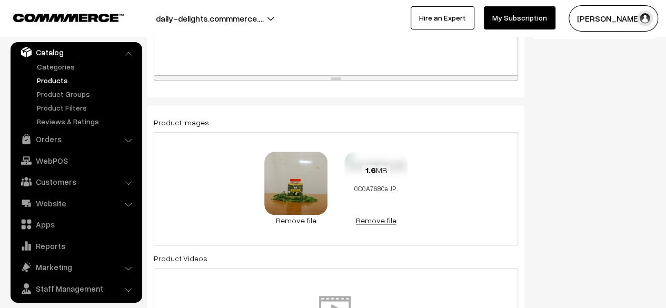
click at [383, 218] on link "Remove file" at bounding box center [375, 220] width 63 height 11
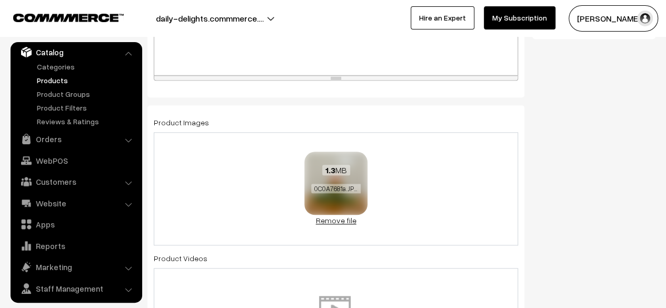
click at [325, 220] on link "Remove file" at bounding box center [335, 220] width 63 height 11
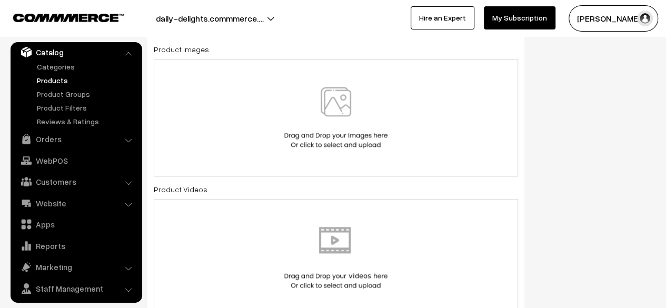
scroll to position [593, 0]
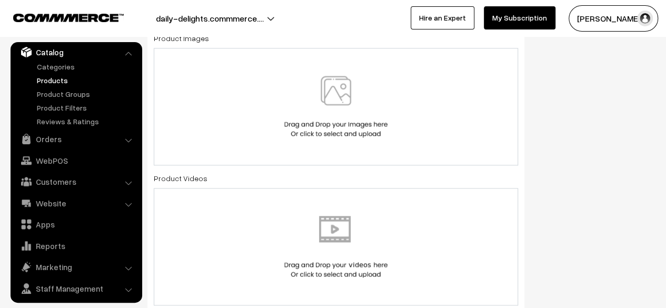
click at [324, 107] on img at bounding box center [336, 107] width 108 height 62
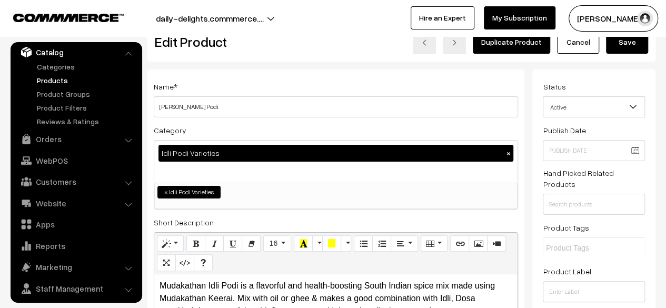
scroll to position [0, 0]
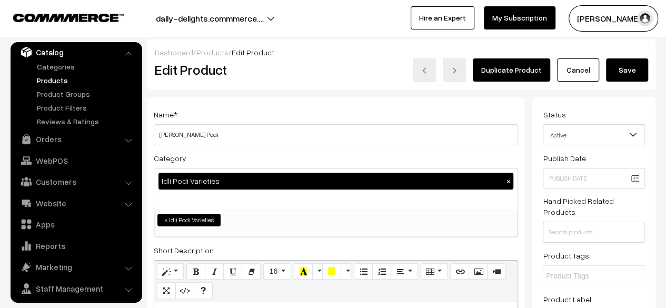
click at [616, 72] on button "Save" at bounding box center [627, 69] width 42 height 23
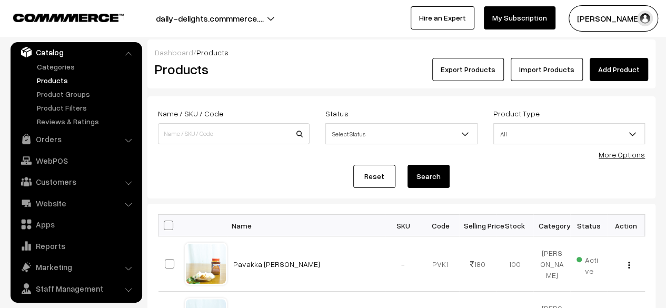
scroll to position [610, 0]
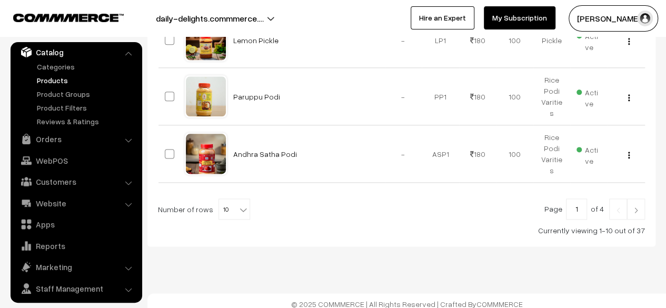
click at [587, 204] on input "1" at bounding box center [576, 208] width 21 height 21
type input "4"
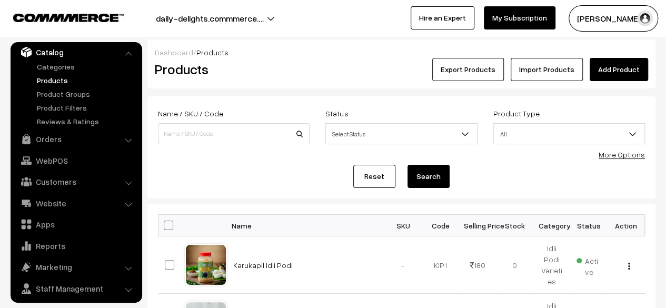
click at [266, 22] on button "daily-delights.commmerce.…" at bounding box center [210, 18] width 182 height 26
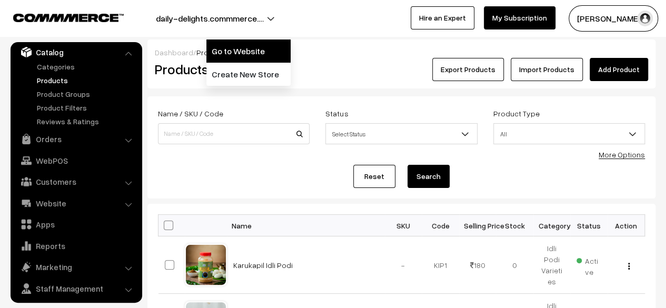
click at [244, 57] on link "Go to Website" at bounding box center [248, 50] width 84 height 23
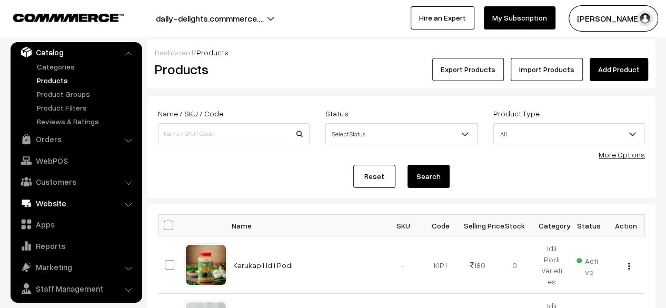
click at [47, 203] on link "Website" at bounding box center [75, 203] width 125 height 19
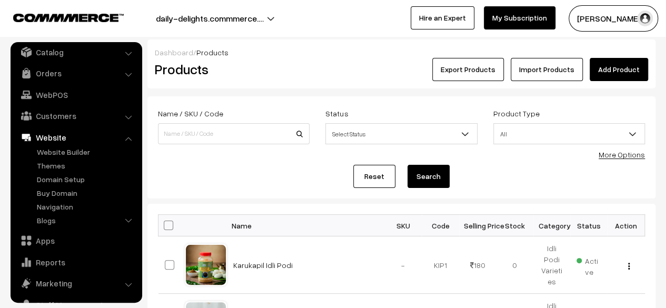
click at [53, 139] on link "Website" at bounding box center [75, 137] width 125 height 19
click at [56, 154] on link "Website Builder" at bounding box center [86, 151] width 104 height 11
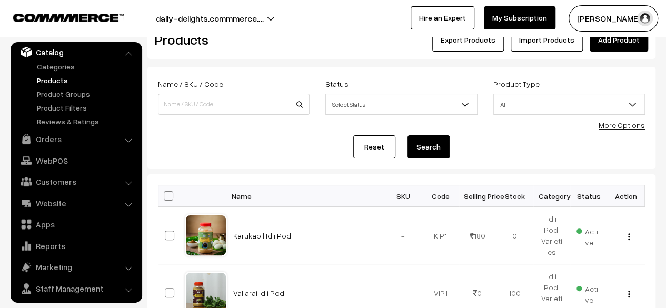
scroll to position [23, 0]
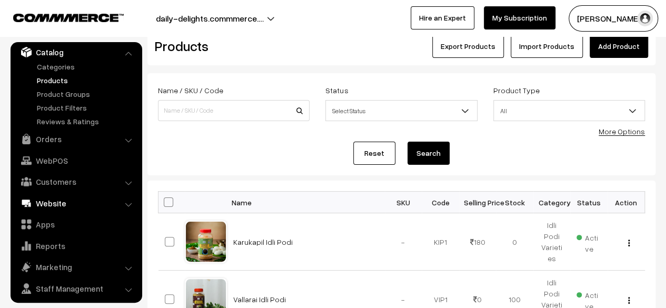
click at [49, 203] on link "Website" at bounding box center [75, 203] width 125 height 19
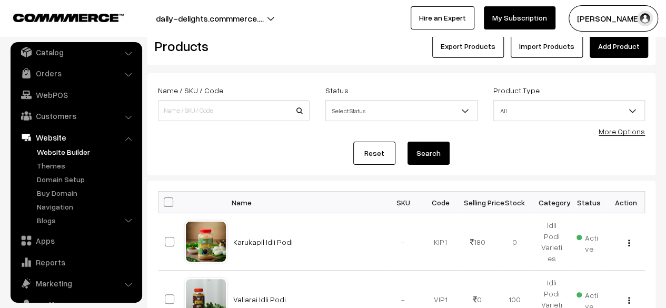
click at [46, 152] on link "Website Builder" at bounding box center [86, 151] width 104 height 11
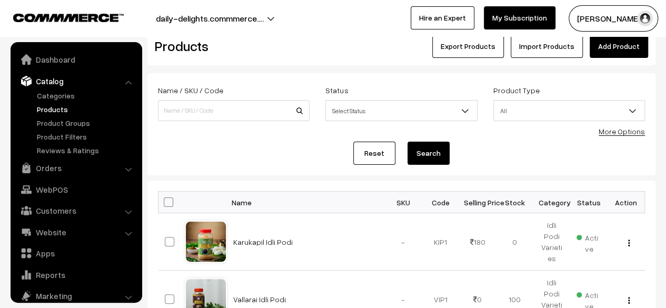
scroll to position [29, 0]
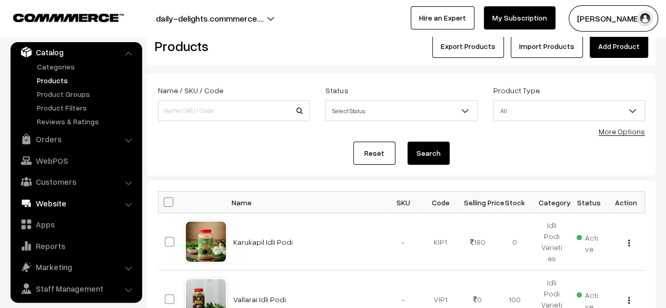
click at [76, 204] on link "Website" at bounding box center [75, 203] width 125 height 19
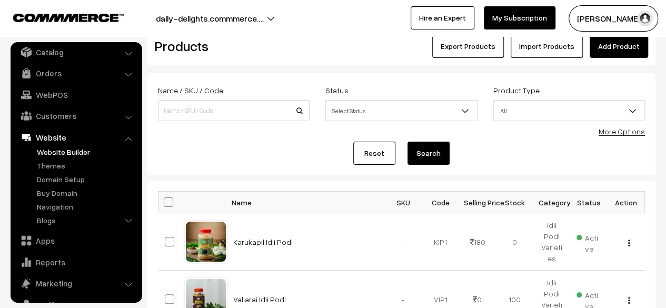
click at [62, 148] on link "Website Builder" at bounding box center [86, 151] width 104 height 11
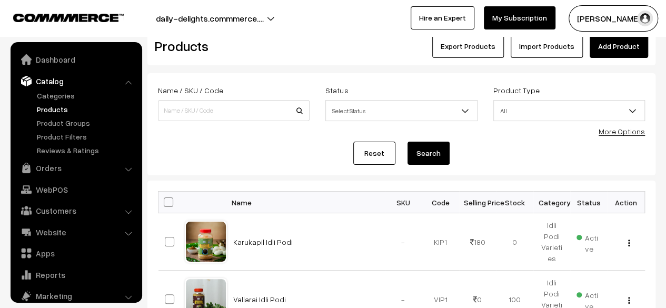
scroll to position [29, 0]
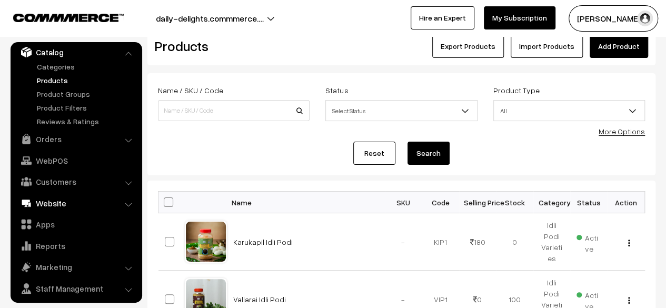
click at [67, 199] on link "Website" at bounding box center [75, 203] width 125 height 19
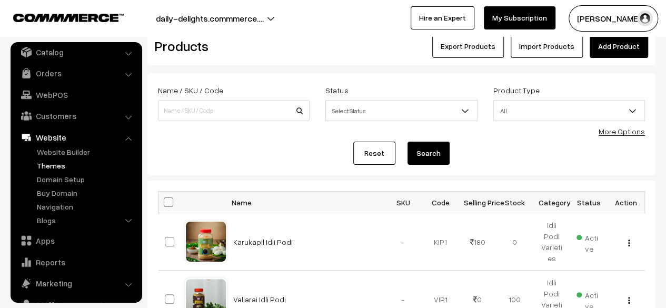
click at [58, 164] on link "Themes" at bounding box center [86, 165] width 104 height 11
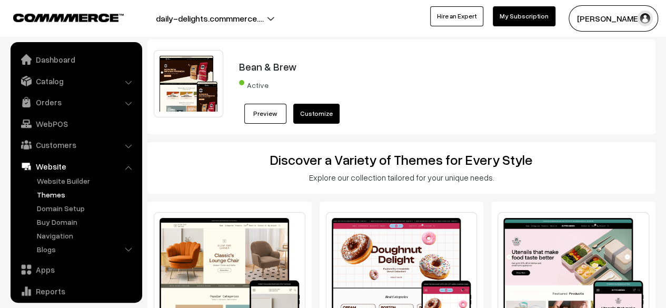
scroll to position [72, 0]
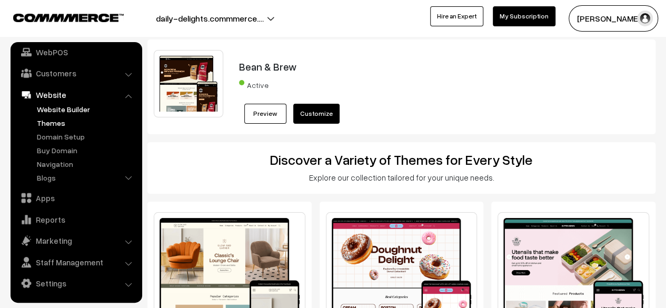
click at [52, 105] on link "Website Builder" at bounding box center [86, 109] width 104 height 11
